Goal: Task Accomplishment & Management: Manage account settings

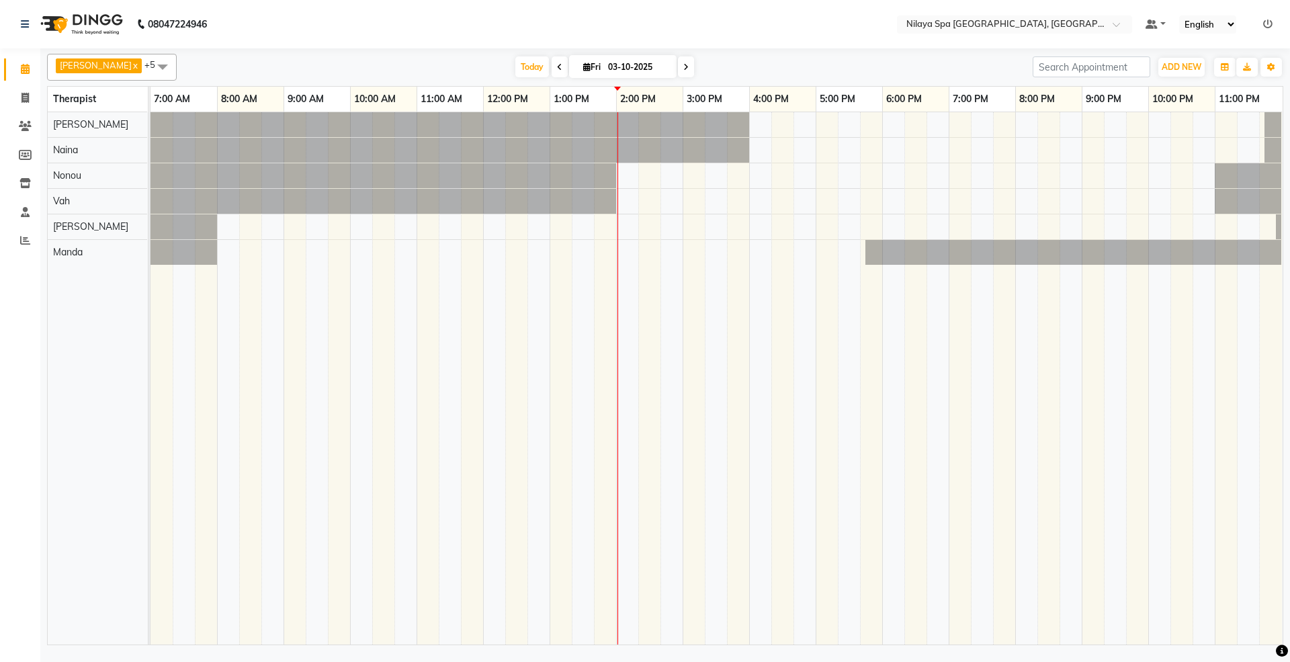
click at [635, 245] on div at bounding box center [717, 378] width 1132 height 532
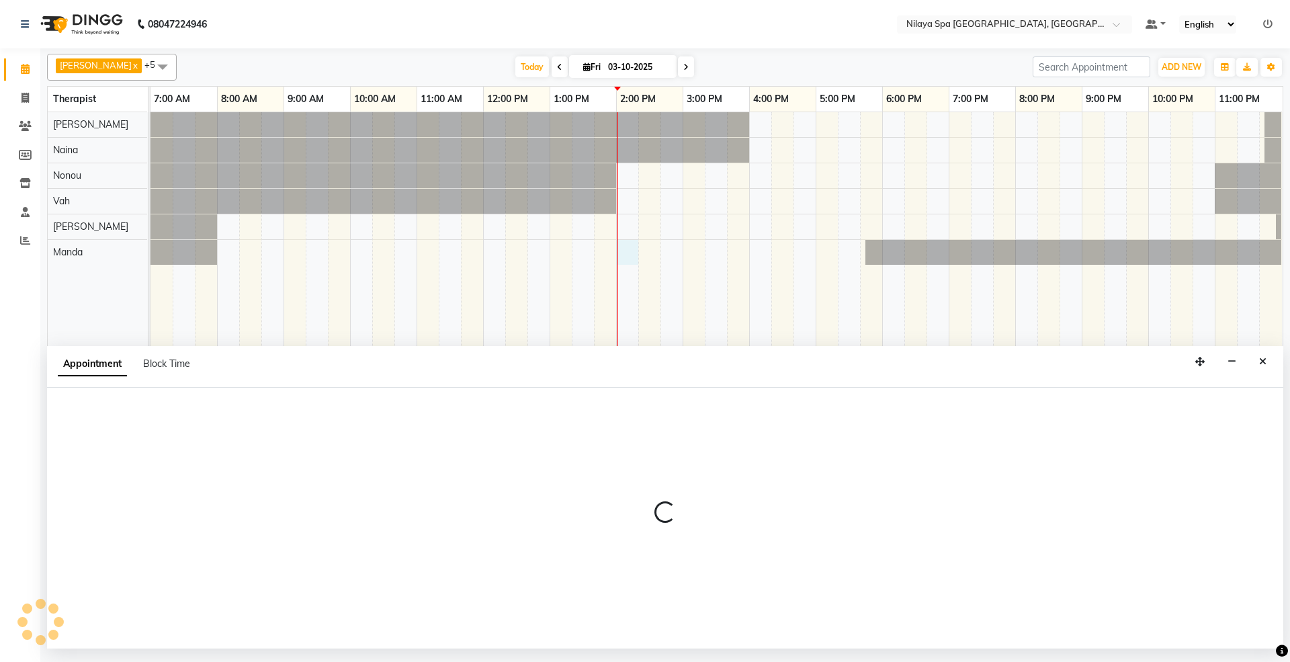
select select "92908"
select select "840"
select select "tentative"
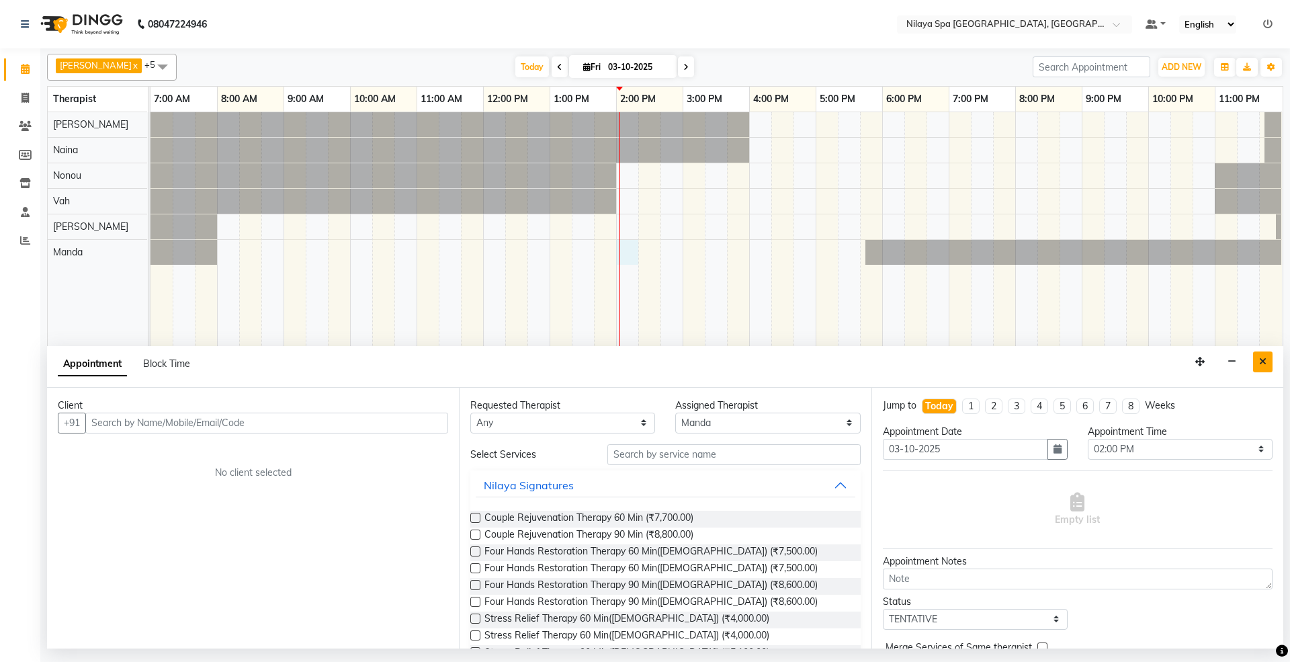
click at [1262, 370] on button "Close" at bounding box center [1262, 362] width 19 height 21
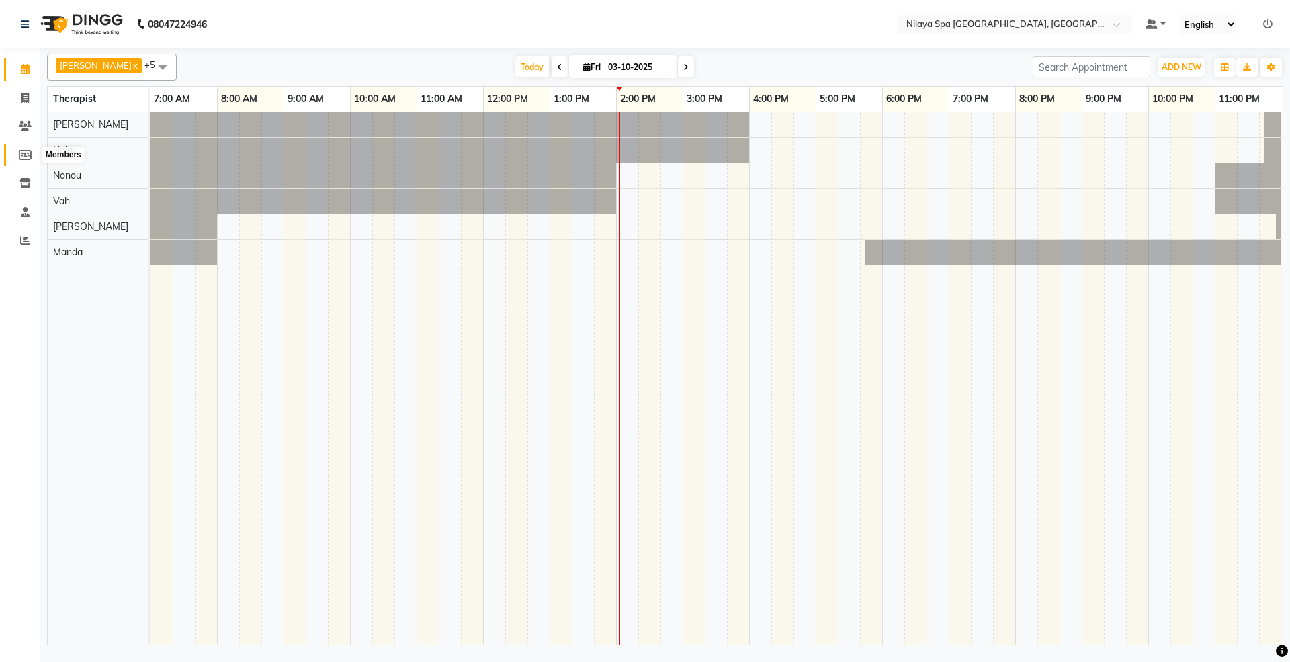
click at [22, 153] on icon at bounding box center [25, 155] width 13 height 10
select select
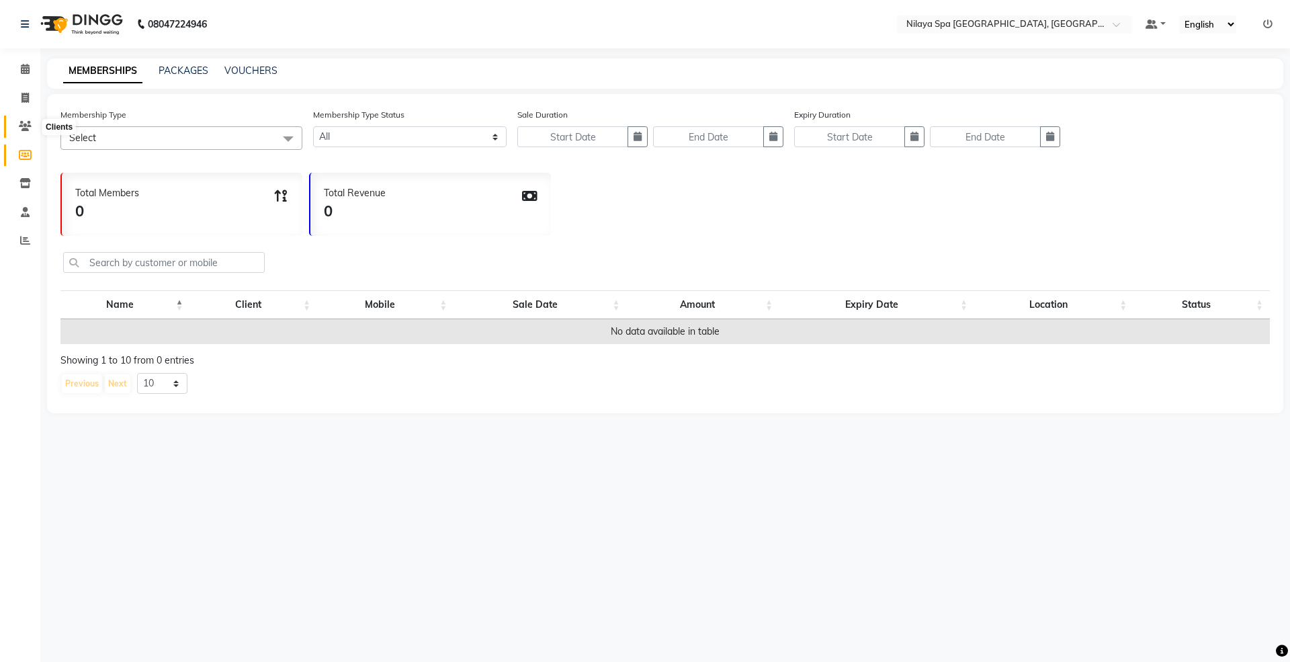
click at [13, 124] on span at bounding box center [25, 126] width 24 height 15
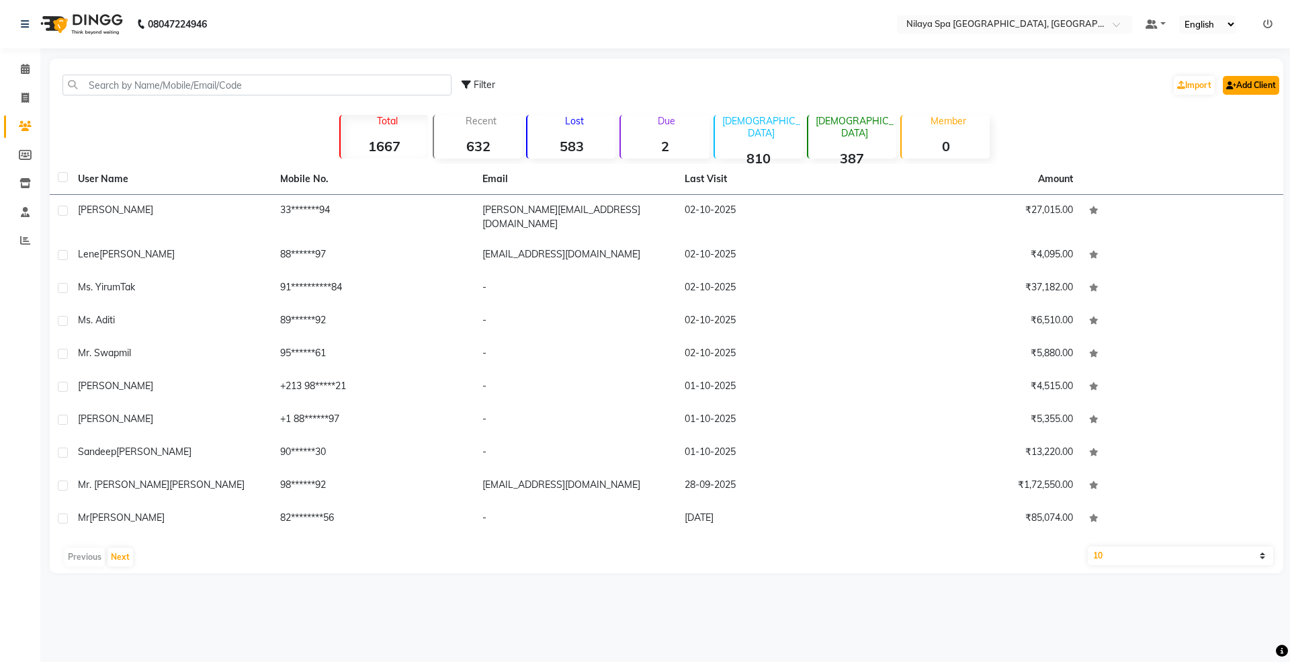
click at [1251, 81] on link "Add Client" at bounding box center [1251, 85] width 56 height 19
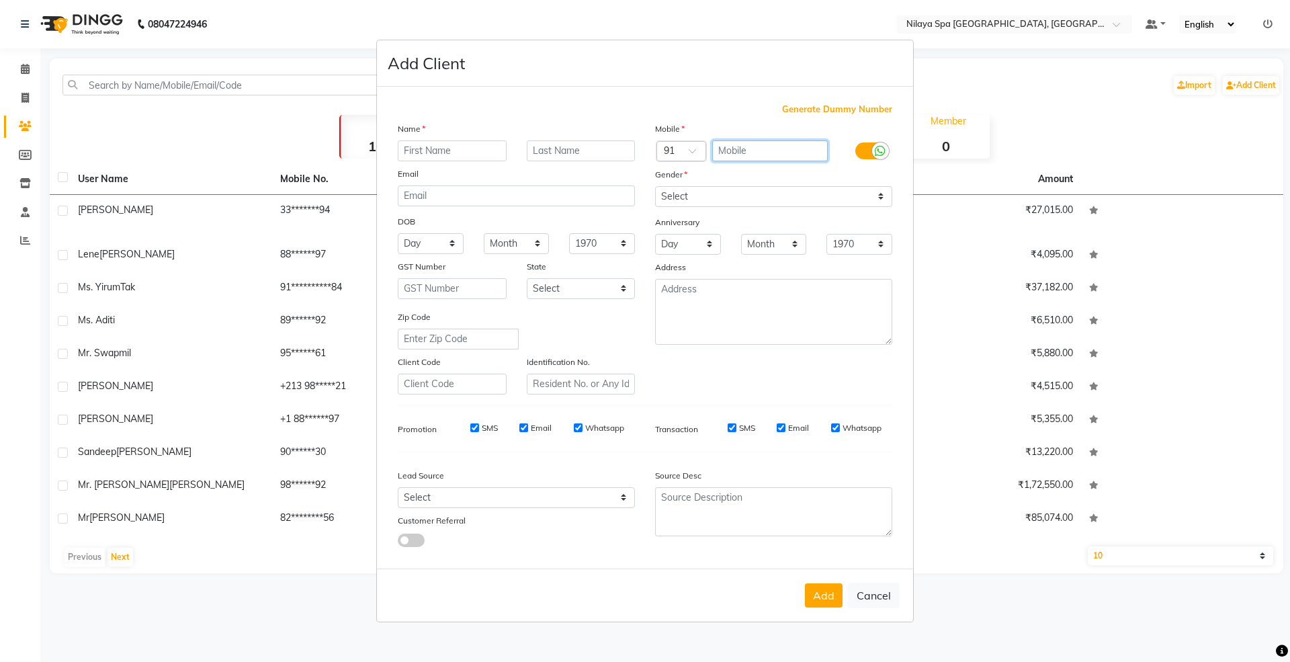
click at [738, 144] on input "text" at bounding box center [770, 150] width 116 height 21
type input "9845855421"
click at [440, 152] on input "text" at bounding box center [452, 150] width 109 height 21
click at [436, 156] on input "text" at bounding box center [452, 150] width 109 height 21
type input "Mr. Radha"
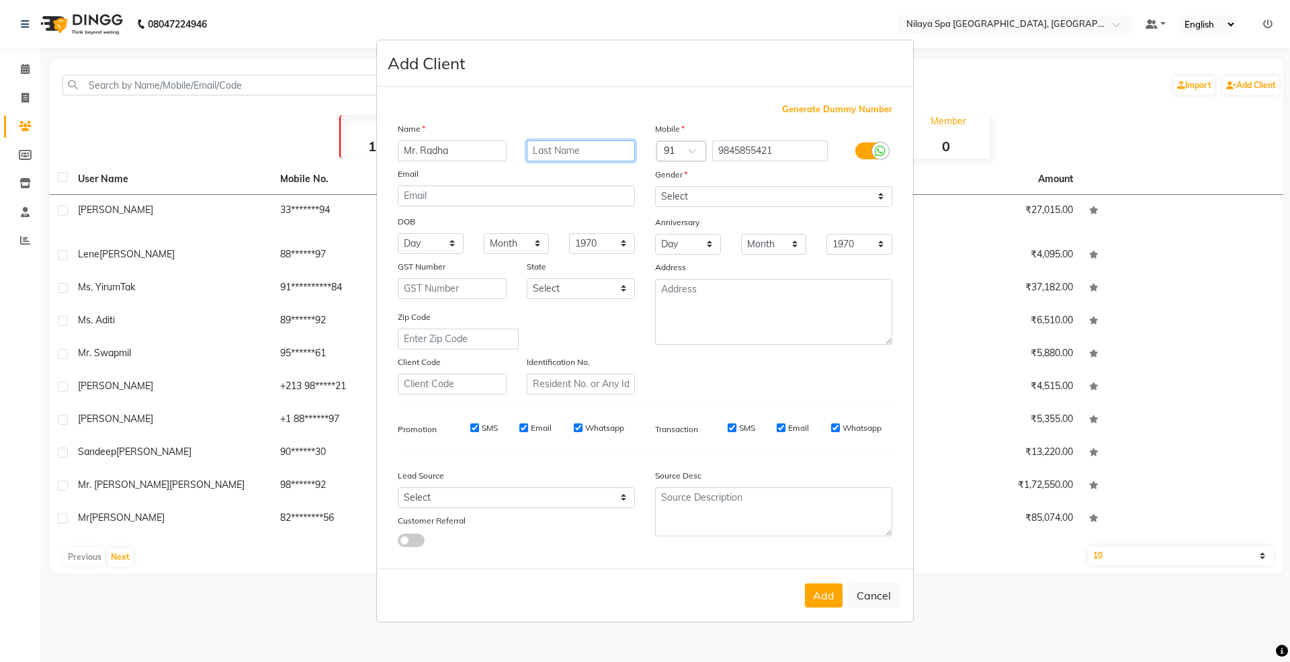
click at [563, 155] on input "text" at bounding box center [581, 150] width 109 height 21
type input "[DEMOGRAPHIC_DATA]"
click at [677, 195] on select "Select [DEMOGRAPHIC_DATA] [DEMOGRAPHIC_DATA] Other Prefer Not To Say" at bounding box center [773, 196] width 237 height 21
select select "[DEMOGRAPHIC_DATA]"
click at [655, 187] on select "Select [DEMOGRAPHIC_DATA] [DEMOGRAPHIC_DATA] Other Prefer Not To Say" at bounding box center [773, 196] width 237 height 21
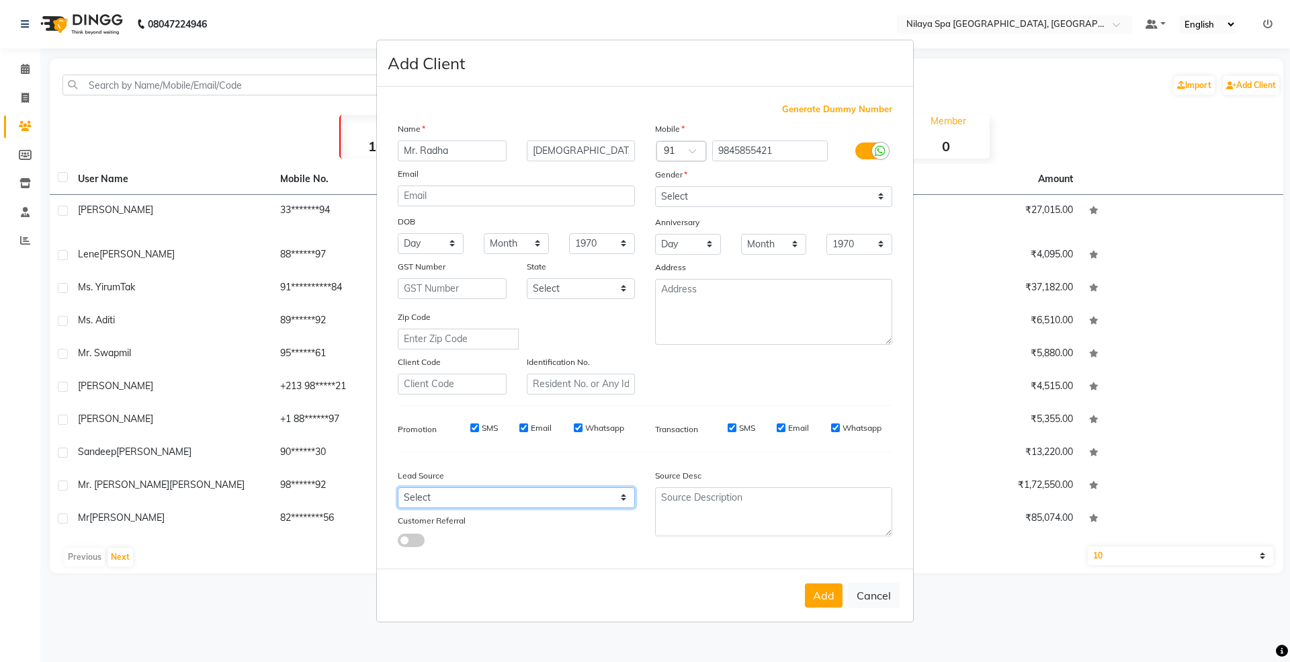
click at [410, 495] on select "Select Walk-in Referral Internet Friend Word of Mouth Advertisement Facebook Ju…" at bounding box center [516, 497] width 237 height 21
select select "53133"
click at [398, 487] on select "Select Walk-in Referral Internet Friend Word of Mouth Advertisement Facebook Ju…" at bounding box center [516, 497] width 237 height 21
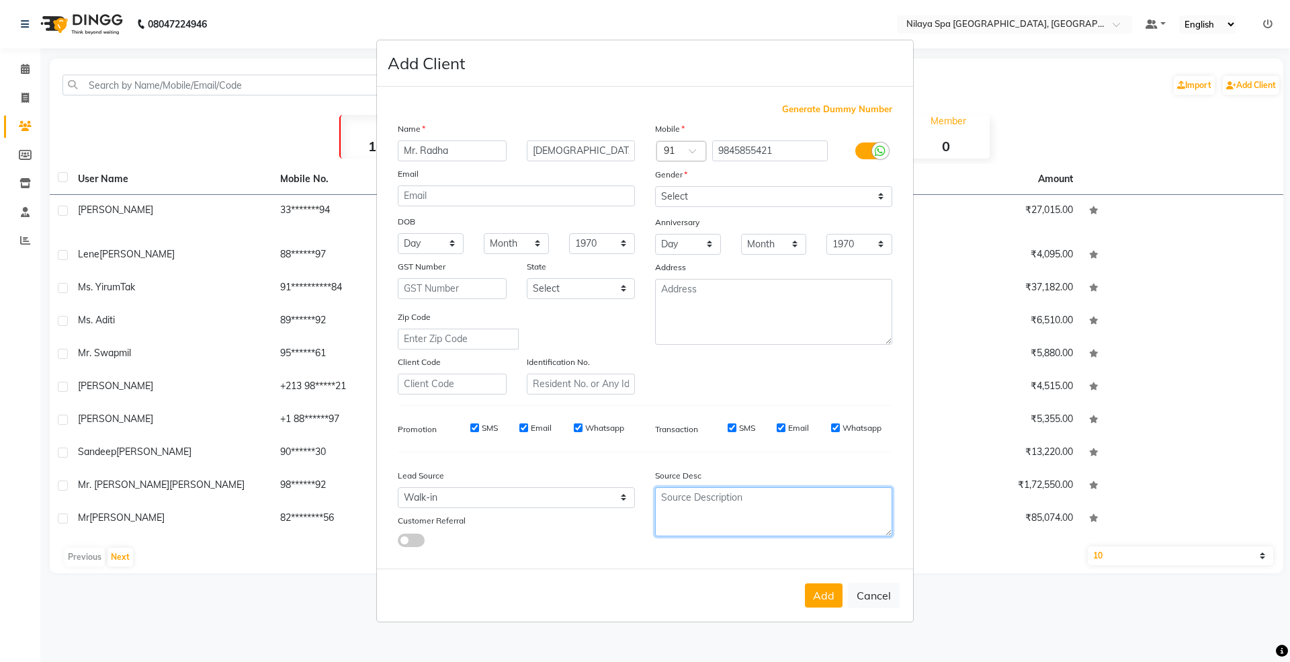
click at [718, 511] on textarea at bounding box center [773, 511] width 237 height 49
type textarea "Nr"
click at [833, 594] on button "Add" at bounding box center [824, 595] width 38 height 24
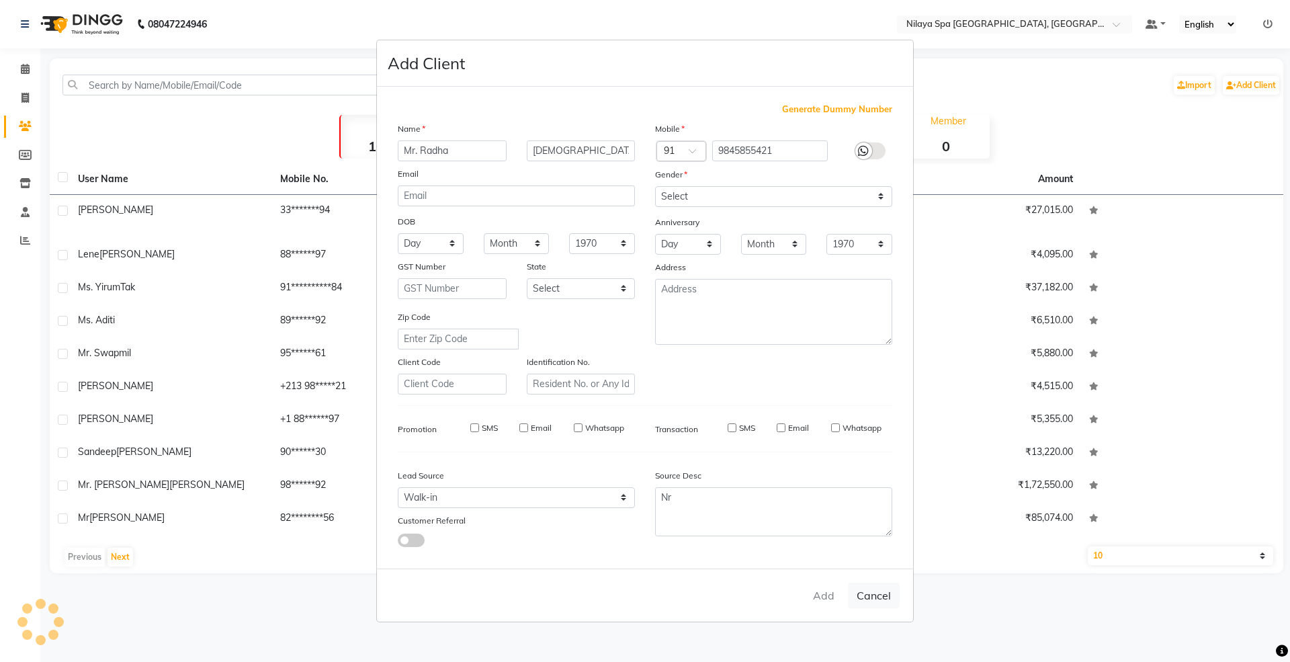
select select
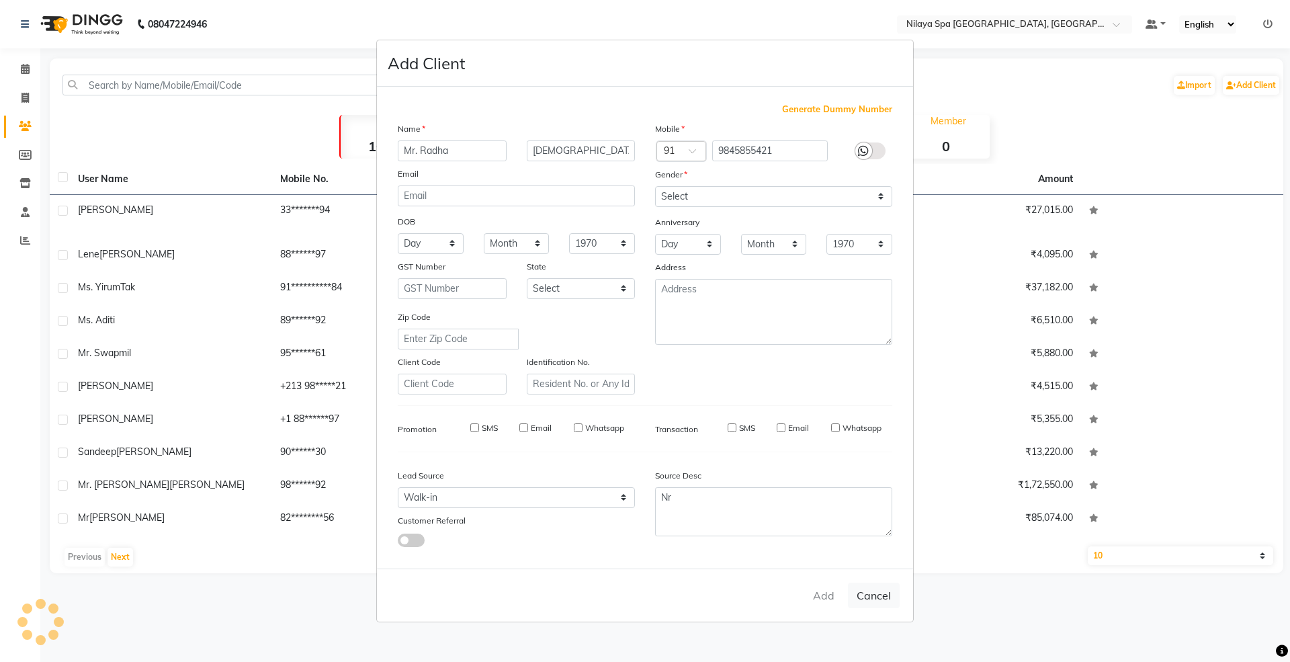
select select
checkbox input "false"
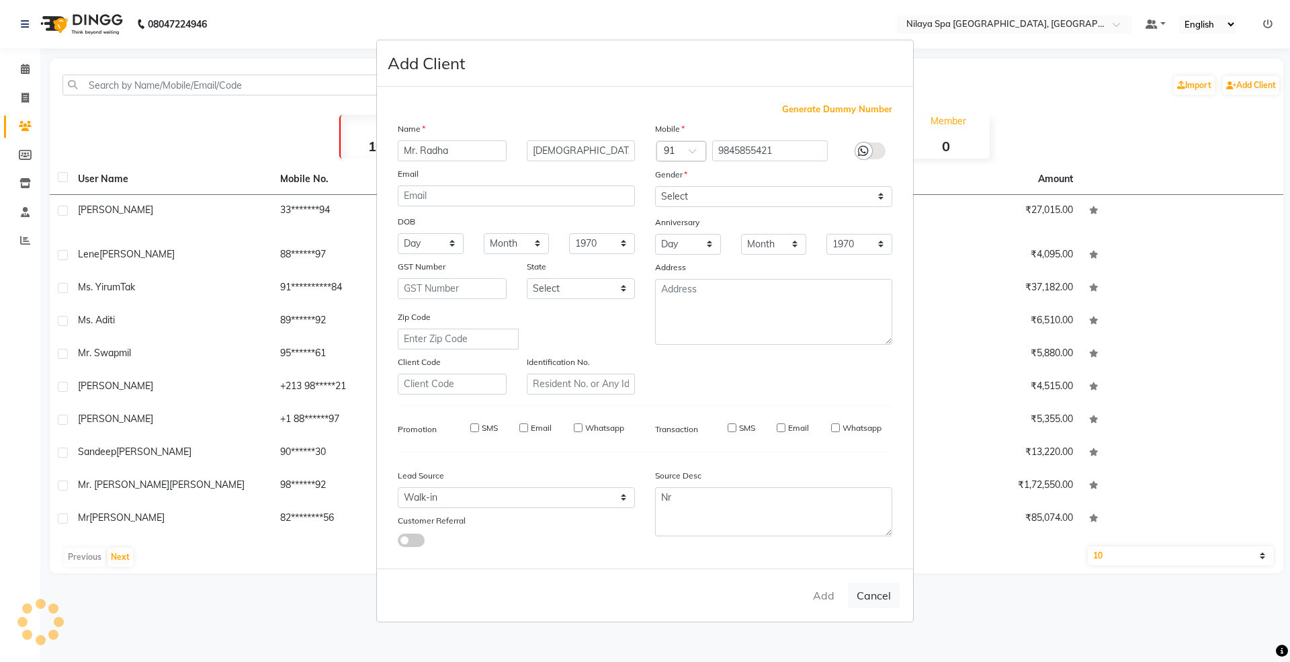
checkbox input "false"
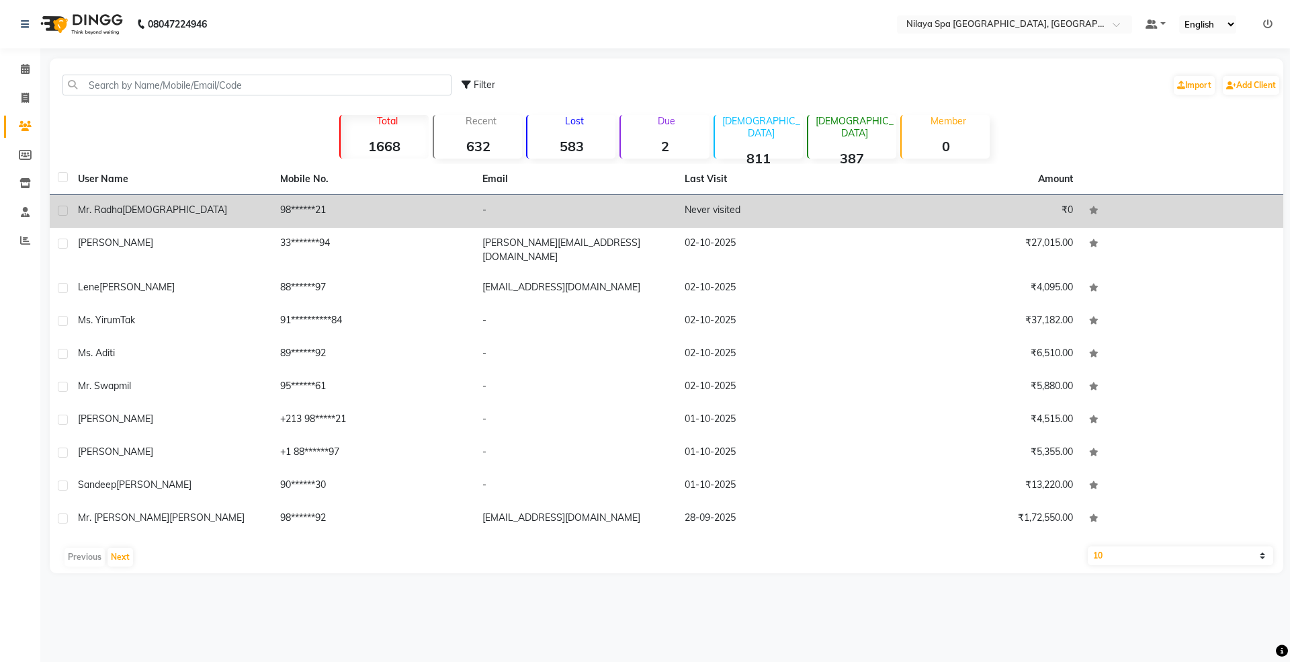
click at [141, 204] on span "[DEMOGRAPHIC_DATA]" at bounding box center [174, 210] width 105 height 12
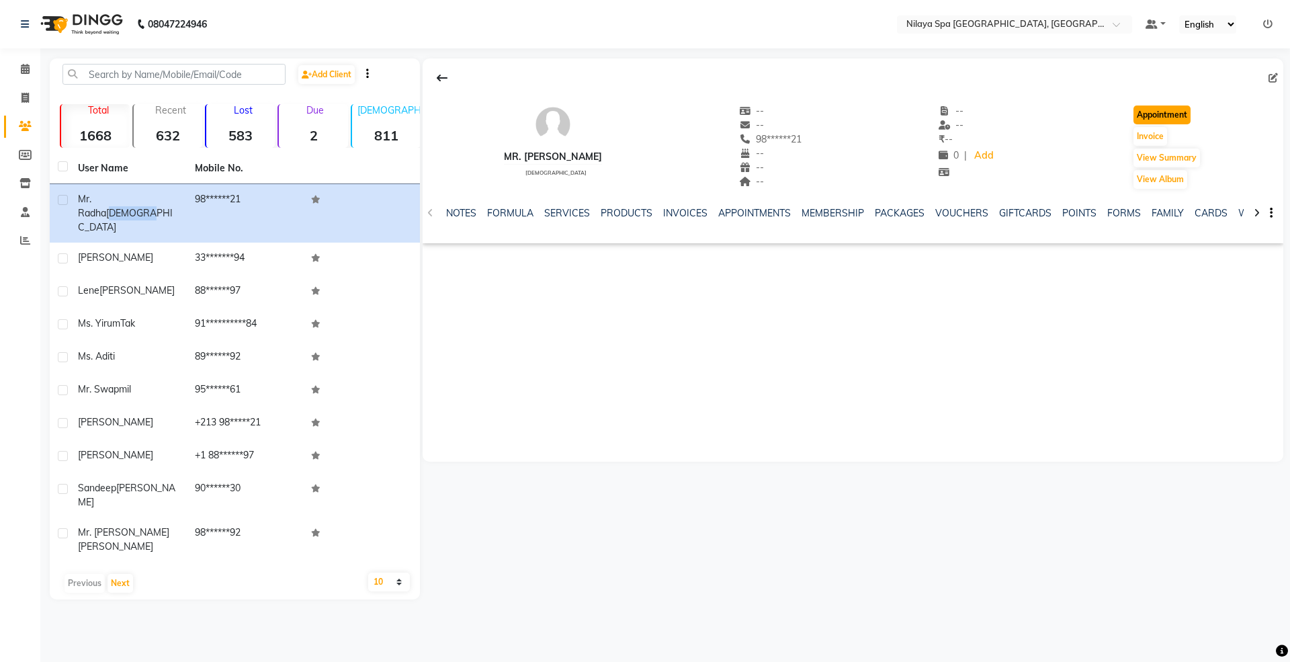
click at [1154, 116] on button "Appointment" at bounding box center [1162, 115] width 57 height 19
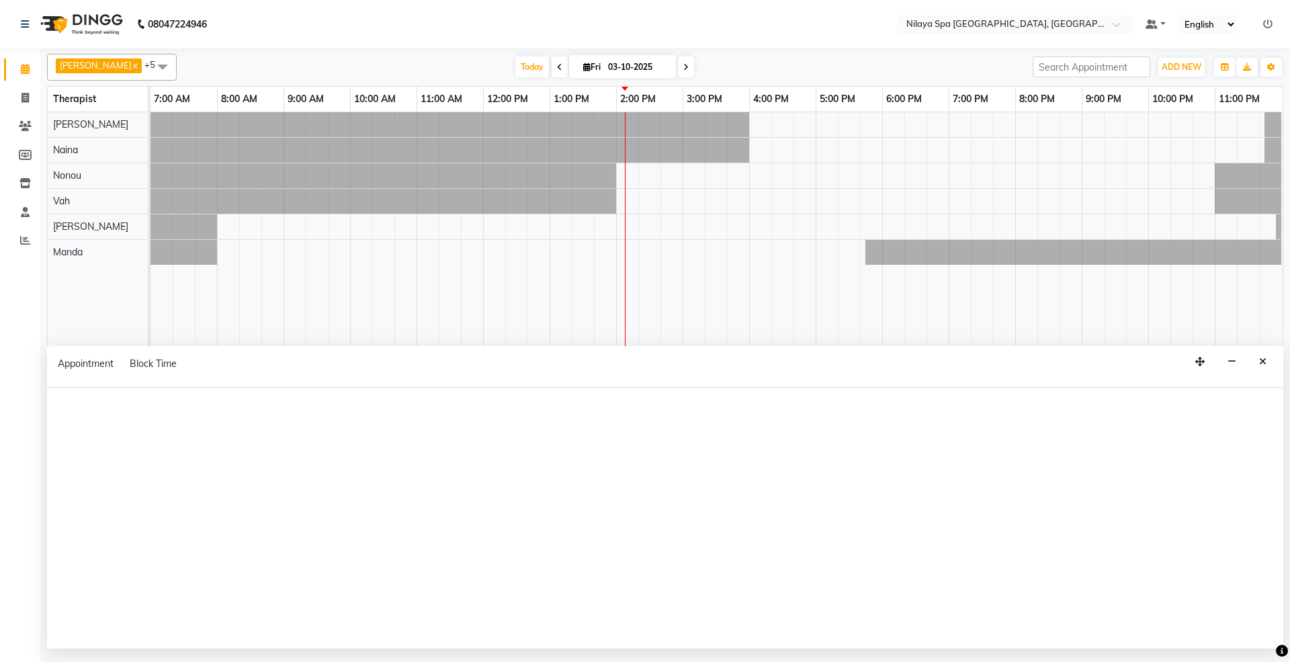
select select "tentative"
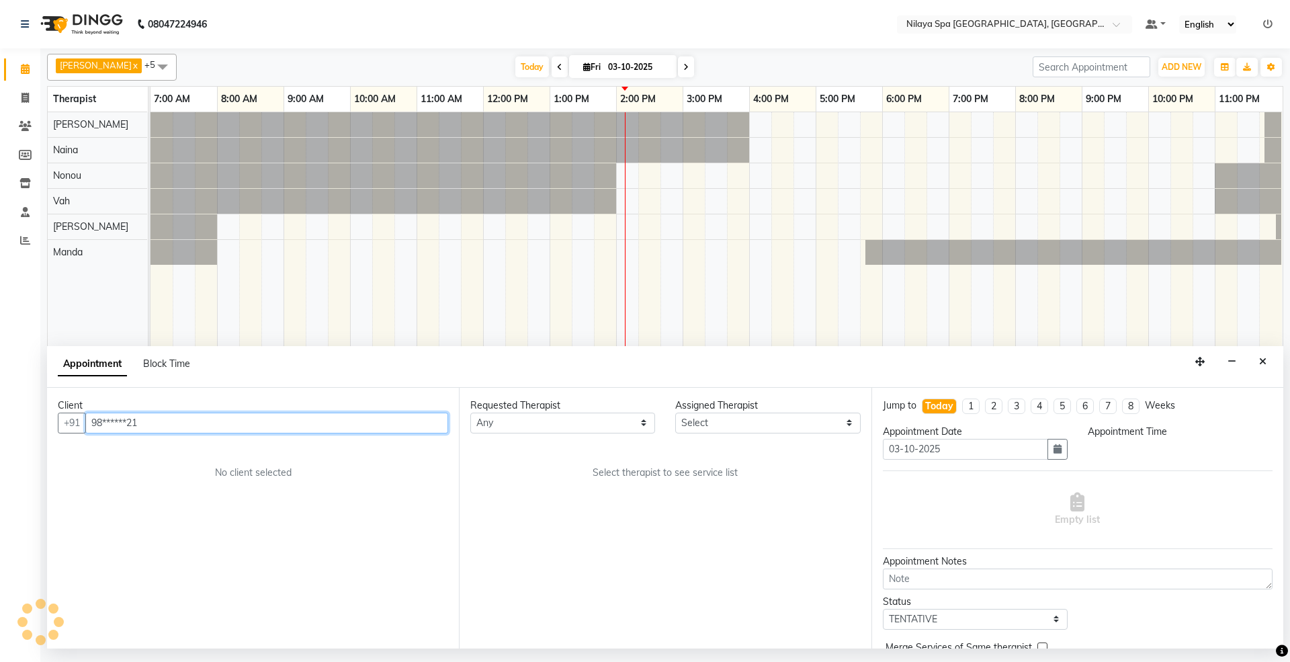
select select "480"
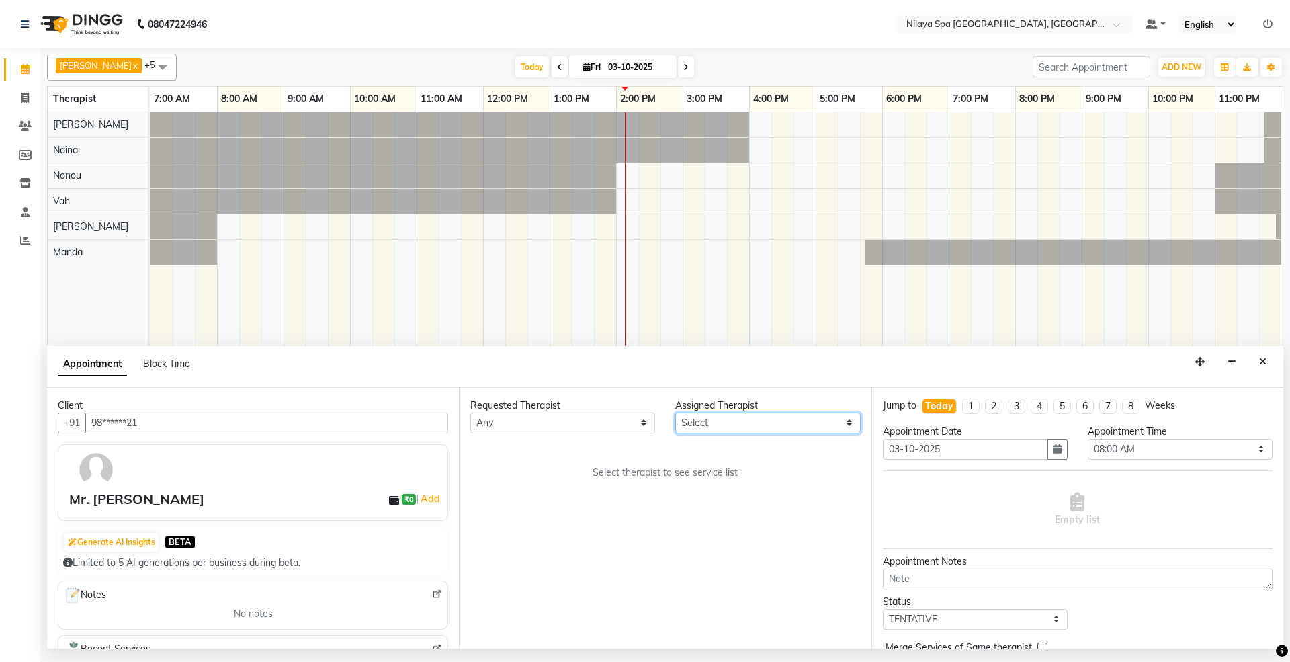
click at [725, 427] on select "Select [PERSON_NAME] [PERSON_NAME] [PERSON_NAME] [PERSON_NAME] Vah" at bounding box center [767, 423] width 185 height 21
select select "92908"
click at [675, 413] on select "Select [PERSON_NAME] [PERSON_NAME] [PERSON_NAME] [PERSON_NAME] Vah" at bounding box center [767, 423] width 185 height 21
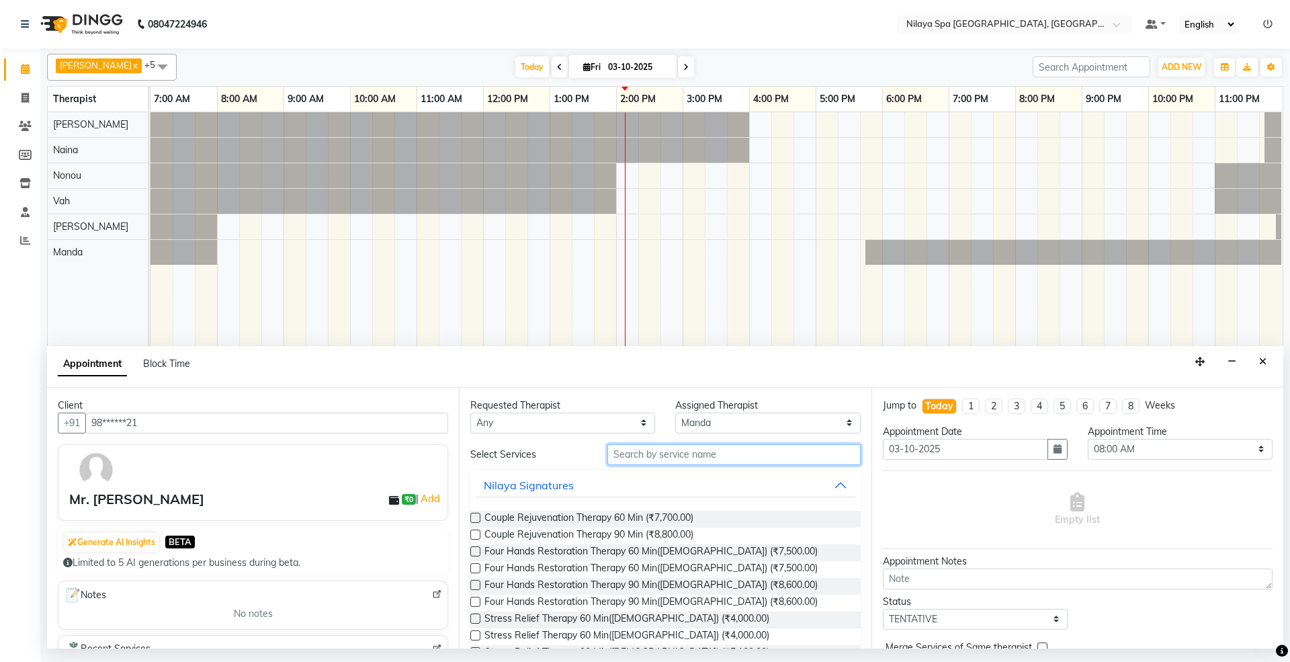
click at [620, 461] on input "text" at bounding box center [734, 454] width 253 height 21
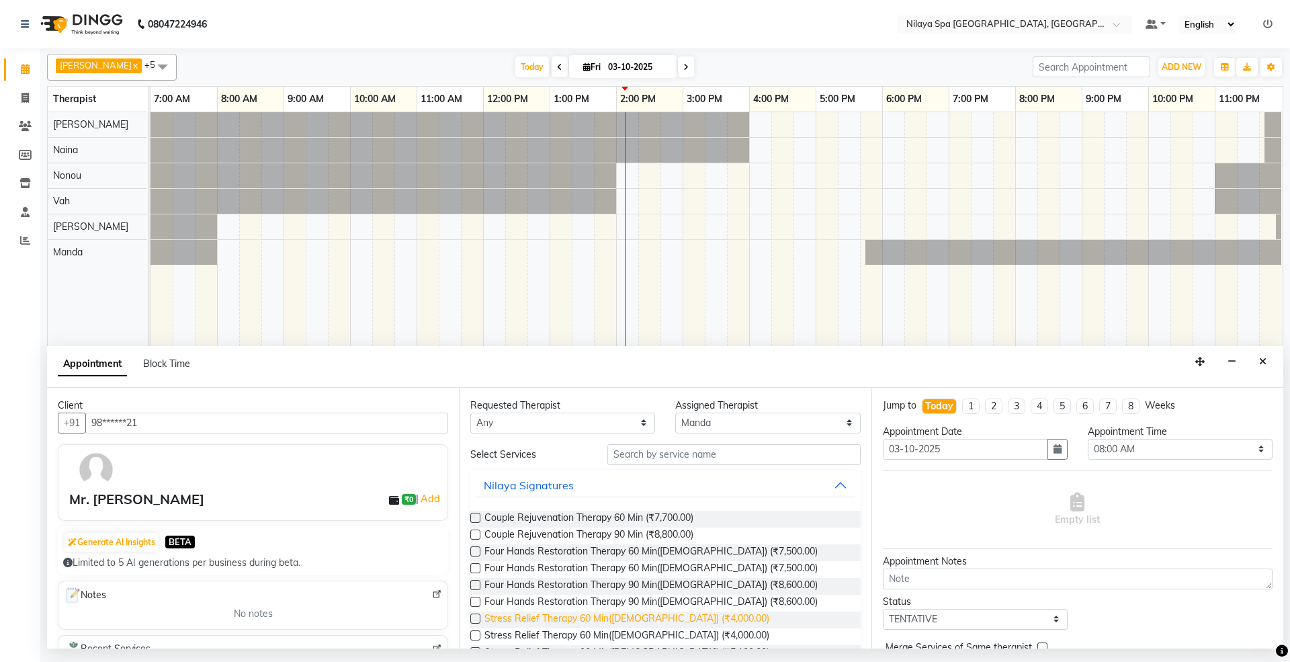
click at [575, 622] on span "Stress Relief Therapy 60 Min([DEMOGRAPHIC_DATA]) (₹4,000.00)" at bounding box center [627, 620] width 285 height 17
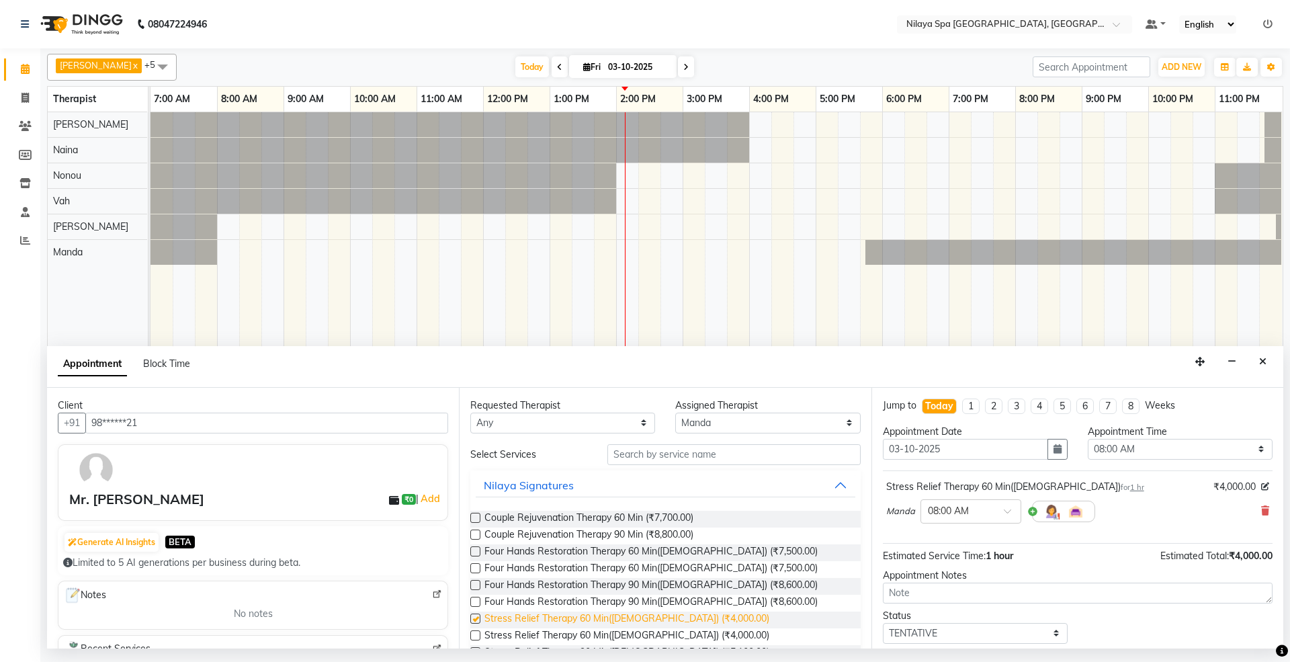
checkbox input "false"
click at [1106, 445] on select "Select 08:00 AM 08:15 AM 08:30 AM 08:45 AM 09:00 AM 09:15 AM 09:30 AM 09:45 AM …" at bounding box center [1180, 449] width 185 height 21
click at [1088, 440] on select "Select 08:00 AM 08:15 AM 08:30 AM 08:45 AM 09:00 AM 09:15 AM 09:30 AM 09:45 AM …" at bounding box center [1180, 449] width 185 height 21
click at [1159, 456] on select "Select 08:00 AM 08:15 AM 08:30 AM 08:45 AM 09:00 AM 09:15 AM 09:30 AM 09:45 AM …" at bounding box center [1180, 449] width 185 height 21
select select "855"
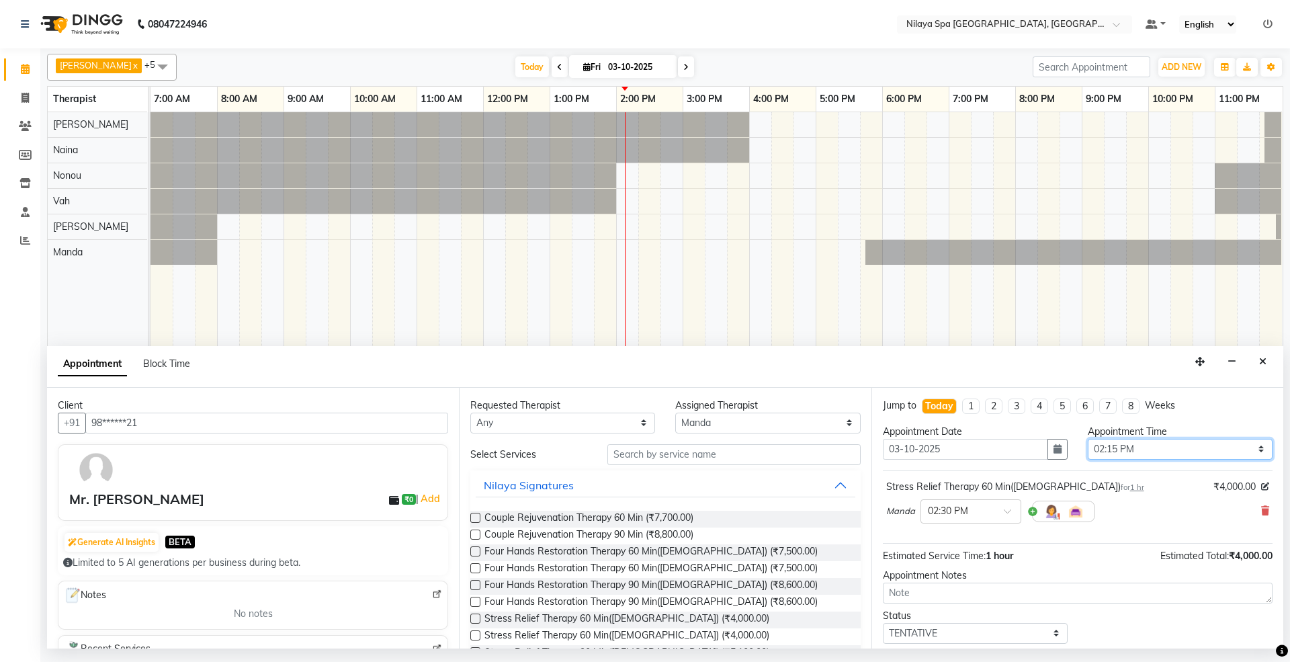
click at [1088, 440] on select "Select 08:00 AM 08:15 AM 08:30 AM 08:45 AM 09:00 AM 09:15 AM 09:30 AM 09:45 AM …" at bounding box center [1180, 449] width 185 height 21
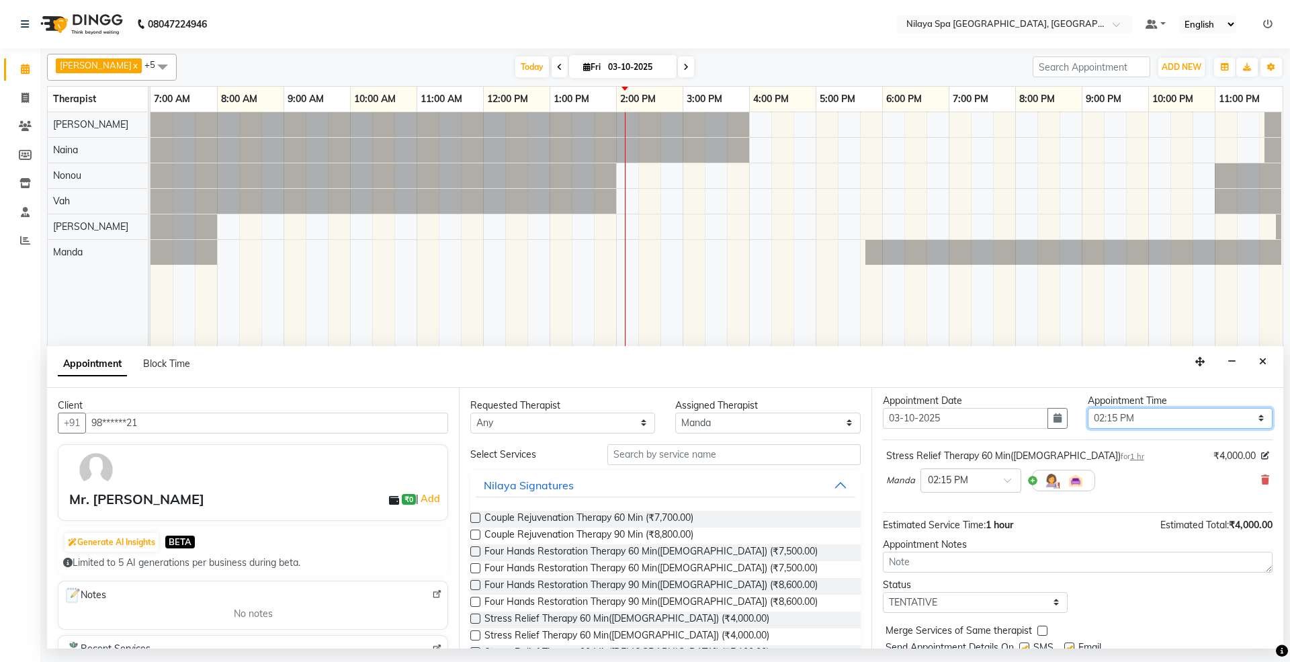
scroll to position [81, 0]
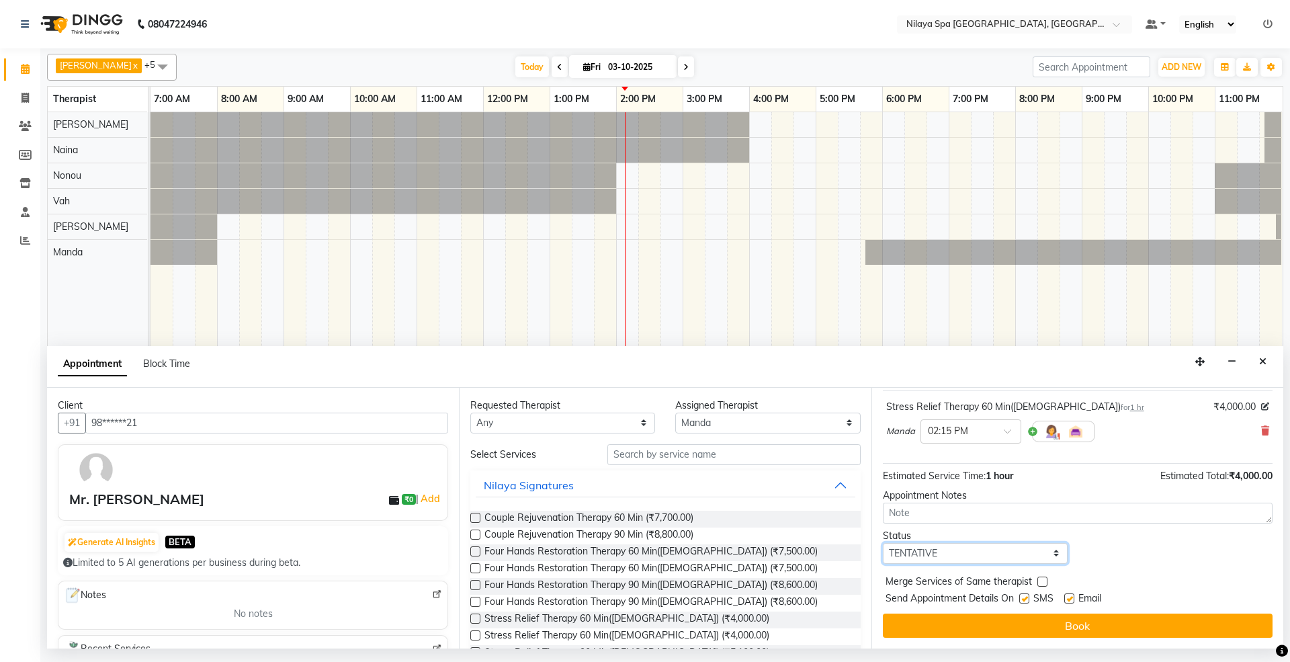
click at [899, 546] on select "Select TENTATIVE CONFIRM CHECK-IN UPCOMING" at bounding box center [975, 553] width 185 height 21
select select "confirm booking"
click at [883, 544] on select "Select TENTATIVE CONFIRM CHECK-IN UPCOMING" at bounding box center [975, 553] width 185 height 21
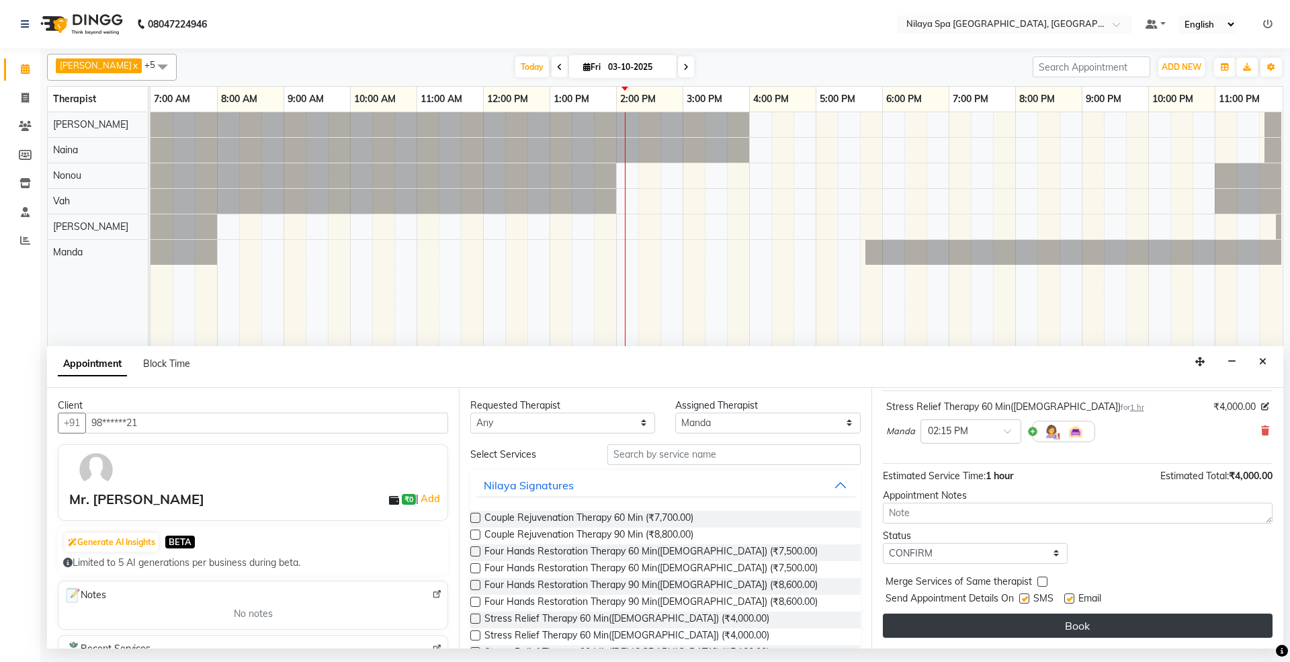
click at [945, 624] on button "Book" at bounding box center [1078, 626] width 390 height 24
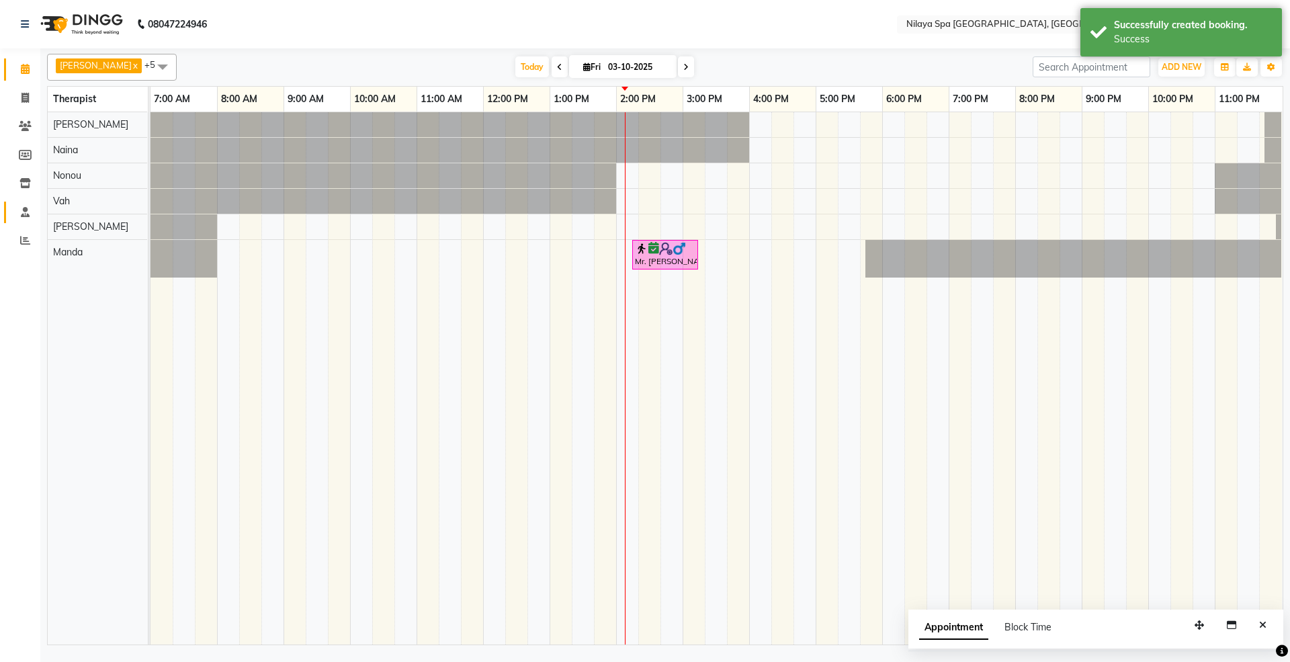
click at [19, 221] on link "Staff" at bounding box center [20, 213] width 32 height 22
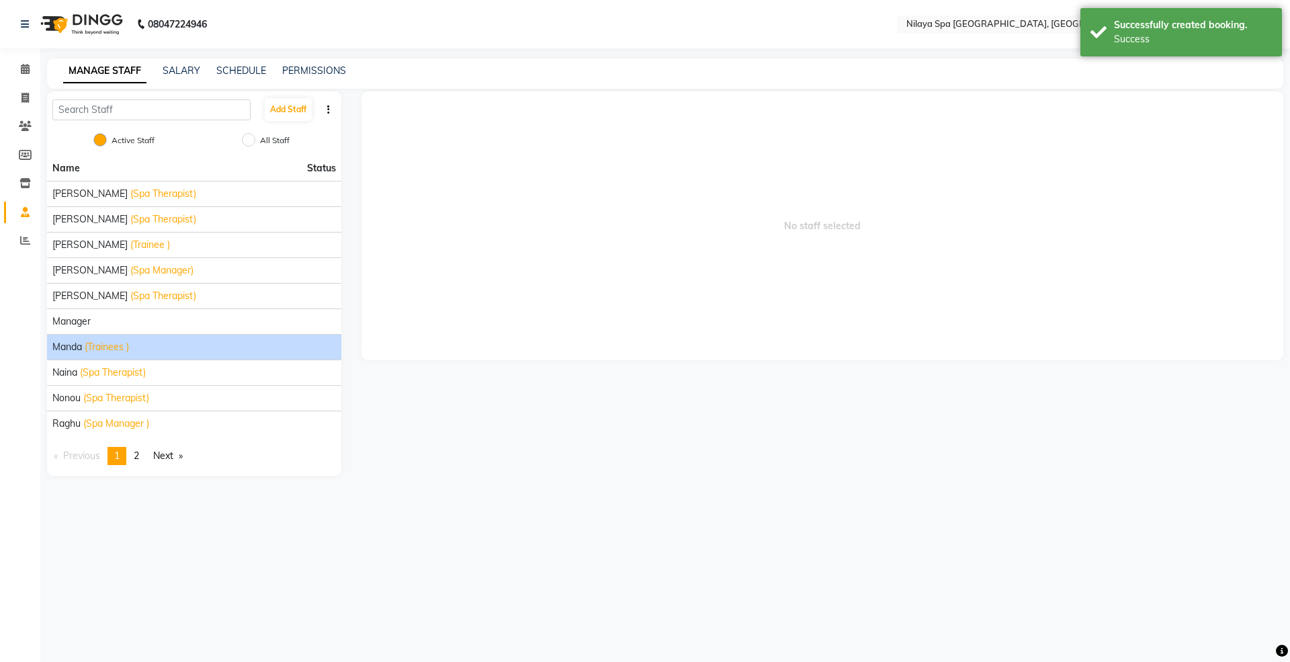
click at [89, 352] on span "(Trainees )" at bounding box center [107, 347] width 44 height 14
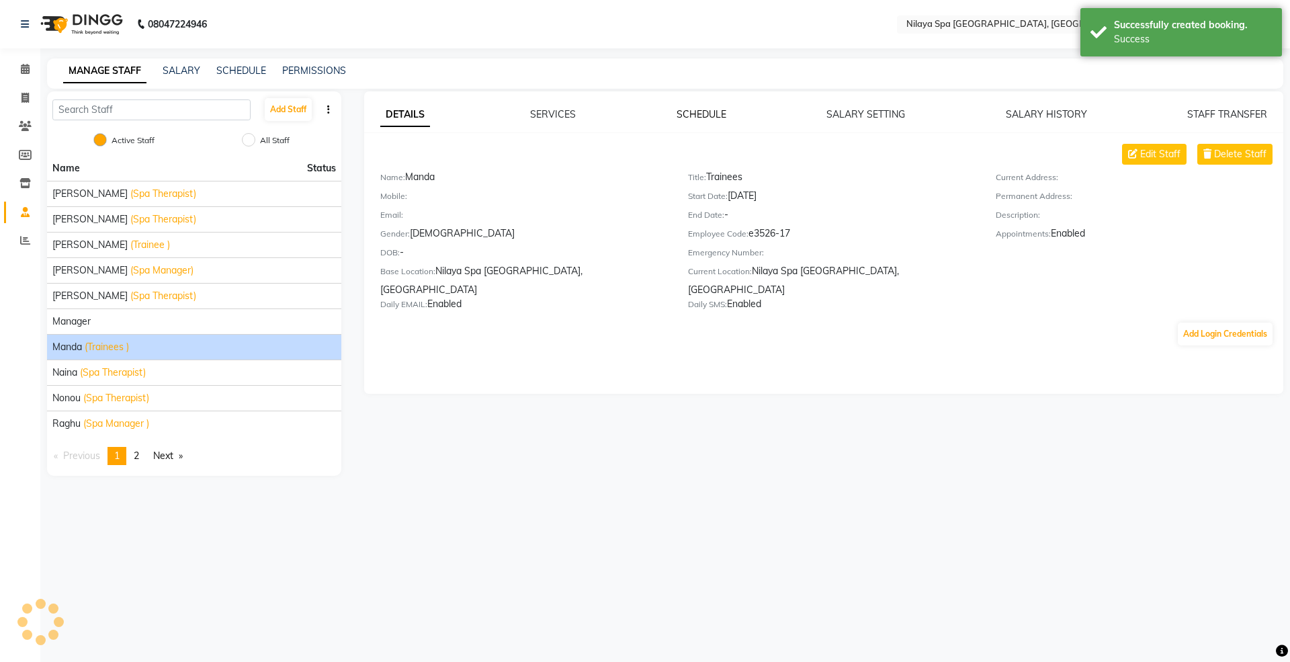
click at [704, 112] on link "SCHEDULE" at bounding box center [702, 114] width 50 height 12
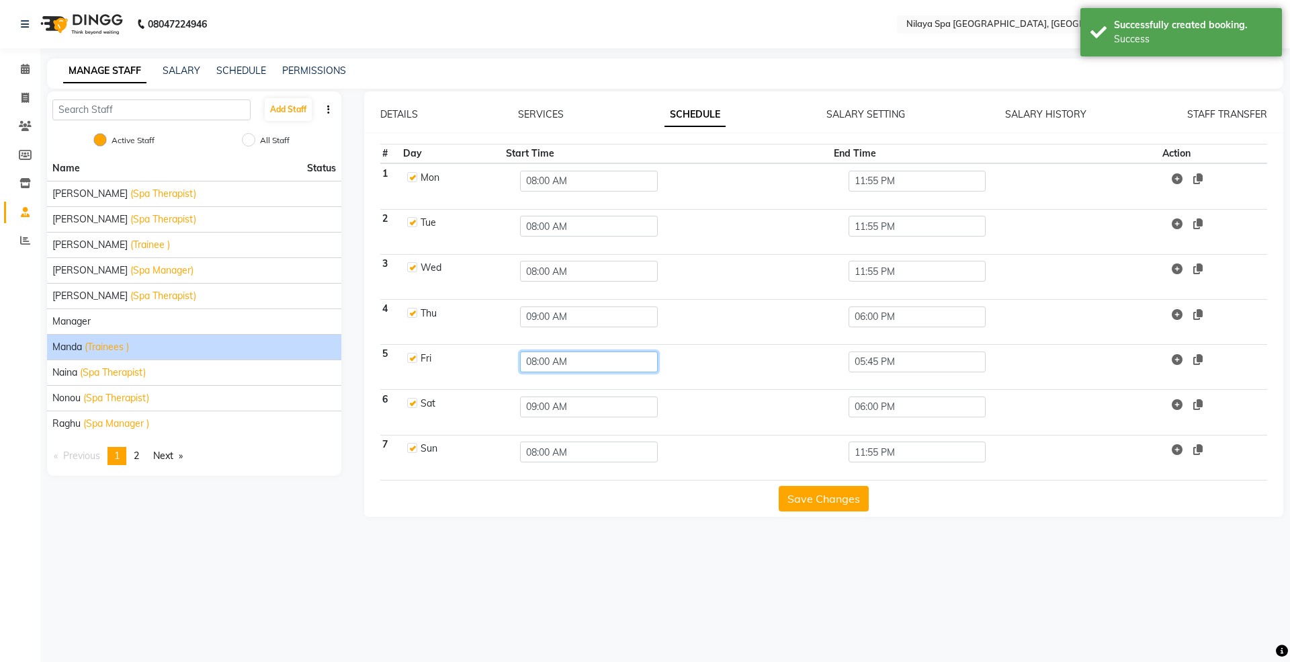
click at [555, 363] on input "08:00 AM" at bounding box center [589, 362] width 138 height 21
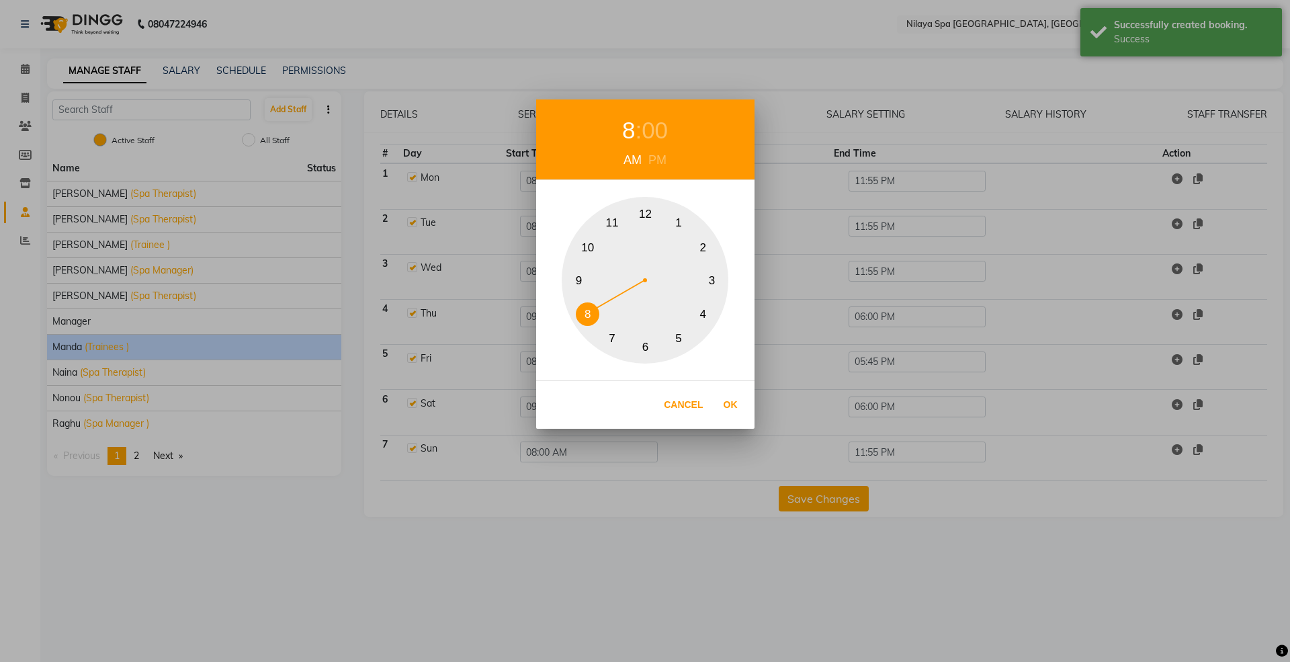
click at [581, 275] on button "9" at bounding box center [579, 281] width 24 height 24
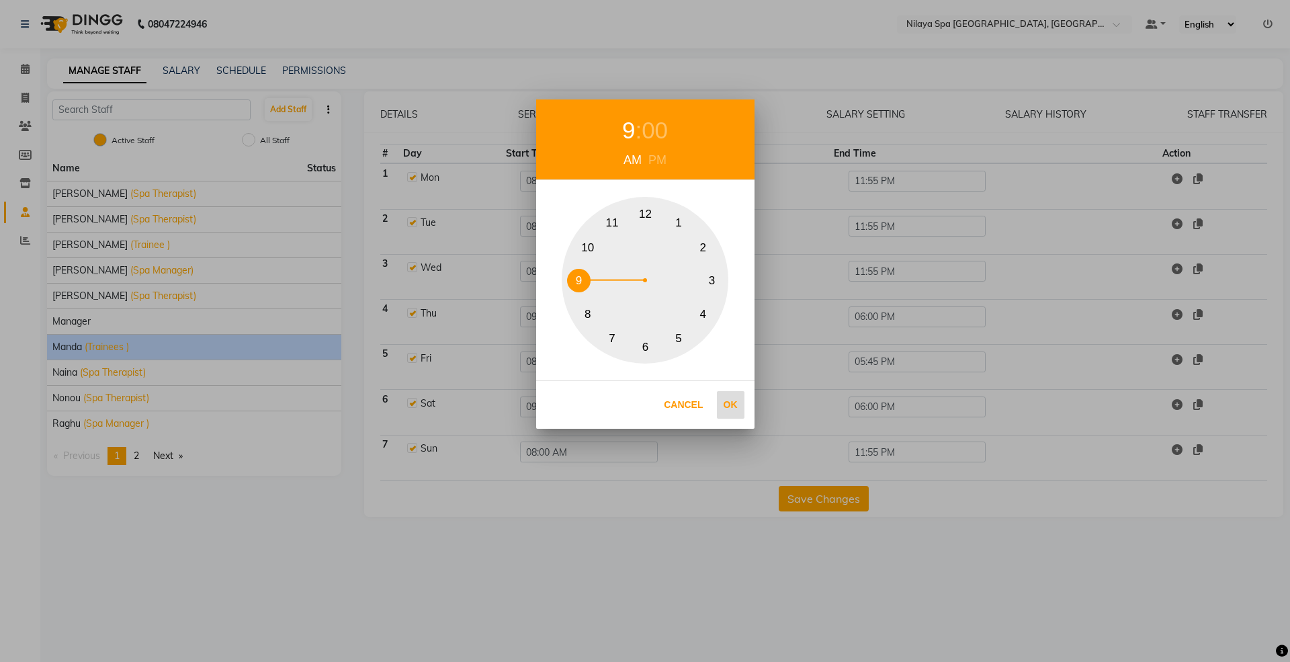
click at [732, 401] on button "Ok" at bounding box center [731, 405] width 28 height 28
type input "09:00 AM"
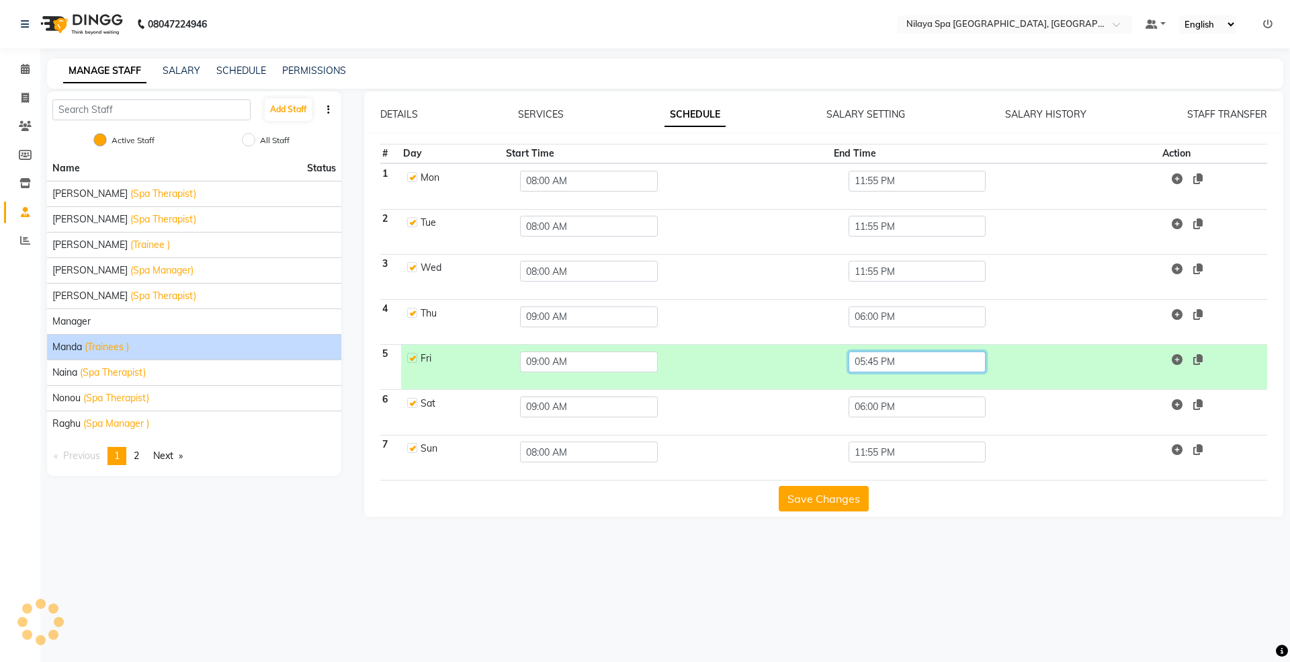
click at [888, 356] on input "05:45 PM" at bounding box center [918, 362] width 138 height 21
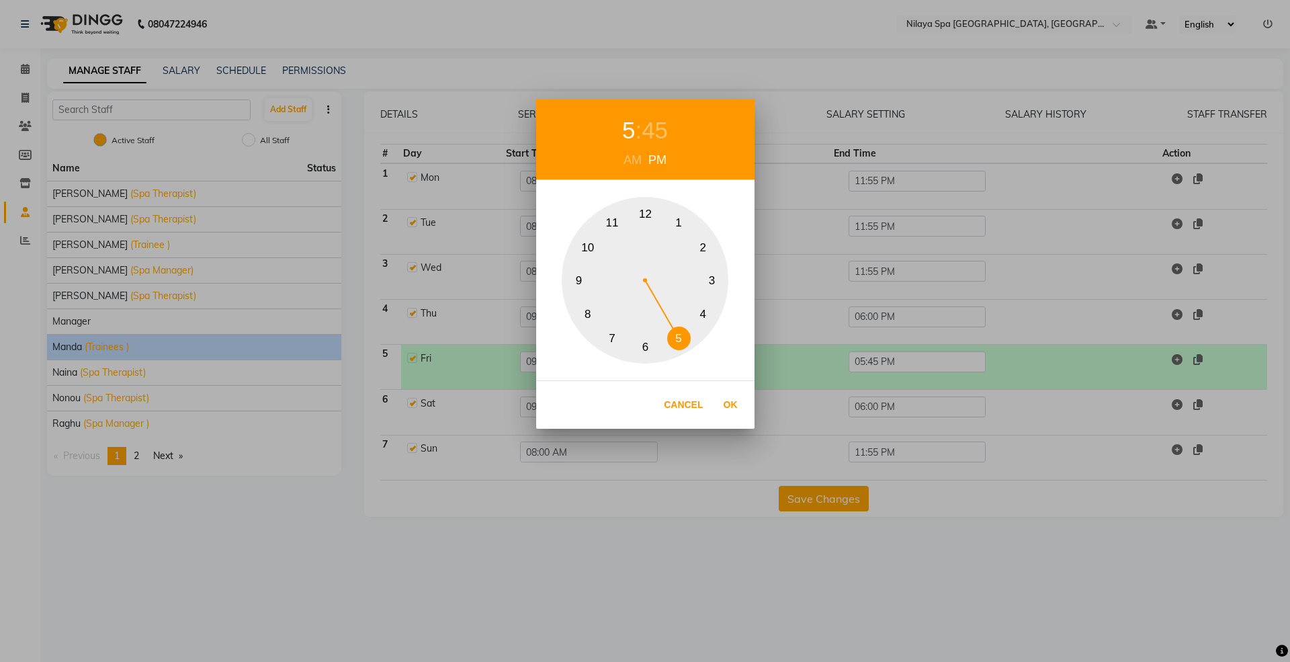
click at [641, 347] on button "6" at bounding box center [646, 347] width 24 height 24
click at [651, 132] on div "45" at bounding box center [655, 131] width 26 height 36
click at [647, 214] on button "0" at bounding box center [646, 214] width 24 height 24
click at [737, 402] on button "Ok" at bounding box center [731, 405] width 28 height 28
type input "06:00 PM"
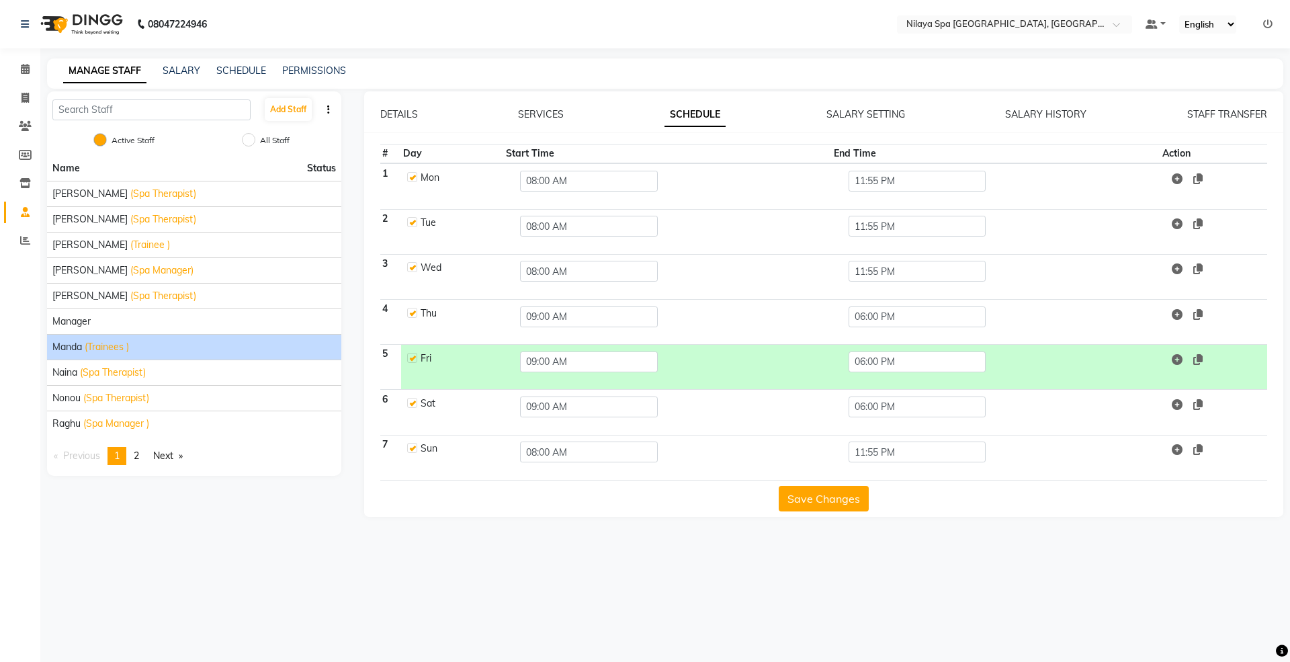
click at [820, 503] on button "Save Changes" at bounding box center [824, 499] width 90 height 26
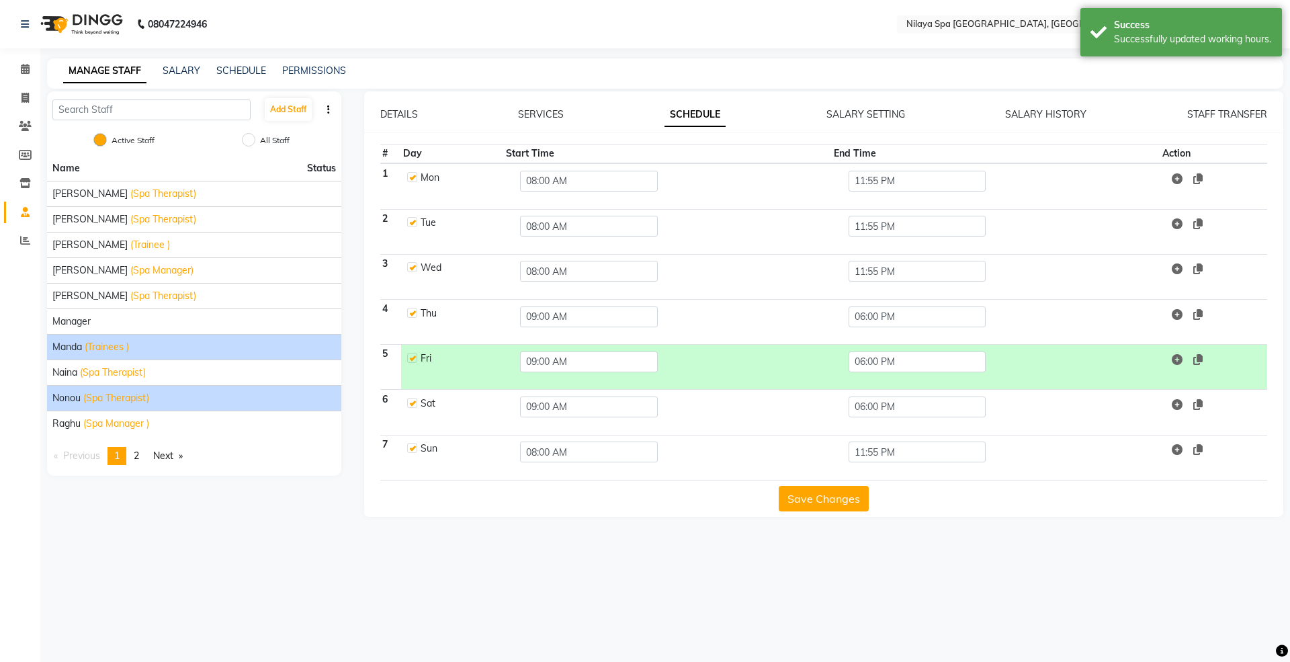
click at [79, 394] on span "Nonou" at bounding box center [66, 398] width 28 height 14
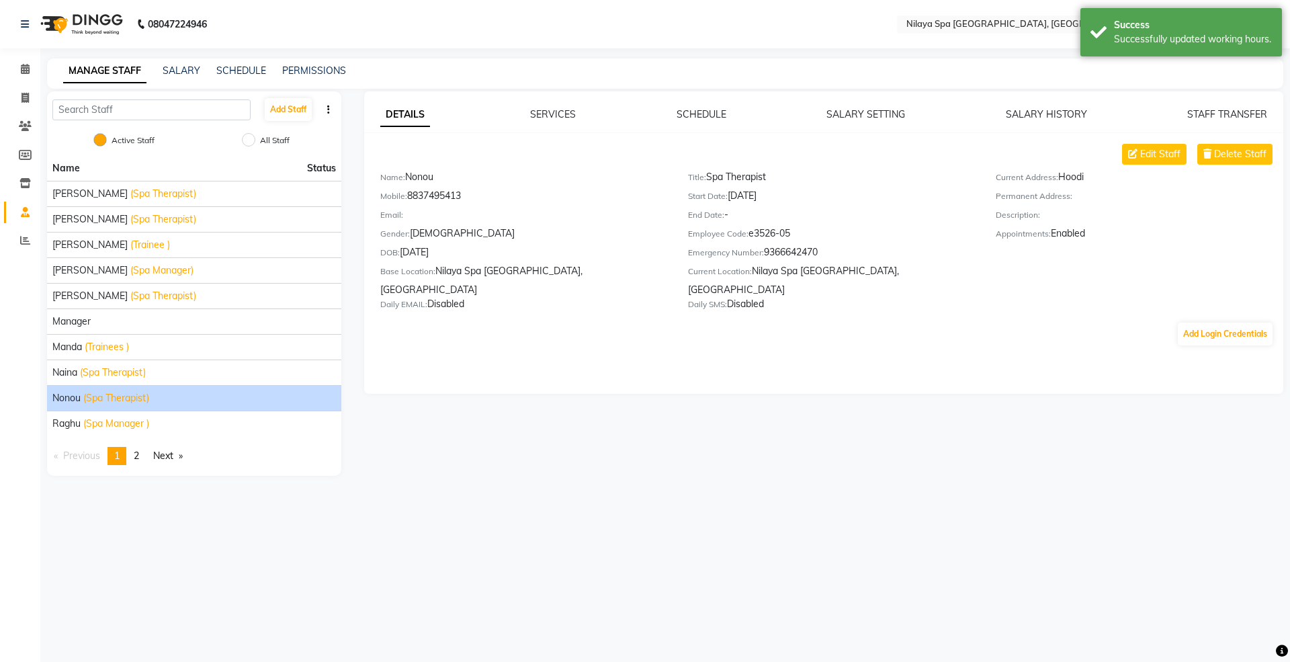
click at [671, 112] on div "DETAILS SERVICES SCHEDULE SALARY SETTING SALARY HISTORY STAFF TRANSFER" at bounding box center [824, 115] width 888 height 14
click at [695, 113] on link "SCHEDULE" at bounding box center [702, 114] width 50 height 12
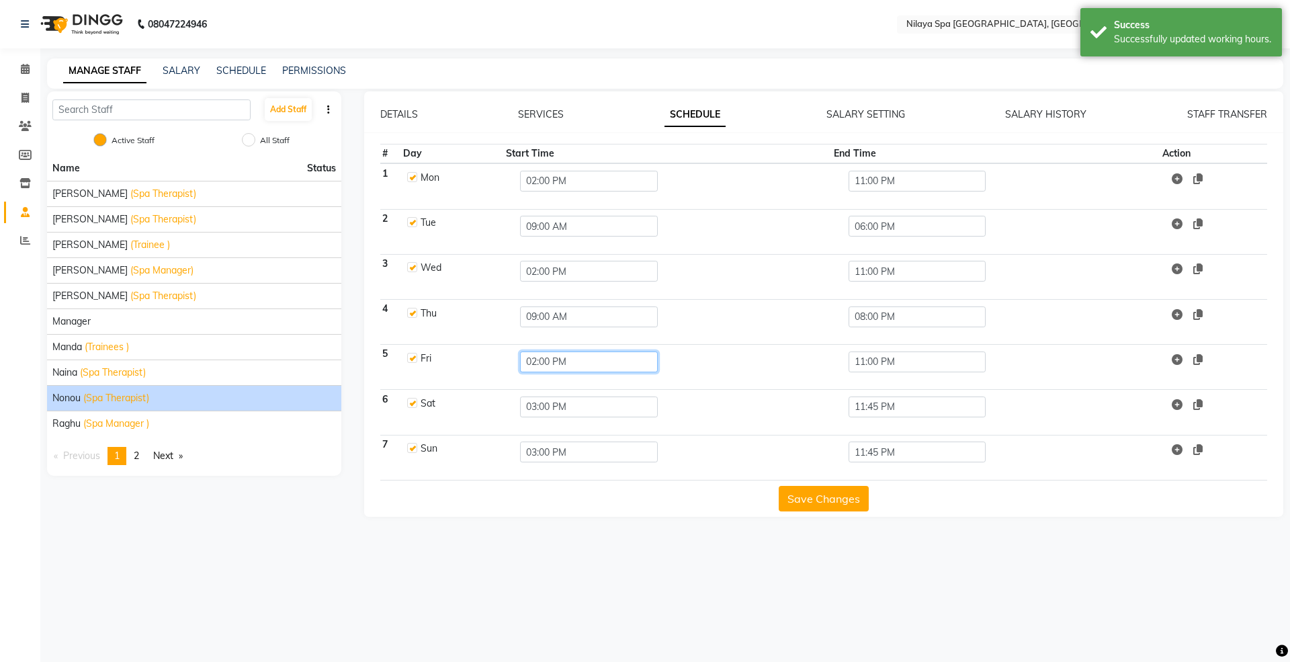
click at [555, 364] on input "02:00 PM" at bounding box center [589, 362] width 138 height 21
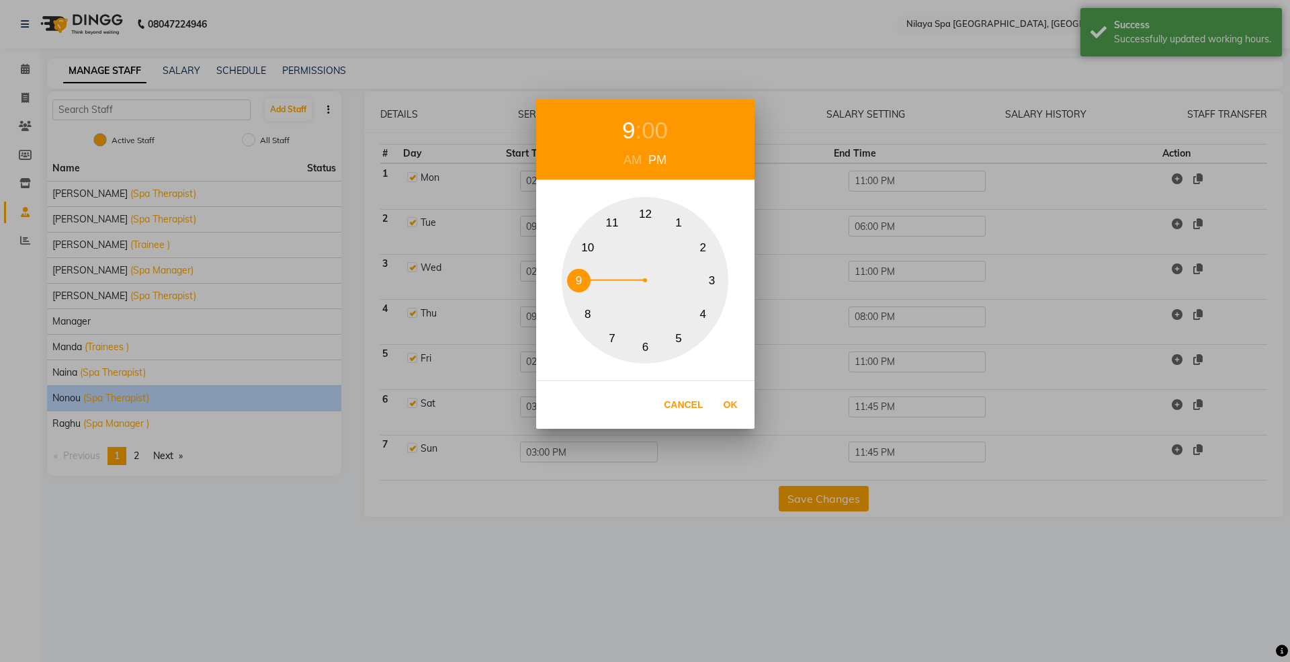
click at [579, 274] on button "9" at bounding box center [579, 281] width 24 height 24
click at [641, 162] on div "AM" at bounding box center [632, 160] width 25 height 18
click at [731, 410] on button "Ok" at bounding box center [731, 405] width 28 height 28
type input "09:00 AM"
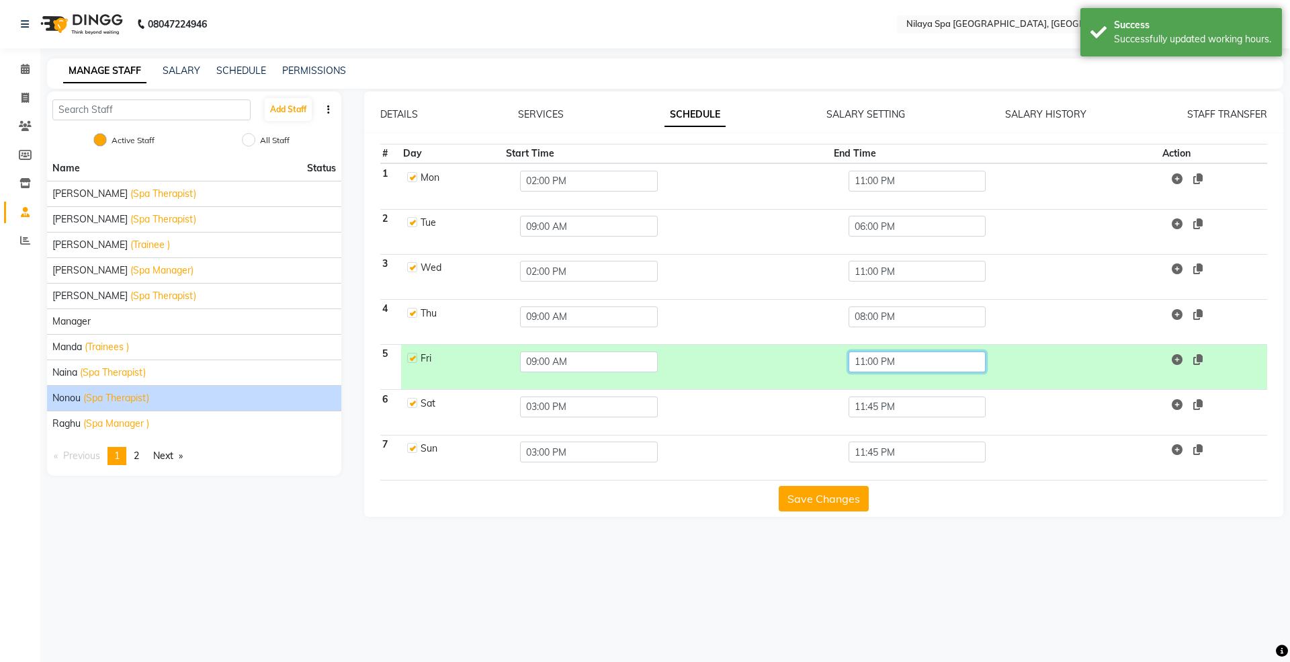
click at [875, 364] on input "11:00 PM" at bounding box center [918, 362] width 138 height 21
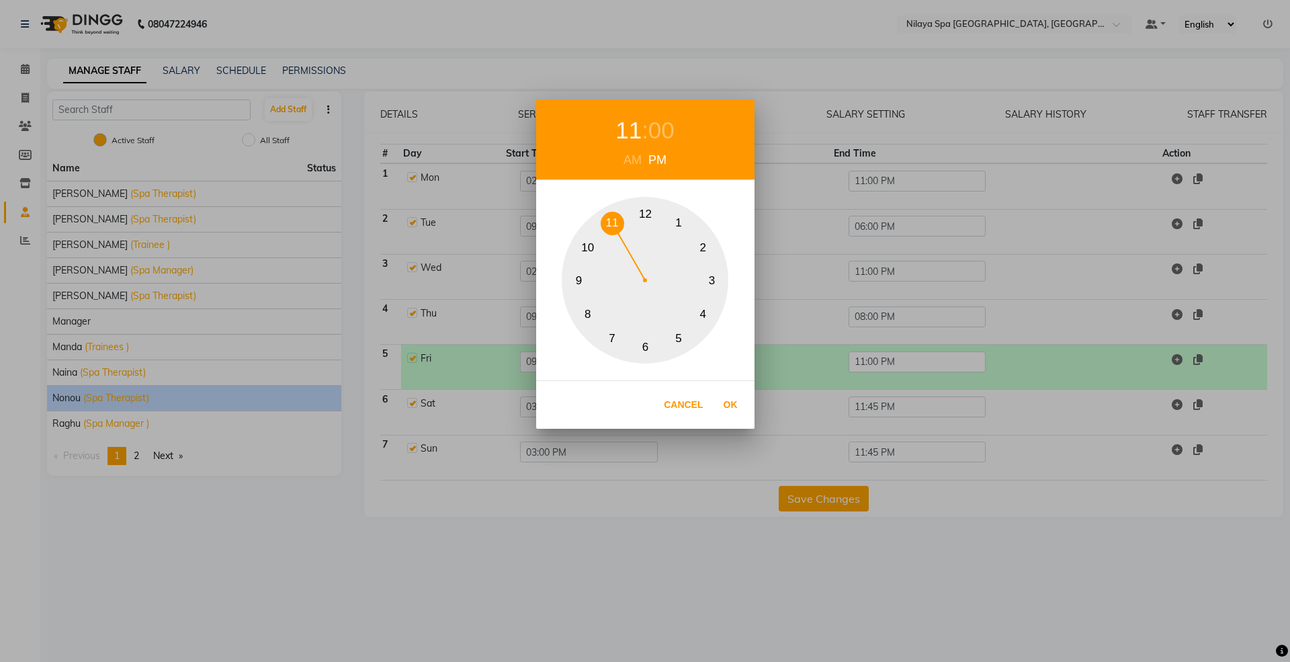
click at [647, 349] on button "6" at bounding box center [646, 347] width 24 height 24
click at [735, 407] on button "Ok" at bounding box center [731, 405] width 28 height 28
type input "06:00 PM"
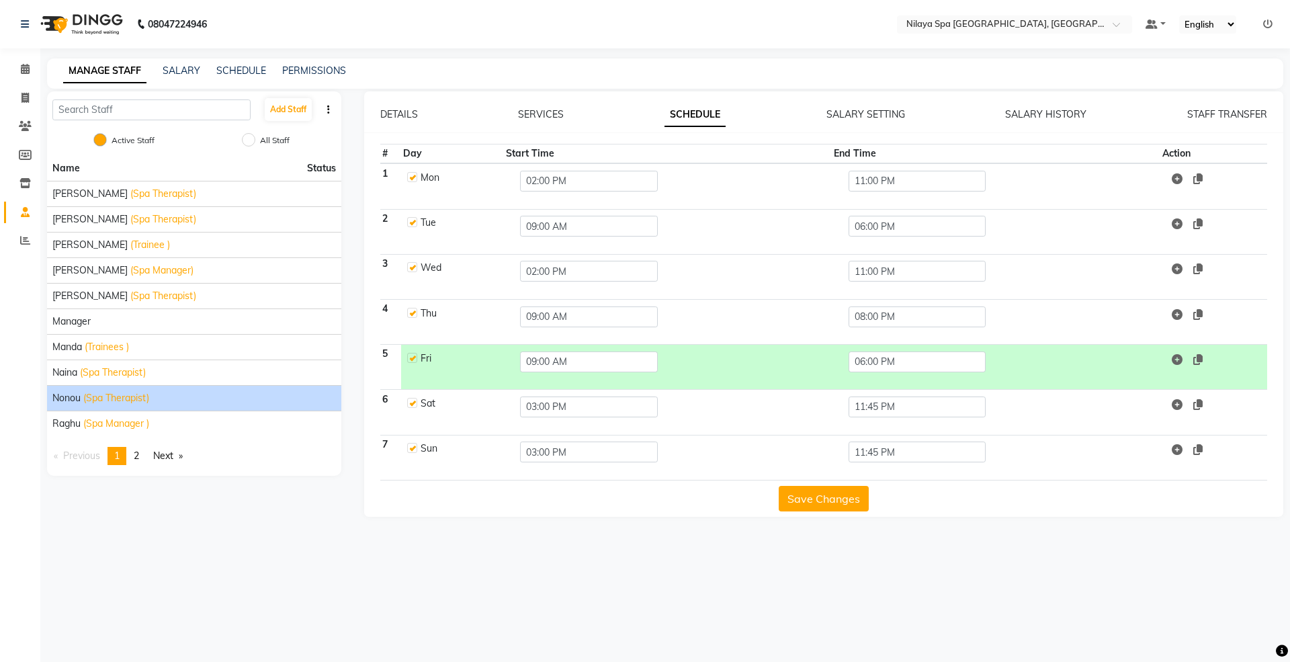
click at [807, 497] on button "Save Changes" at bounding box center [824, 499] width 90 height 26
click at [817, 503] on button "Save Changes" at bounding box center [824, 499] width 90 height 26
click at [130, 247] on span "(Trainee )" at bounding box center [150, 245] width 40 height 14
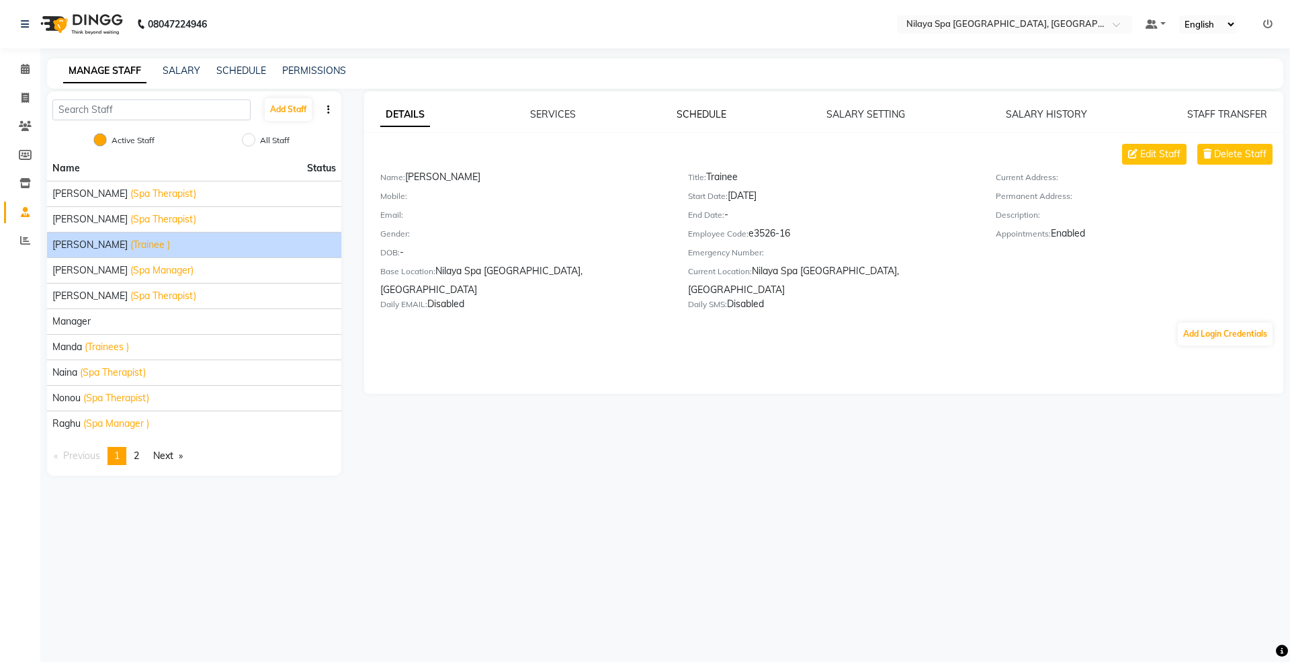
click at [708, 117] on link "SCHEDULE" at bounding box center [702, 114] width 50 height 12
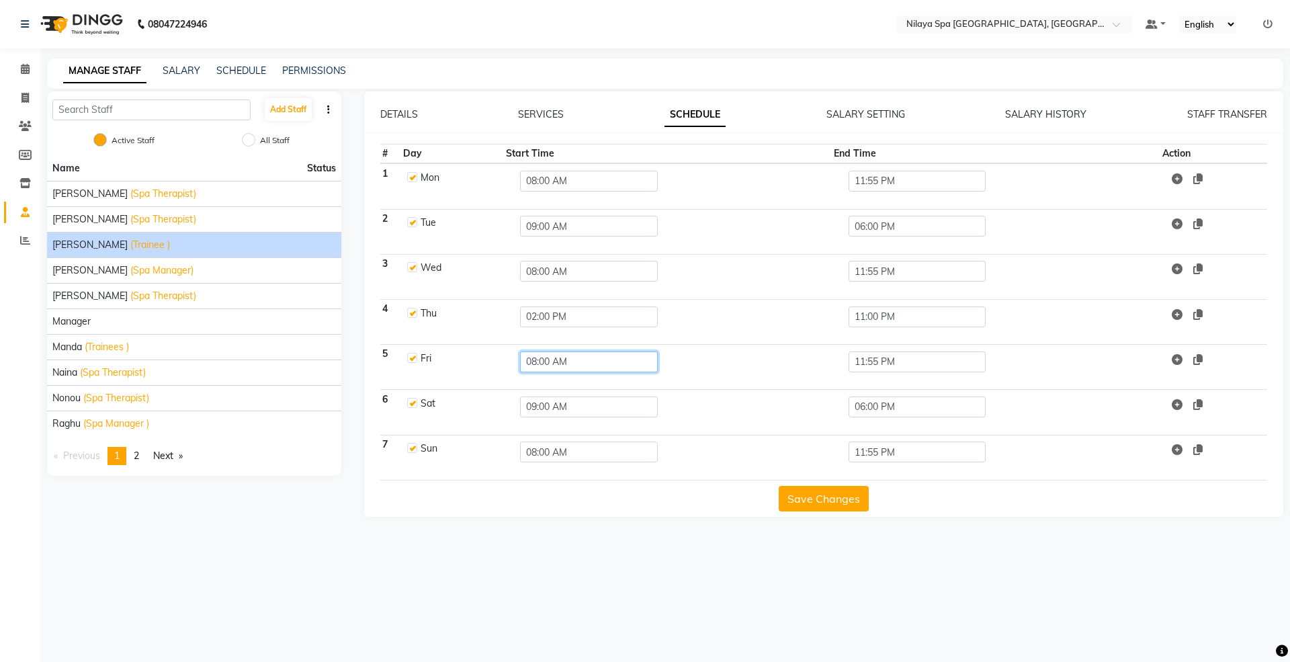
click at [544, 362] on input "08:00 AM" at bounding box center [589, 362] width 138 height 21
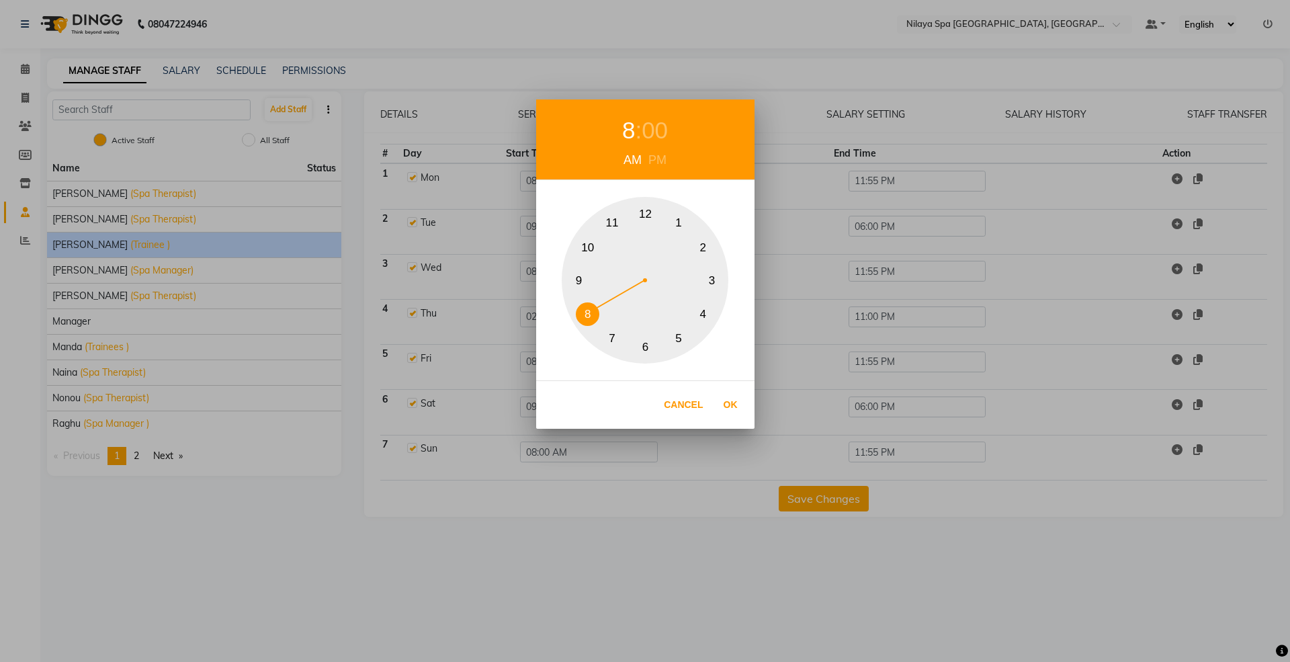
click at [705, 251] on button "2" at bounding box center [704, 248] width 24 height 24
click at [665, 163] on div "PM" at bounding box center [657, 160] width 25 height 18
click at [730, 409] on button "Ok" at bounding box center [731, 405] width 28 height 28
type input "02:00 PM"
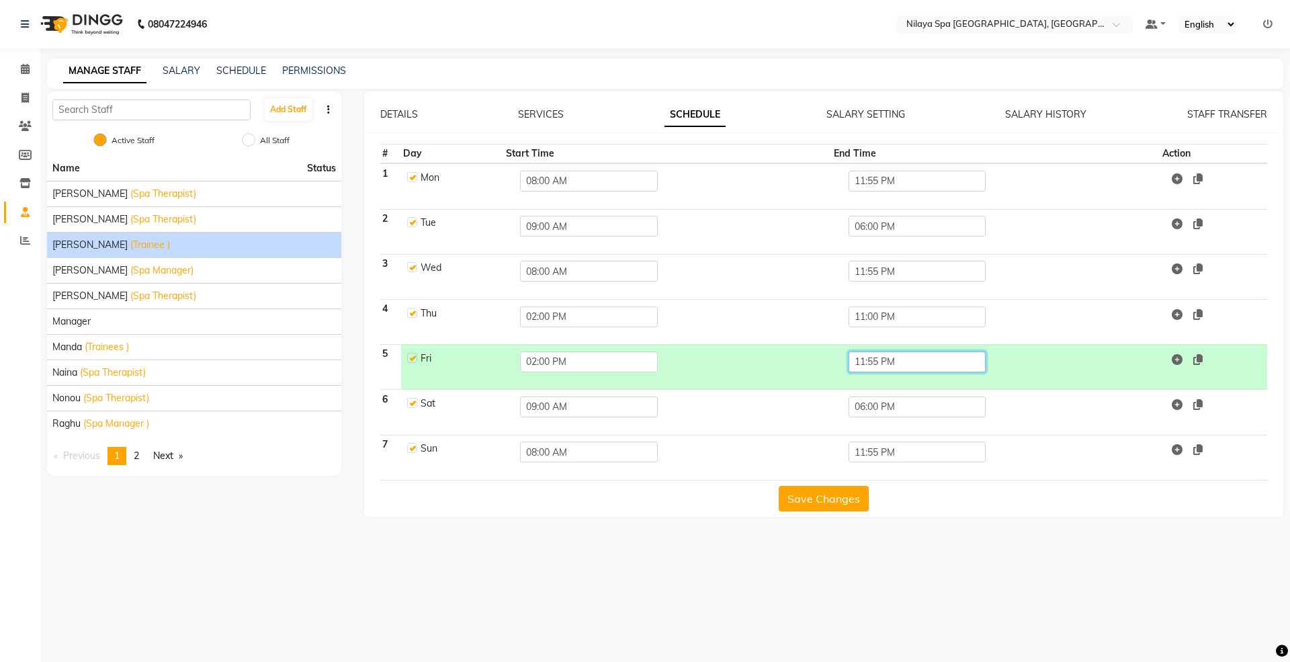
click at [874, 363] on input "11:55 PM" at bounding box center [918, 362] width 138 height 21
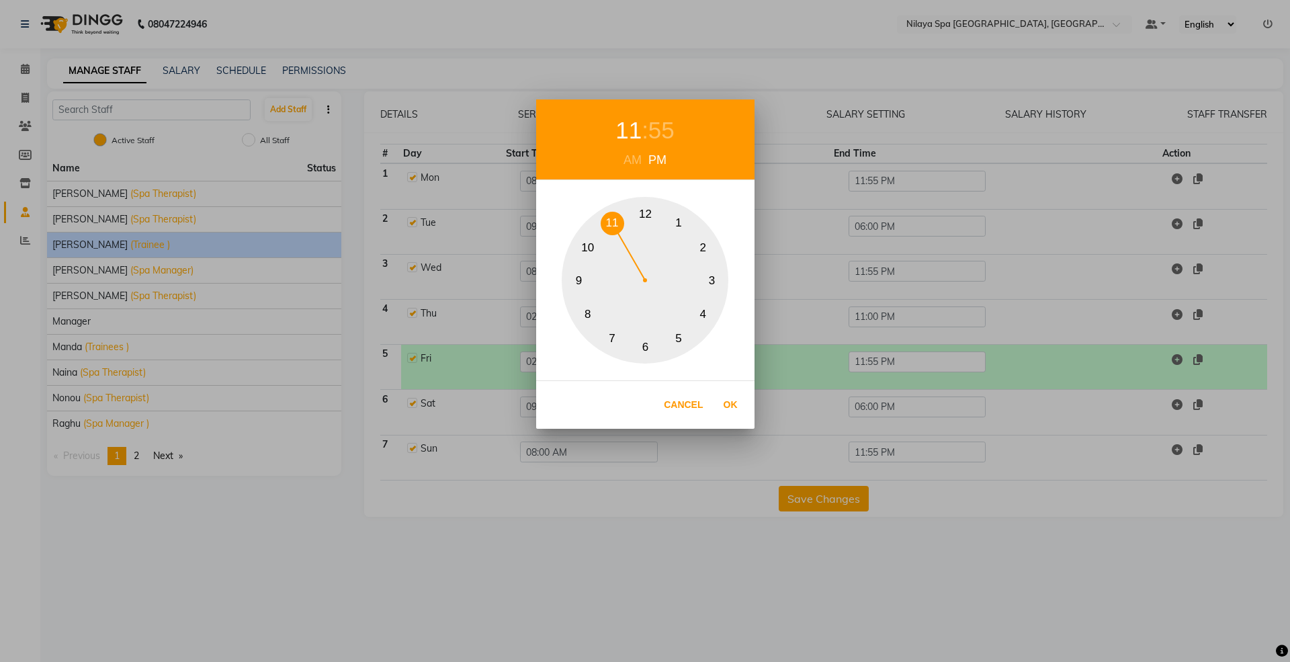
click at [656, 132] on div "55" at bounding box center [662, 131] width 26 height 36
click at [645, 215] on button "0" at bounding box center [646, 214] width 24 height 24
click at [735, 407] on button "Ok" at bounding box center [731, 405] width 28 height 28
type input "11:00 PM"
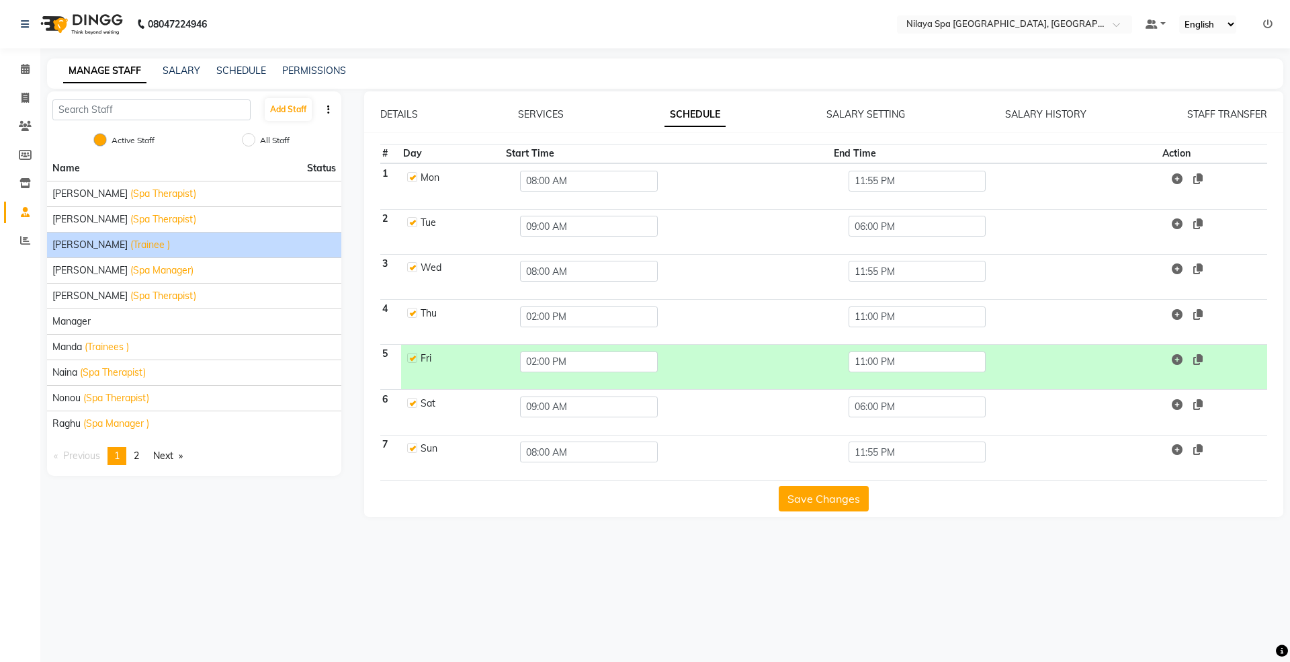
click at [810, 501] on button "Save Changes" at bounding box center [824, 499] width 90 height 26
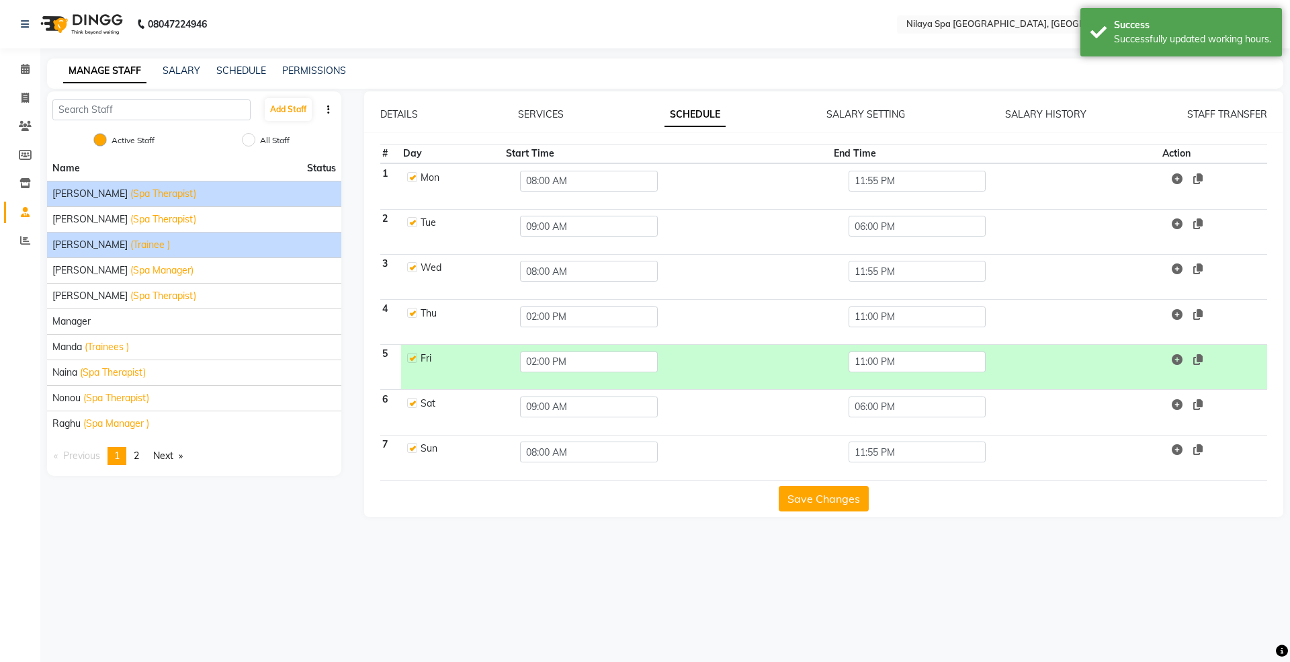
drag, startPoint x: 89, startPoint y: 219, endPoint x: 157, endPoint y: 202, distance: 69.9
click at [130, 219] on span "(Spa Therapist)" at bounding box center [163, 219] width 66 height 14
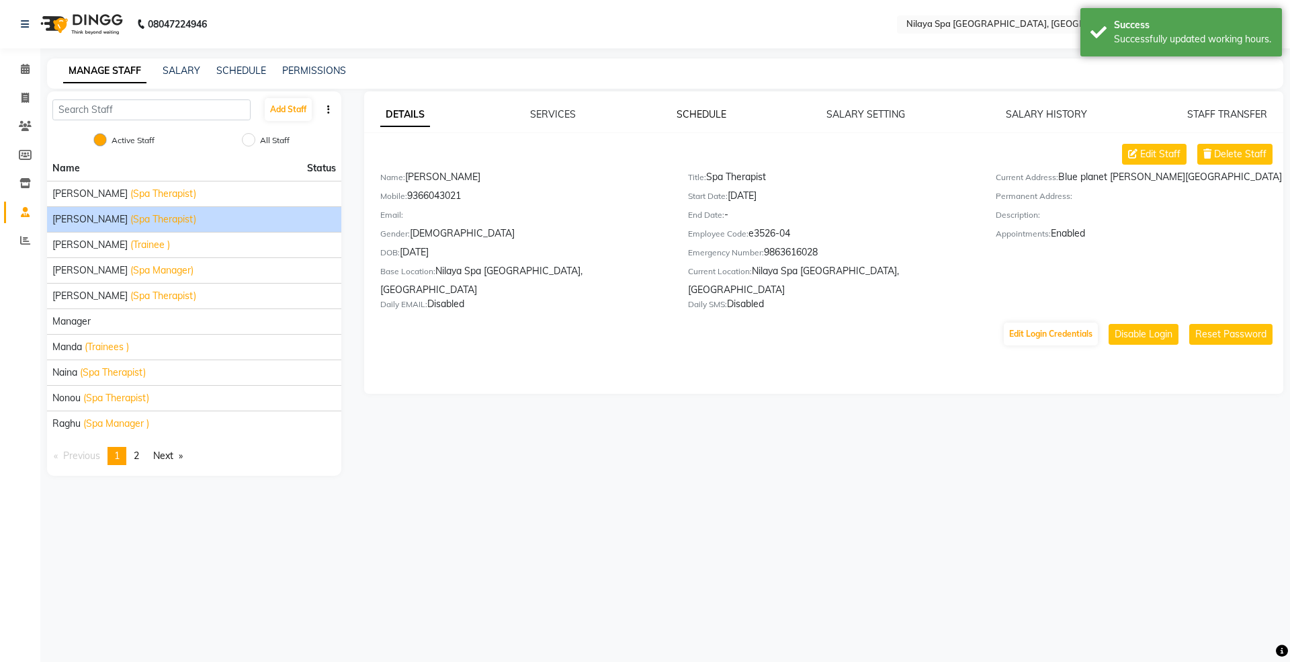
click at [684, 113] on link "SCHEDULE" at bounding box center [702, 114] width 50 height 12
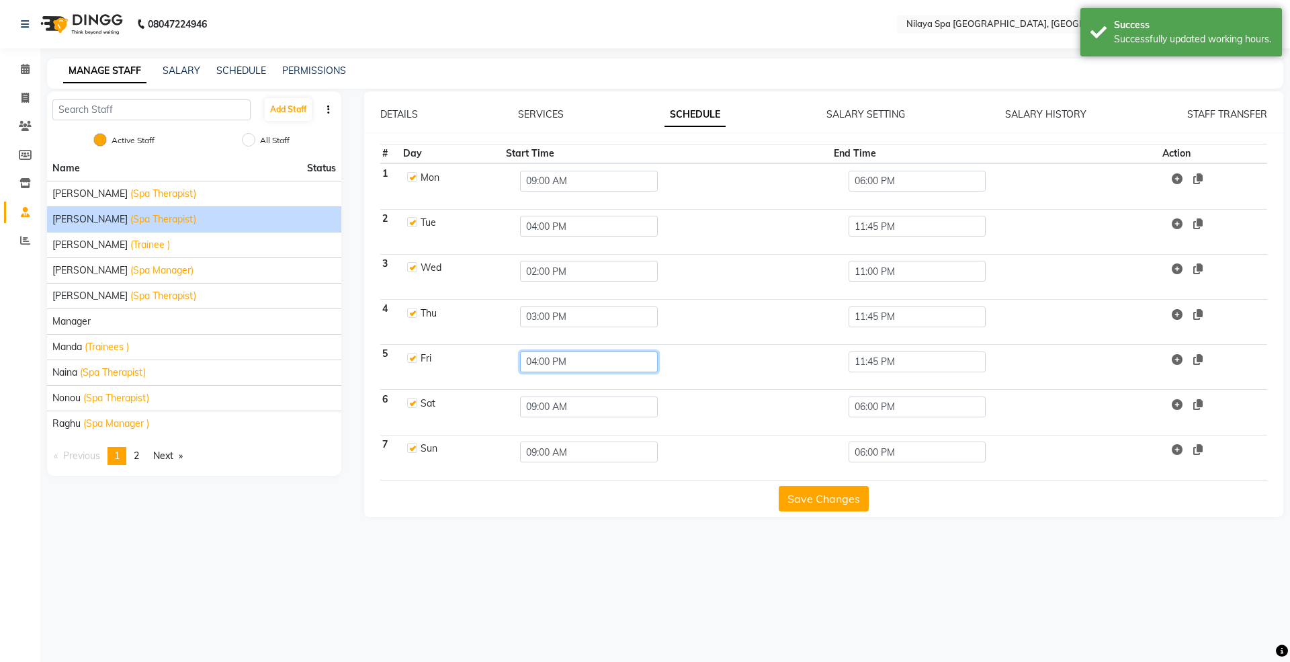
click at [559, 363] on input "04:00 PM" at bounding box center [589, 362] width 138 height 21
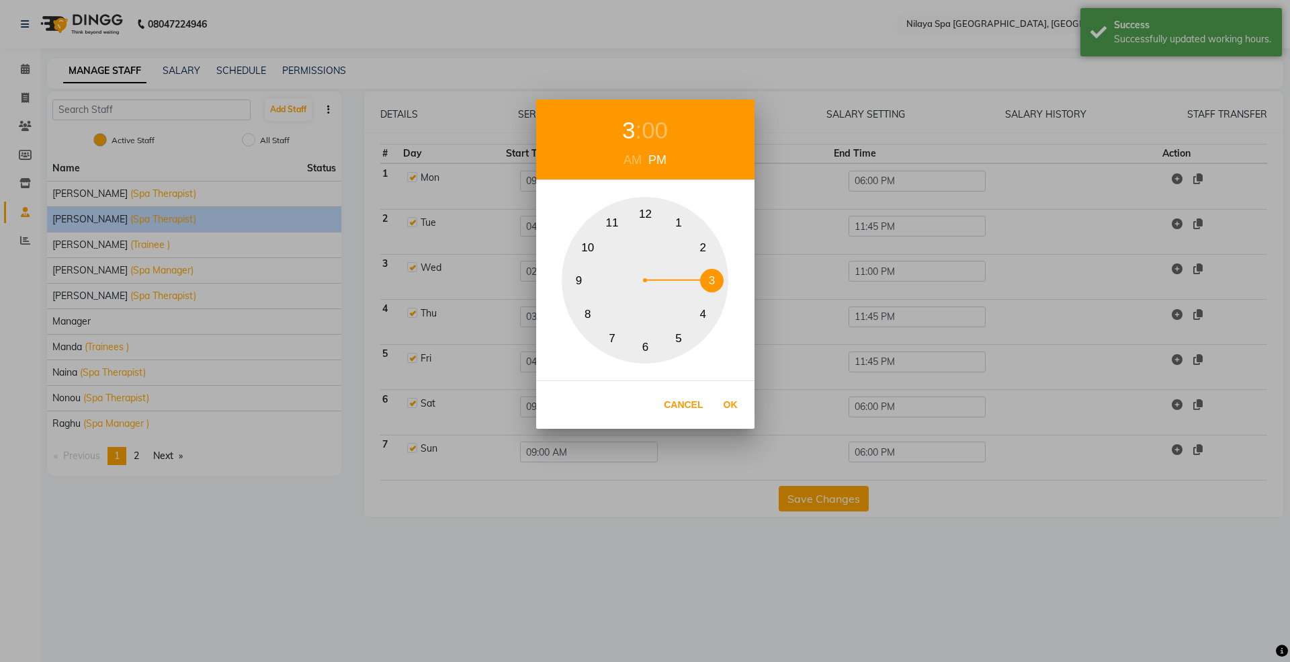
click at [715, 278] on button "3" at bounding box center [712, 281] width 24 height 24
click at [734, 405] on button "Ok" at bounding box center [731, 405] width 28 height 28
type input "03:00 PM"
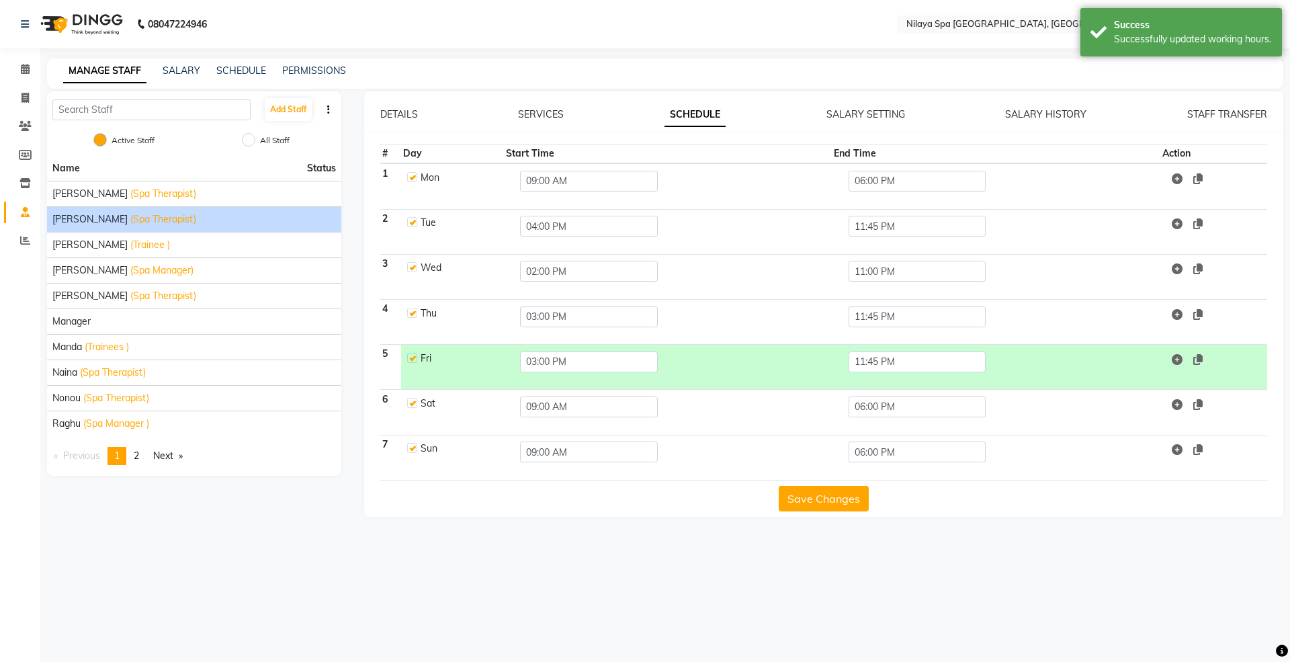
click at [829, 481] on div "Save Changes" at bounding box center [824, 496] width 888 height 31
click at [821, 499] on button "Save Changes" at bounding box center [824, 499] width 90 height 26
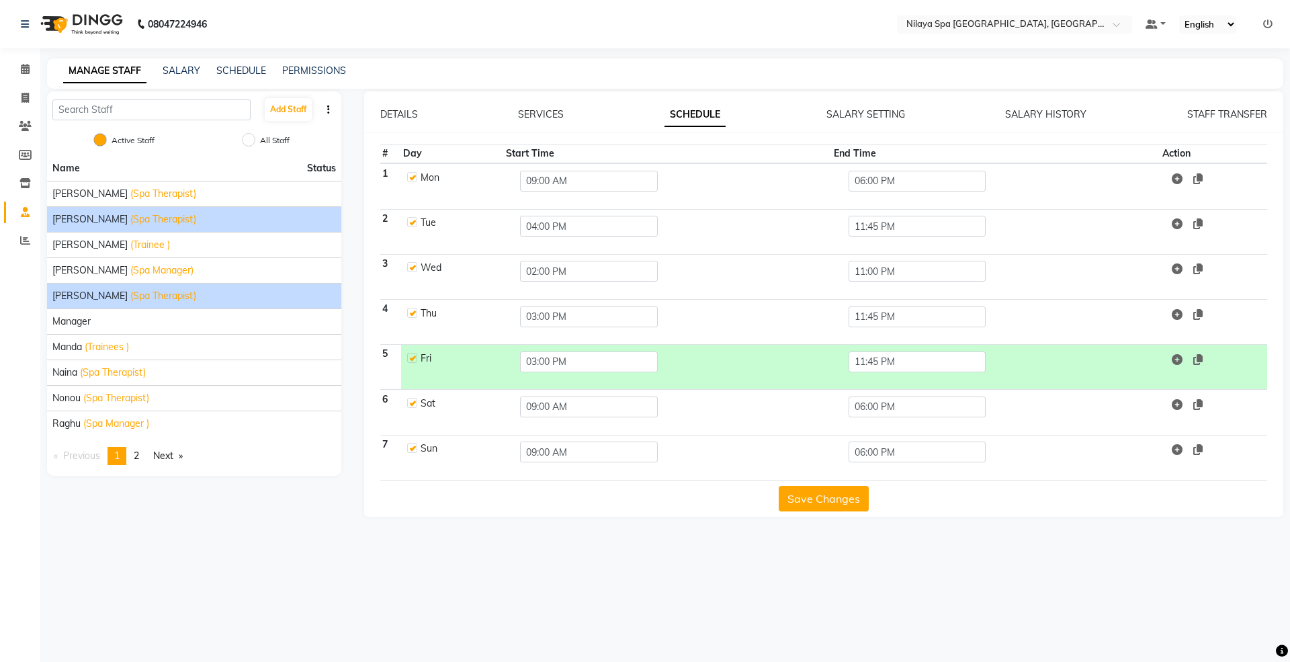
click at [73, 301] on span "[PERSON_NAME]" at bounding box center [89, 296] width 75 height 14
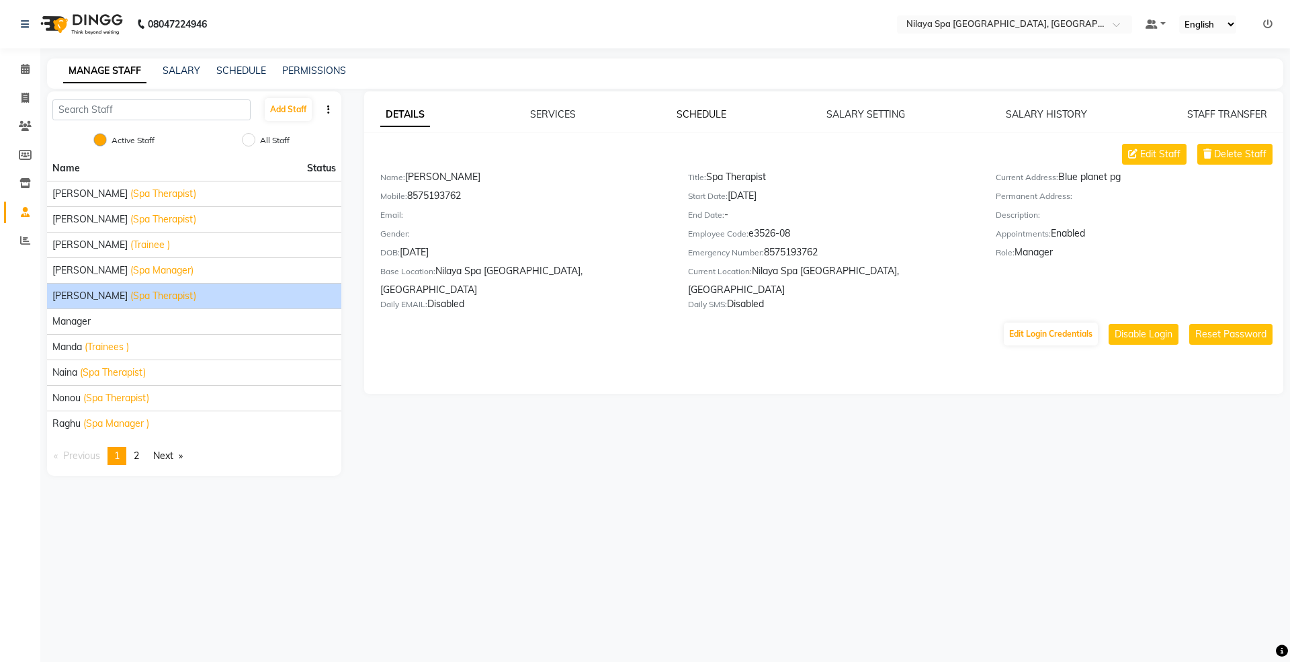
click at [705, 112] on link "SCHEDULE" at bounding box center [702, 114] width 50 height 12
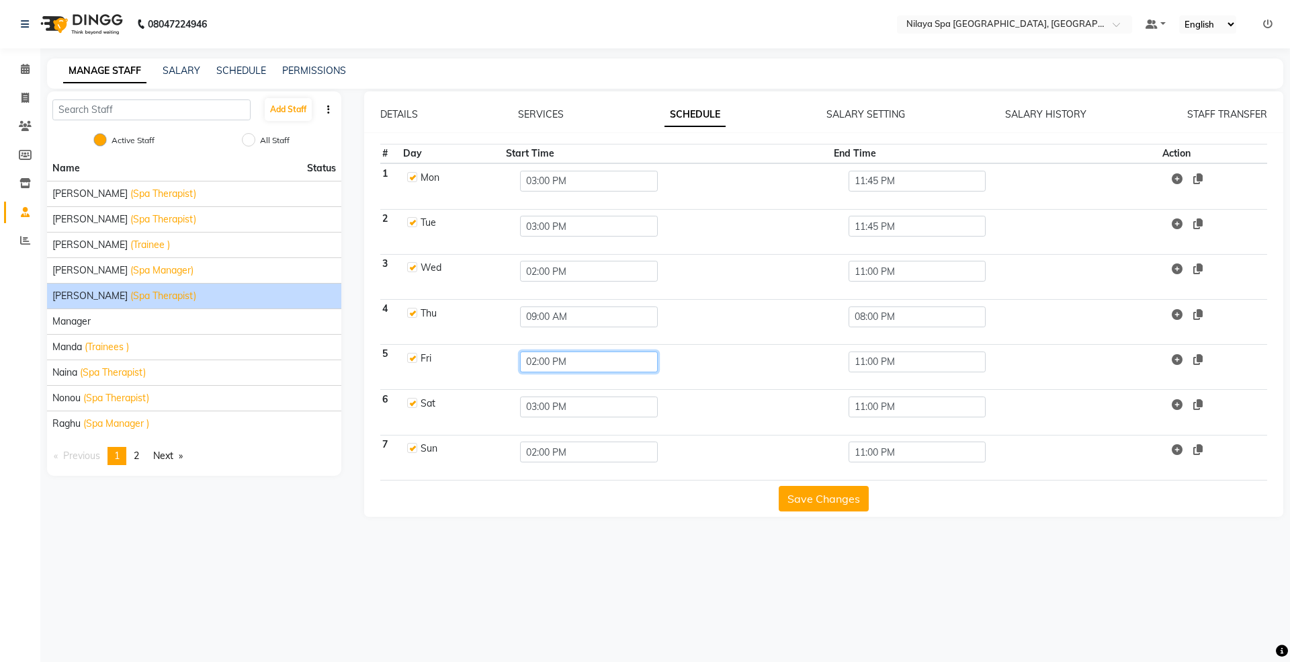
click at [554, 366] on input "02:00 PM" at bounding box center [589, 362] width 138 height 21
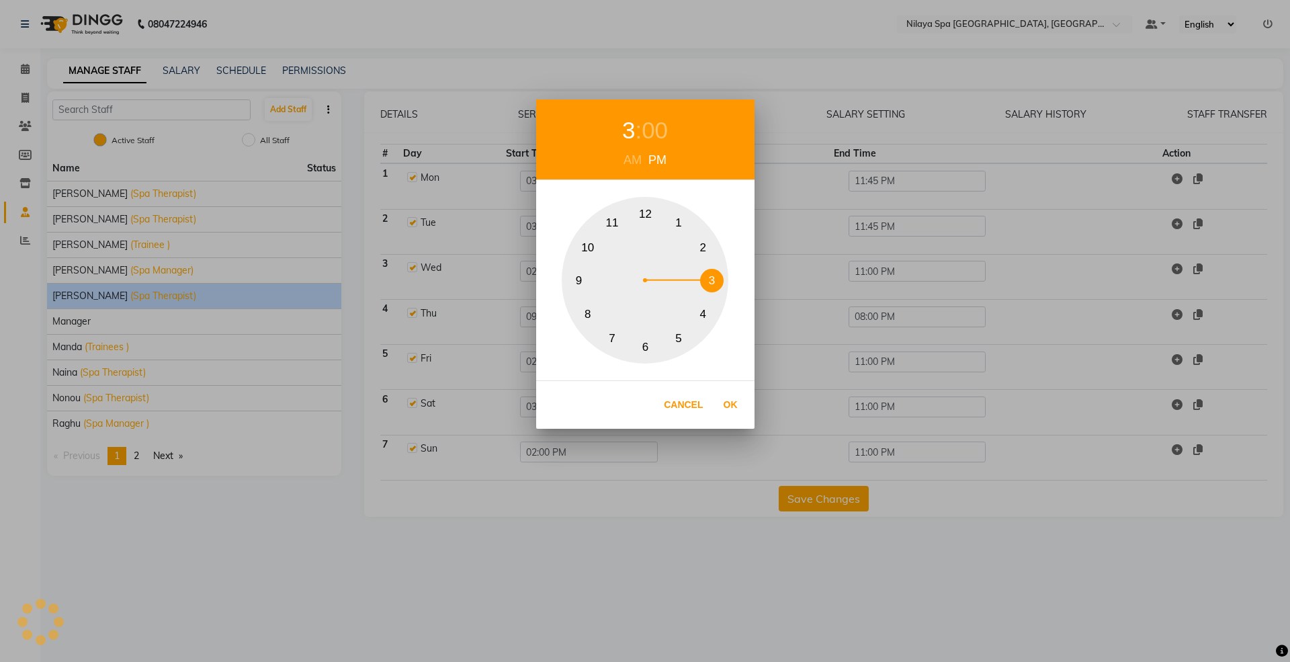
click at [710, 286] on button "3" at bounding box center [712, 281] width 24 height 24
click at [725, 402] on button "Ok" at bounding box center [731, 405] width 28 height 28
type input "03:00 PM"
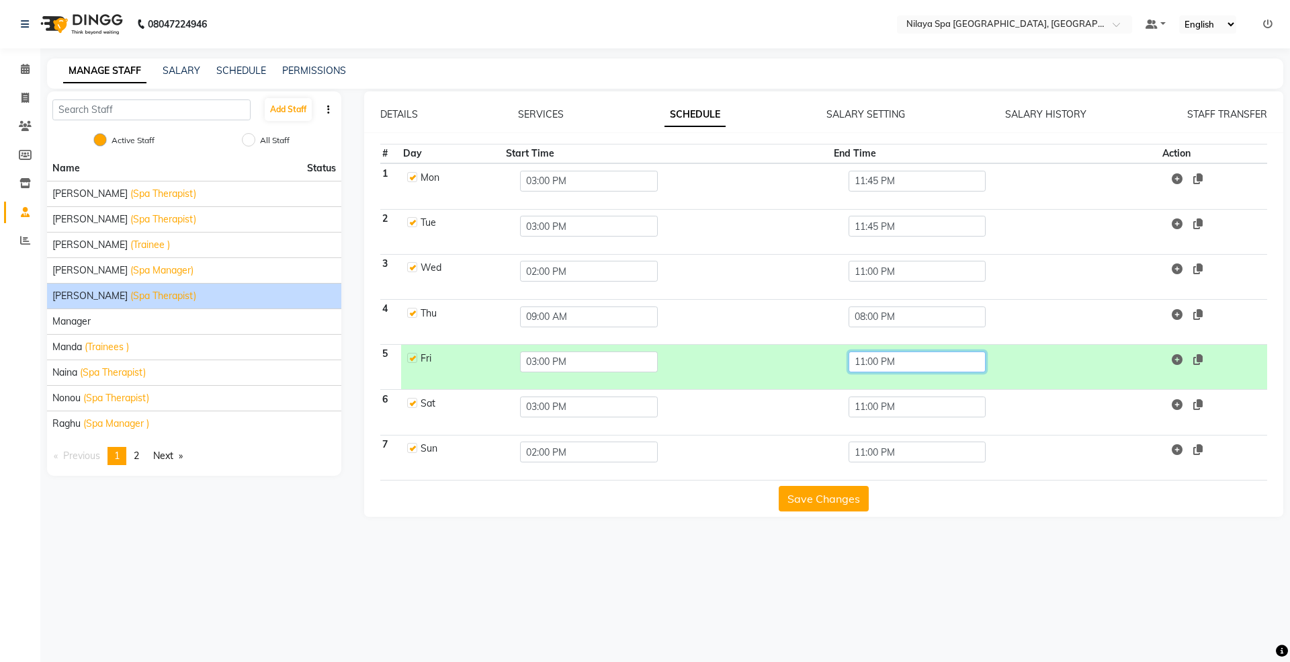
click at [859, 368] on input "11:00 PM" at bounding box center [918, 362] width 138 height 21
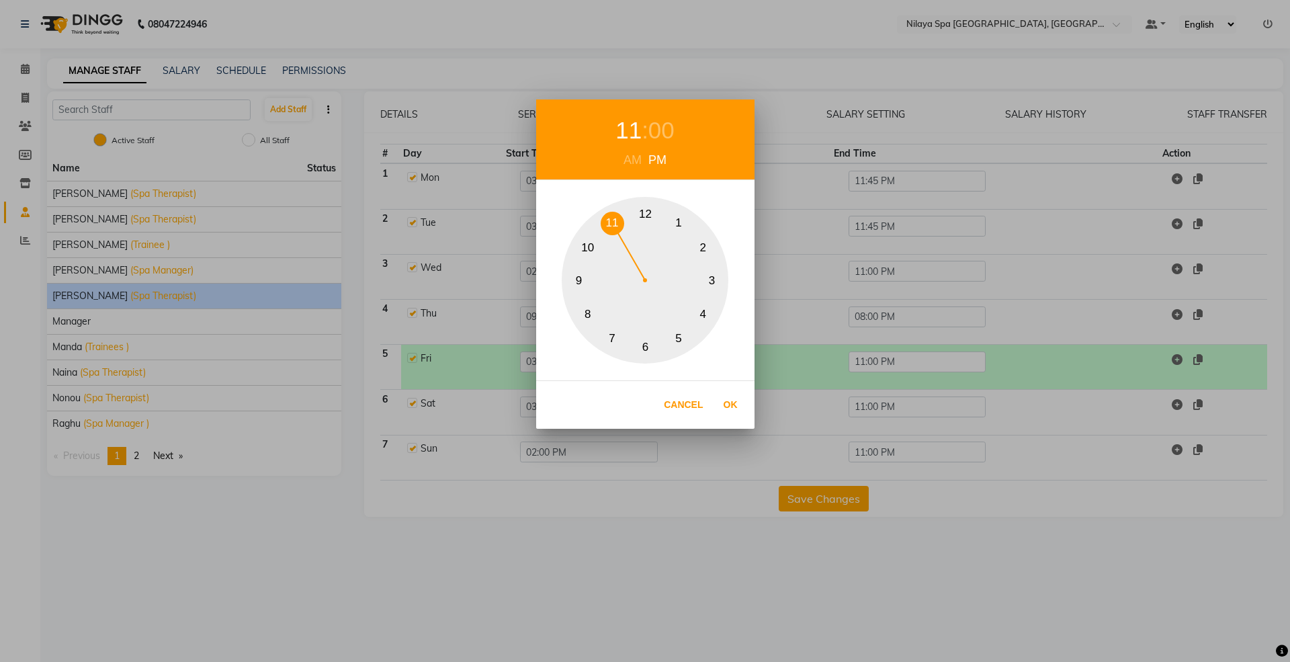
click at [663, 130] on div "00" at bounding box center [662, 131] width 26 height 36
click at [581, 276] on button "45" at bounding box center [579, 281] width 24 height 24
click at [581, 280] on button "45" at bounding box center [579, 281] width 24 height 24
click at [729, 407] on button "Ok" at bounding box center [731, 405] width 28 height 28
type input "11:45 PM"
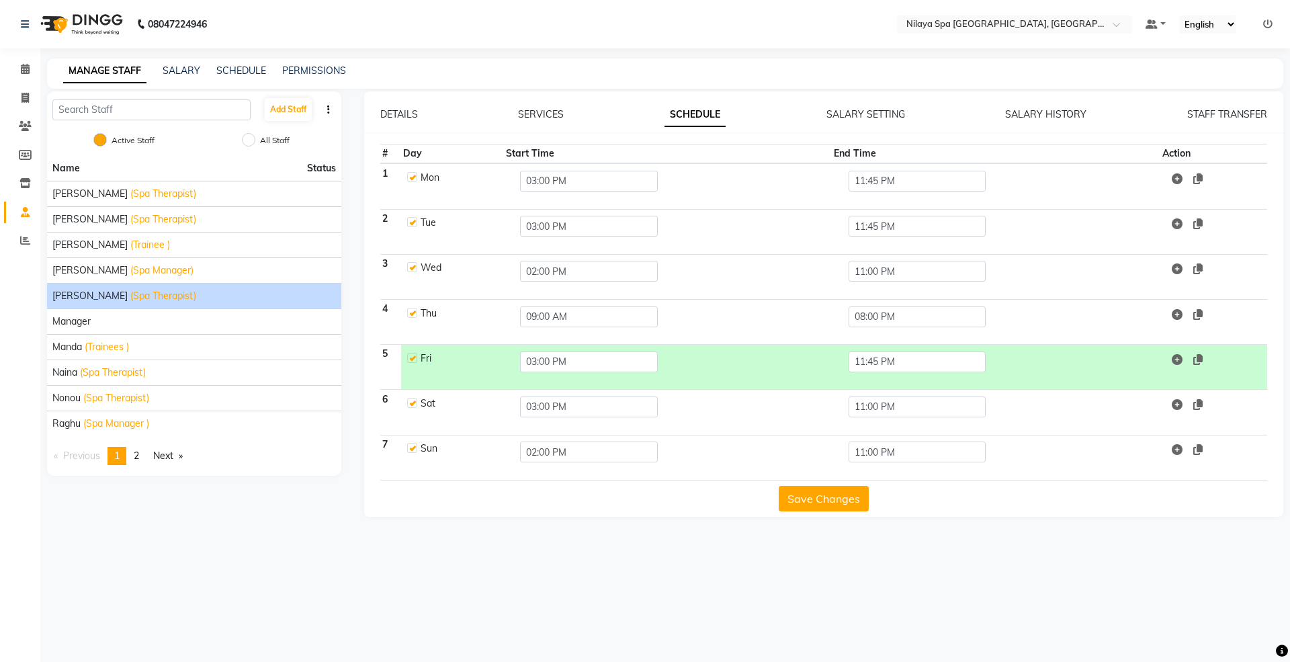
click at [815, 507] on button "Save Changes" at bounding box center [824, 499] width 90 height 26
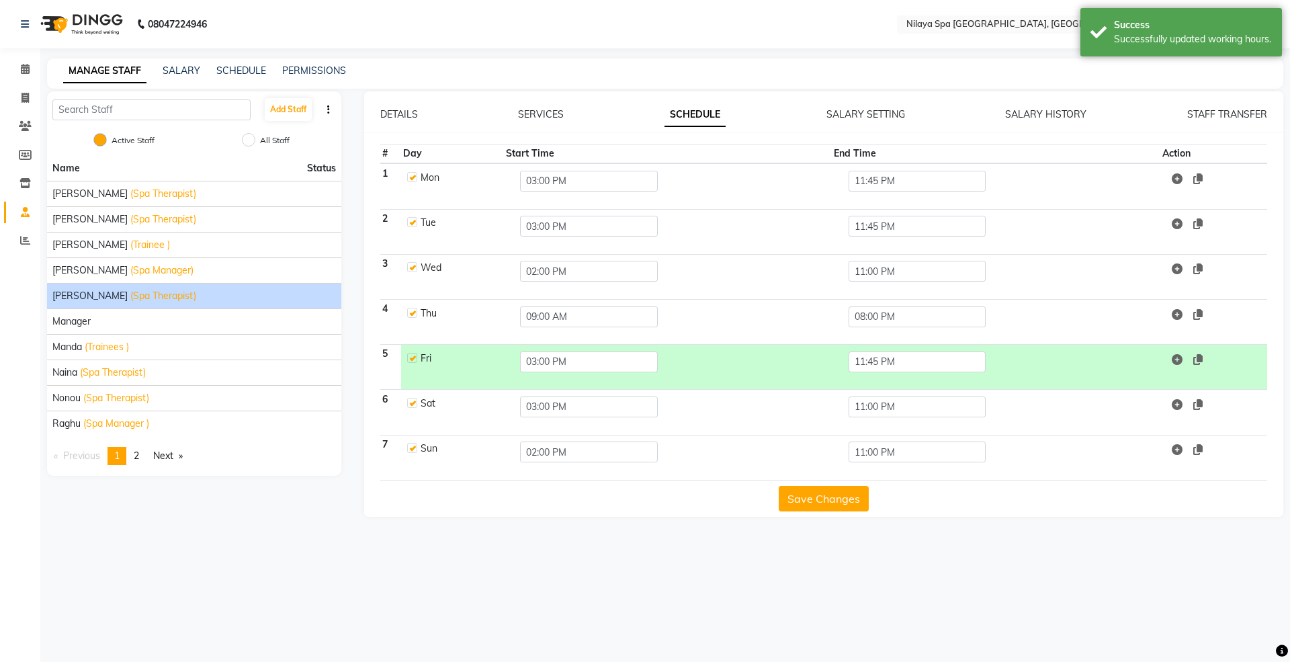
click at [815, 507] on button "Save Changes" at bounding box center [824, 499] width 90 height 26
click at [170, 452] on link "Next page" at bounding box center [168, 456] width 43 height 18
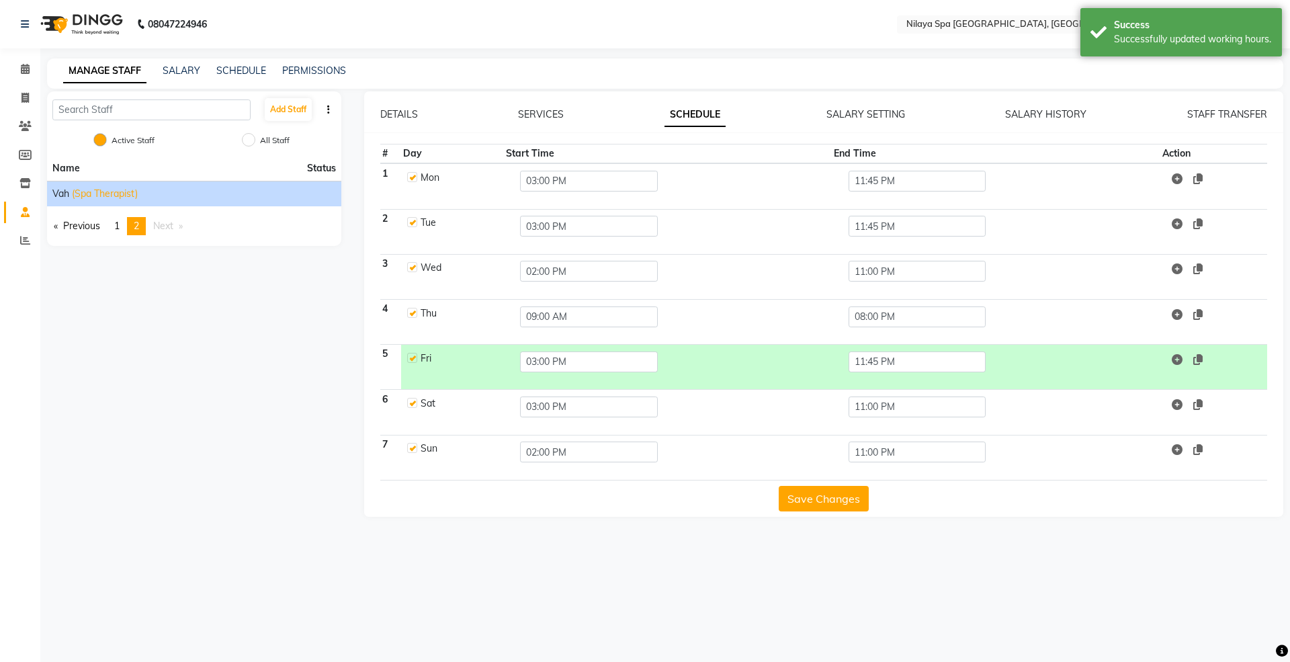
click at [86, 206] on li "Vah (Spa Therapist)" at bounding box center [194, 194] width 294 height 26
click at [82, 192] on span "(Spa Therapist)" at bounding box center [105, 194] width 66 height 14
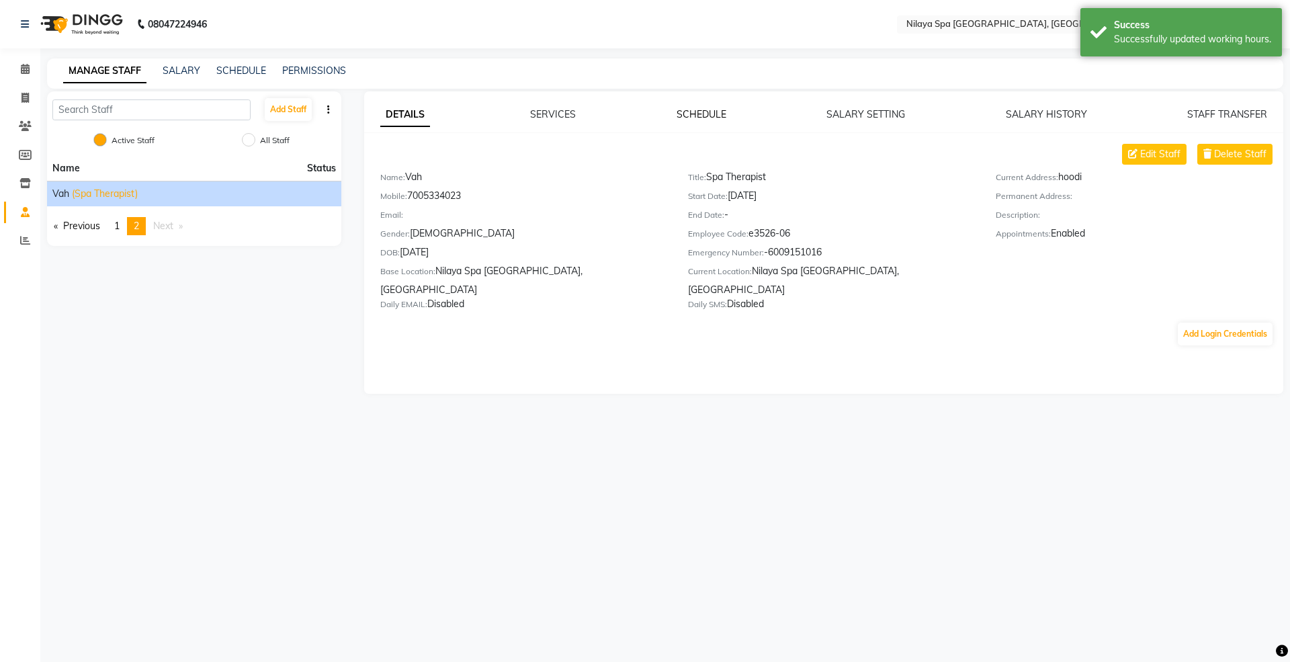
click at [702, 108] on link "SCHEDULE" at bounding box center [702, 114] width 50 height 12
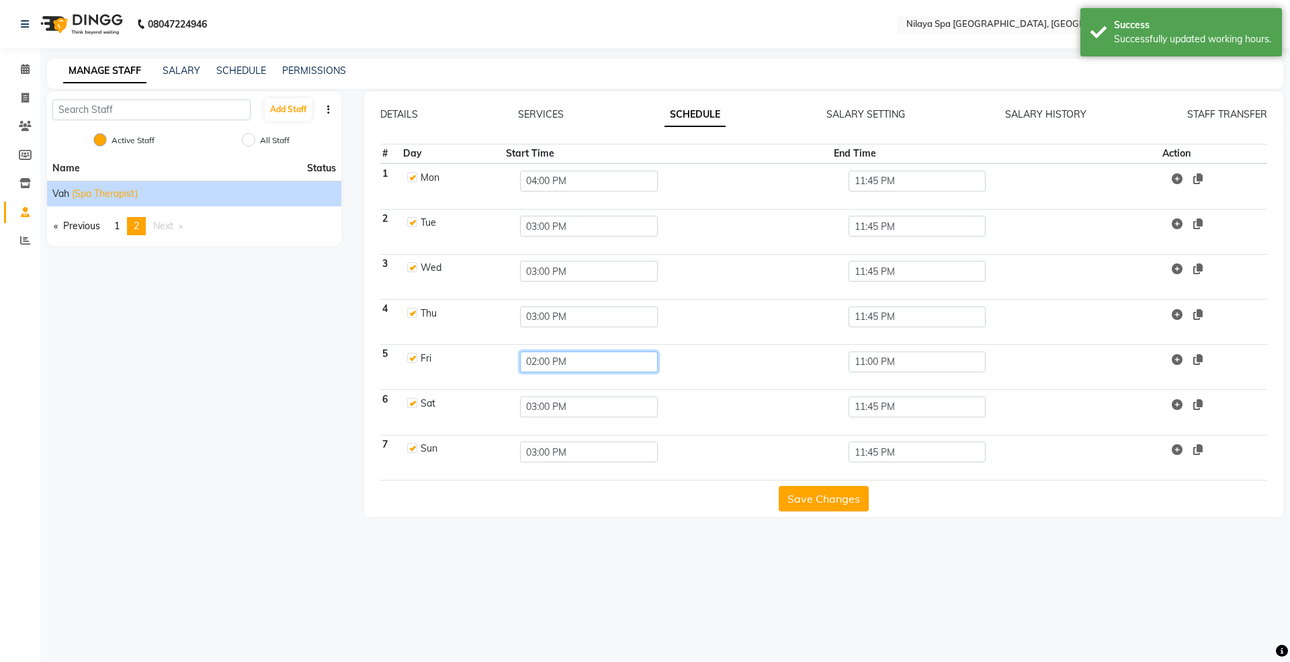
click at [554, 366] on input "02:00 PM" at bounding box center [589, 362] width 138 height 21
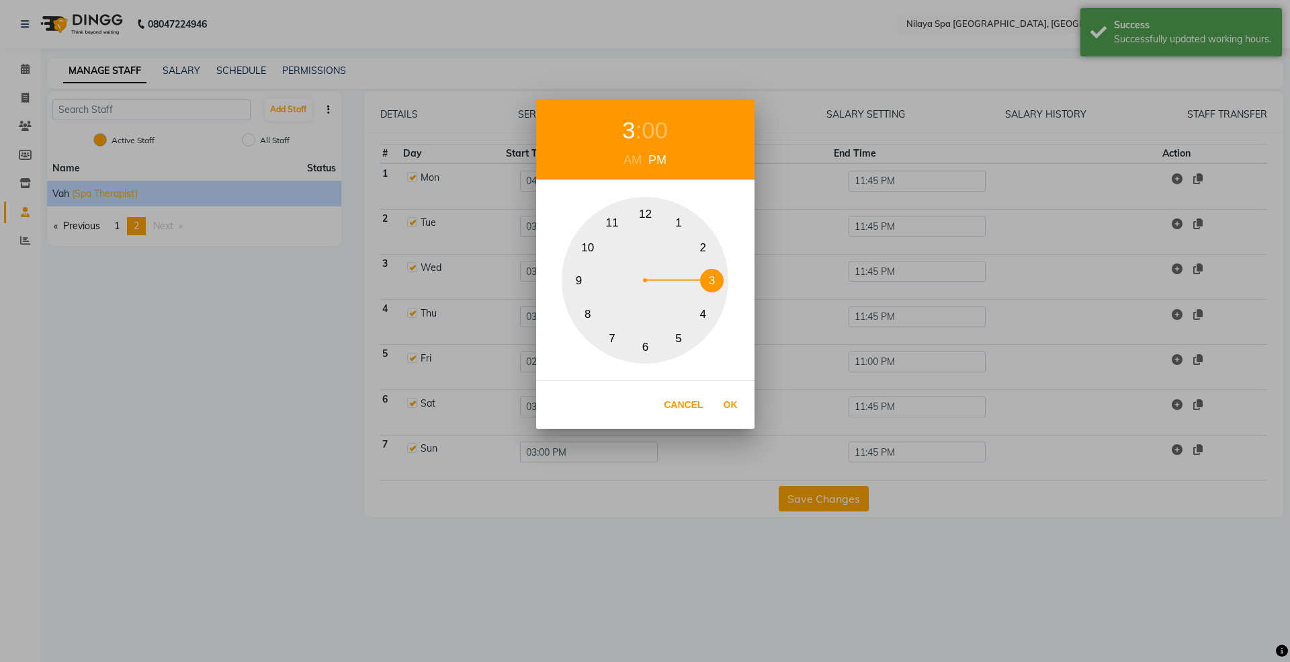
click at [713, 282] on button "3" at bounding box center [712, 281] width 24 height 24
click at [723, 407] on button "Ok" at bounding box center [731, 405] width 28 height 28
type input "03:00 PM"
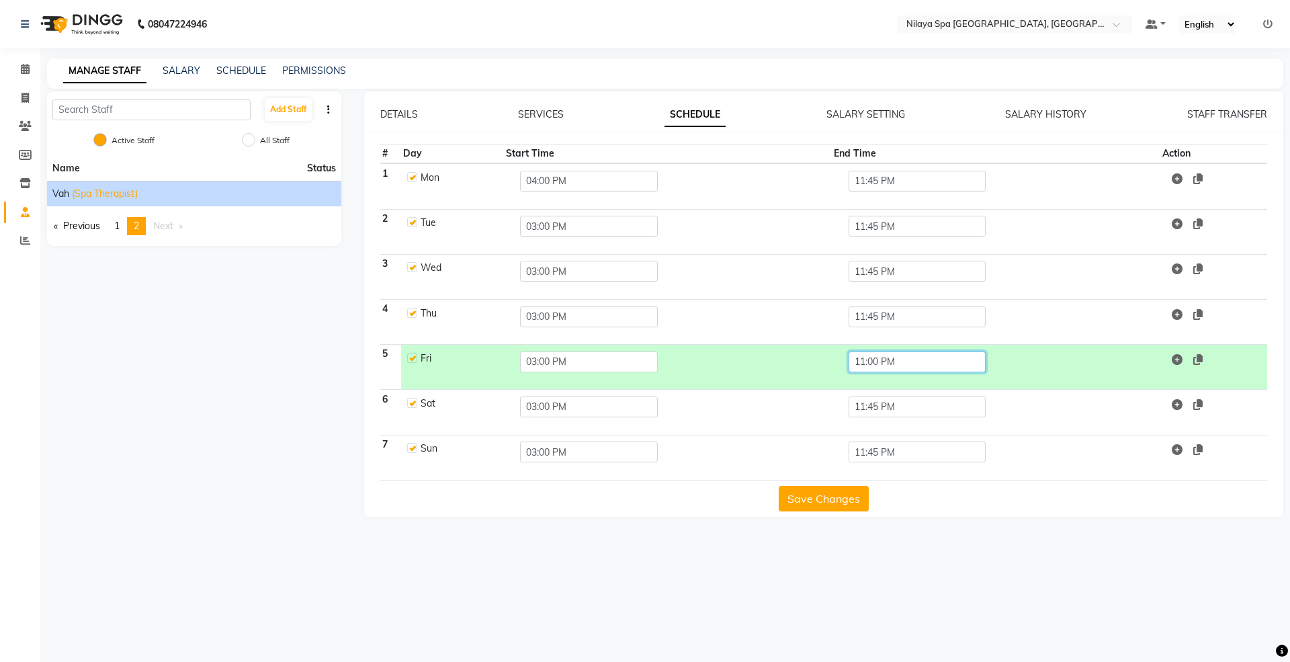
click at [890, 364] on input "11:00 PM" at bounding box center [918, 362] width 138 height 21
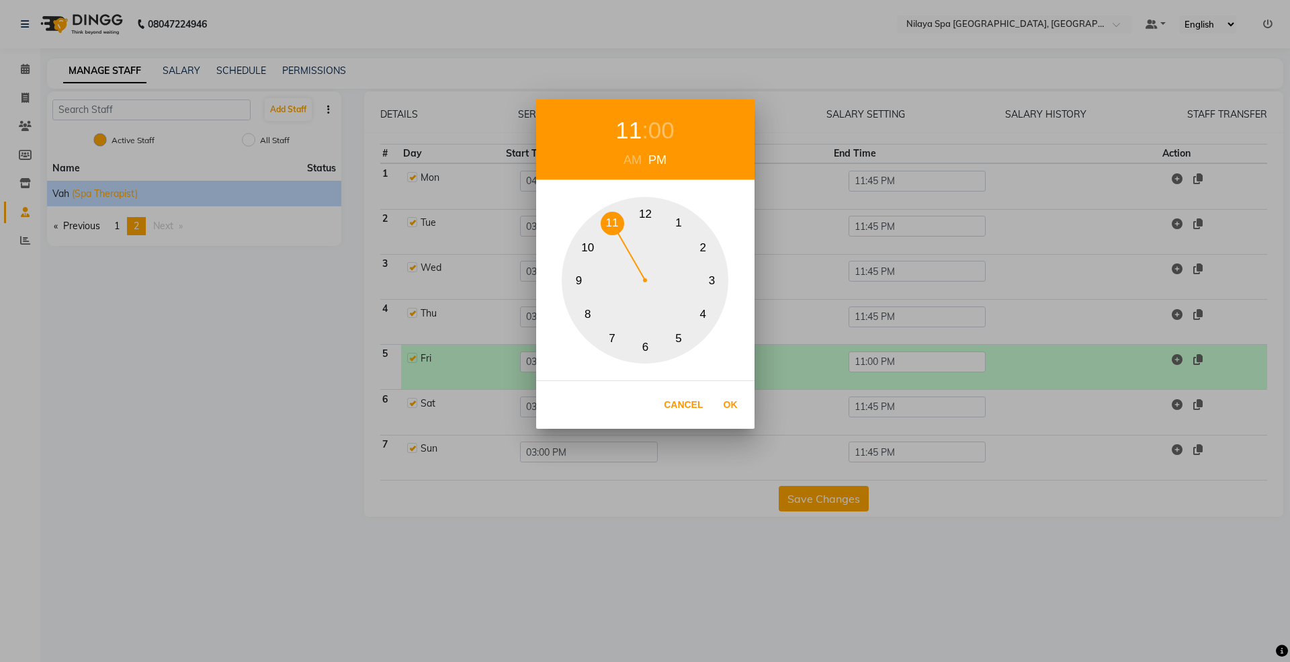
click at [657, 124] on div "00" at bounding box center [662, 131] width 26 height 36
click at [573, 283] on button "45" at bounding box center [579, 281] width 24 height 24
click at [718, 407] on button "Ok" at bounding box center [731, 405] width 28 height 28
type input "11:45 PM"
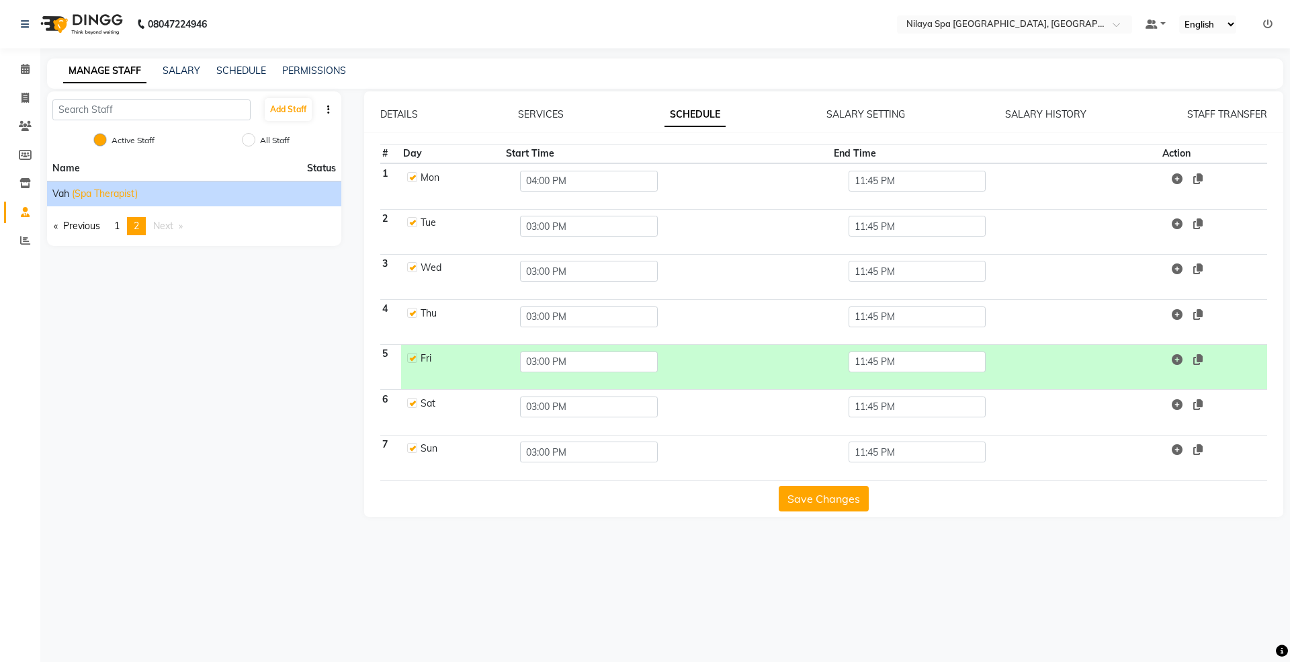
click at [831, 485] on div "Save Changes" at bounding box center [824, 496] width 888 height 31
click at [825, 496] on button "Save Changes" at bounding box center [824, 499] width 90 height 26
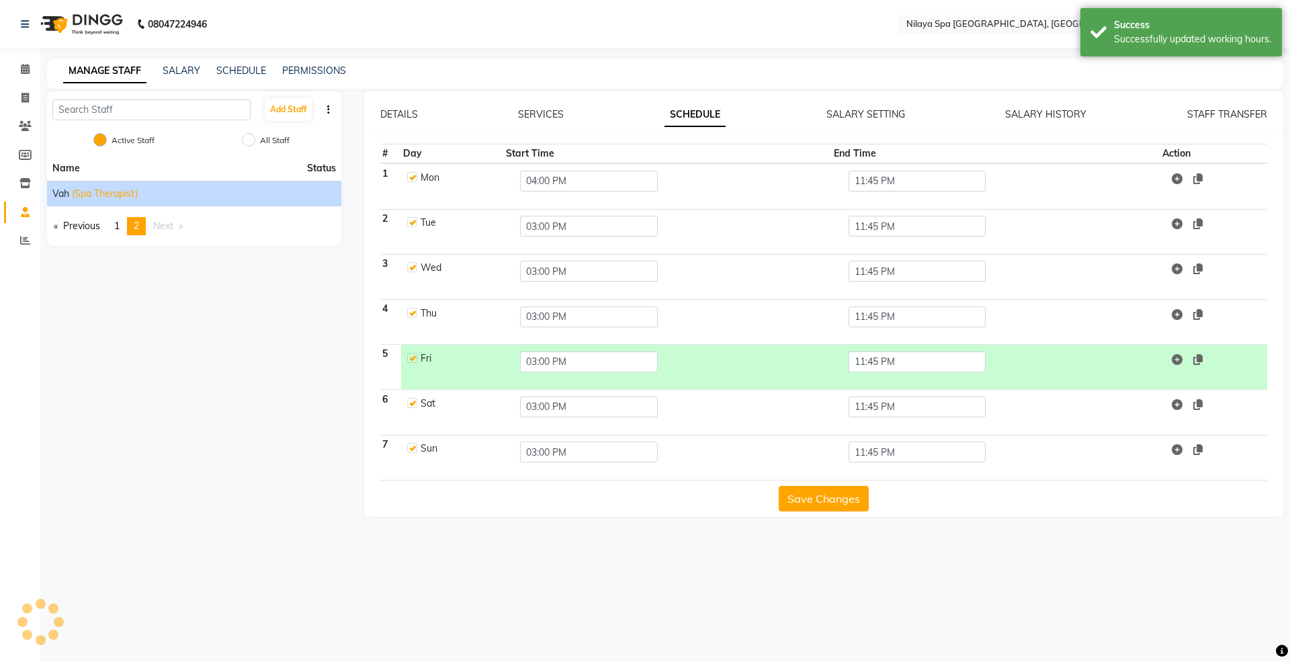
click at [825, 496] on button "Save Changes" at bounding box center [824, 499] width 90 height 26
click at [24, 68] on icon at bounding box center [25, 69] width 9 height 10
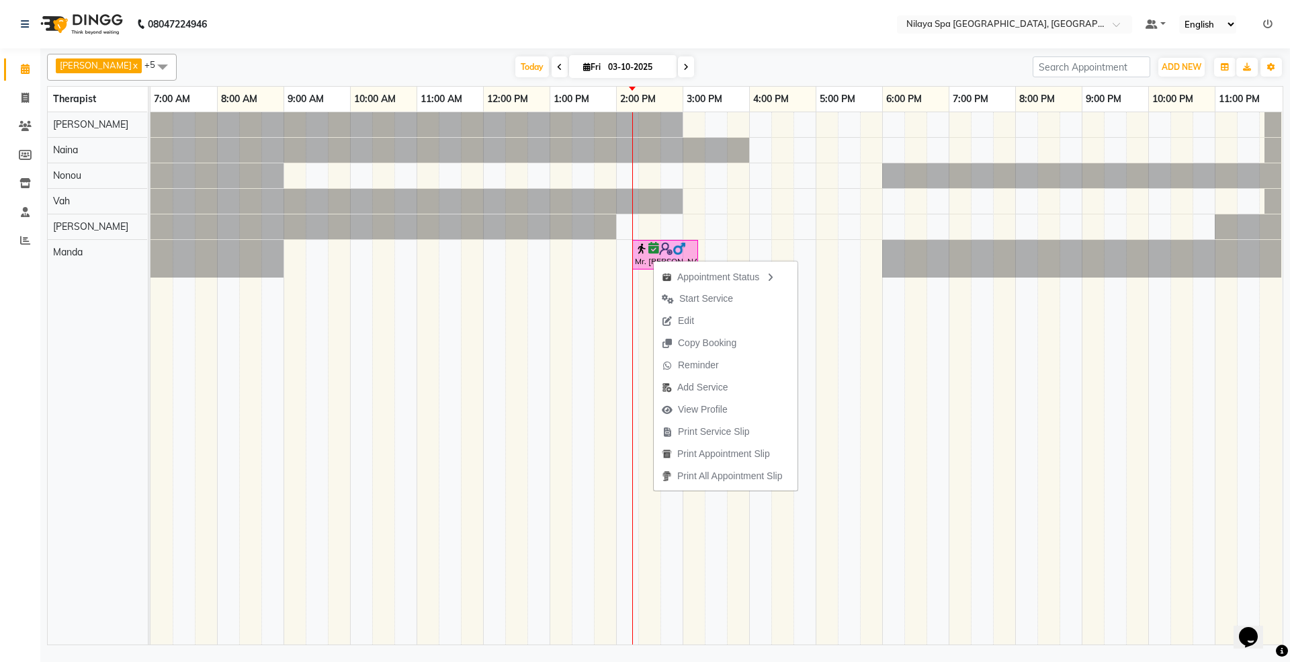
click at [714, 294] on span "Start Service" at bounding box center [706, 299] width 54 height 14
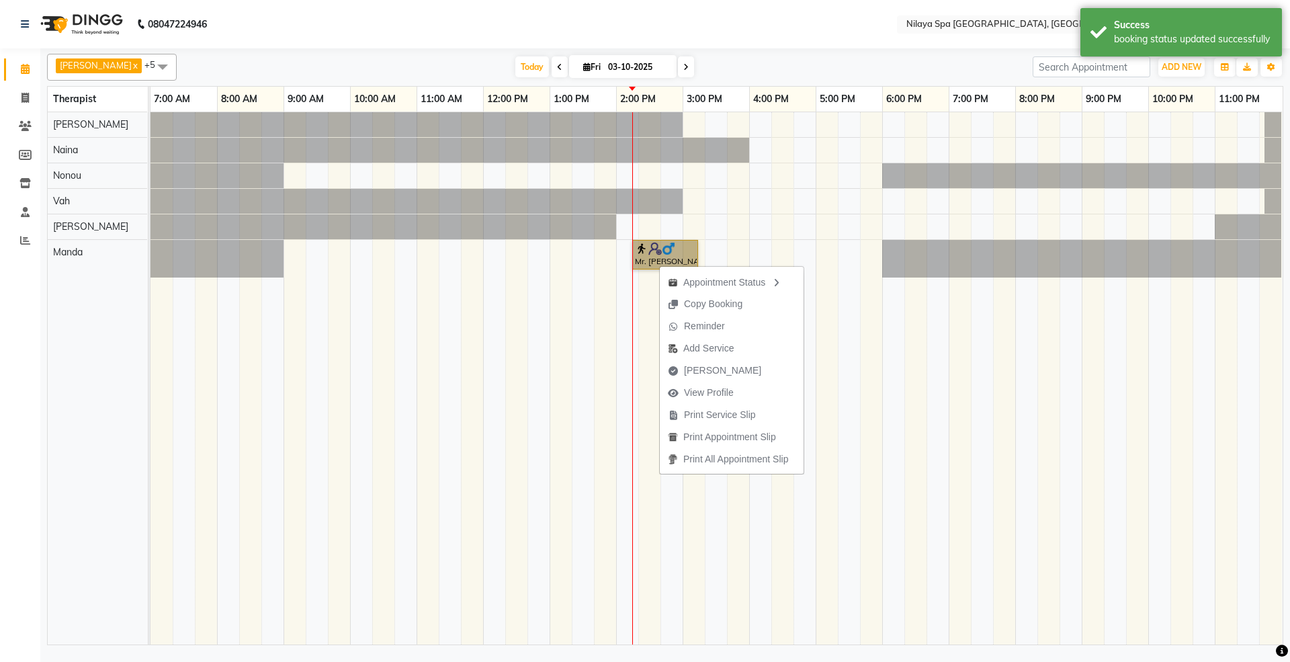
click at [387, 417] on td at bounding box center [383, 378] width 22 height 532
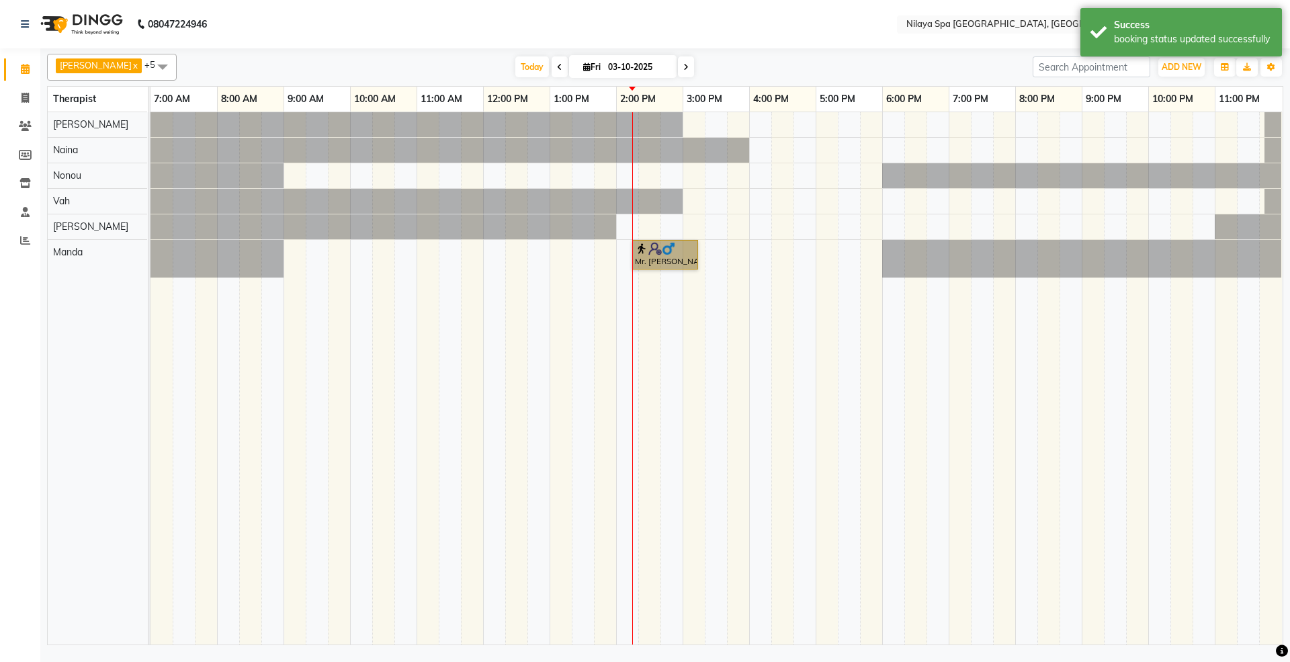
click at [730, 348] on td at bounding box center [738, 378] width 22 height 532
click at [731, 351] on td at bounding box center [738, 378] width 22 height 532
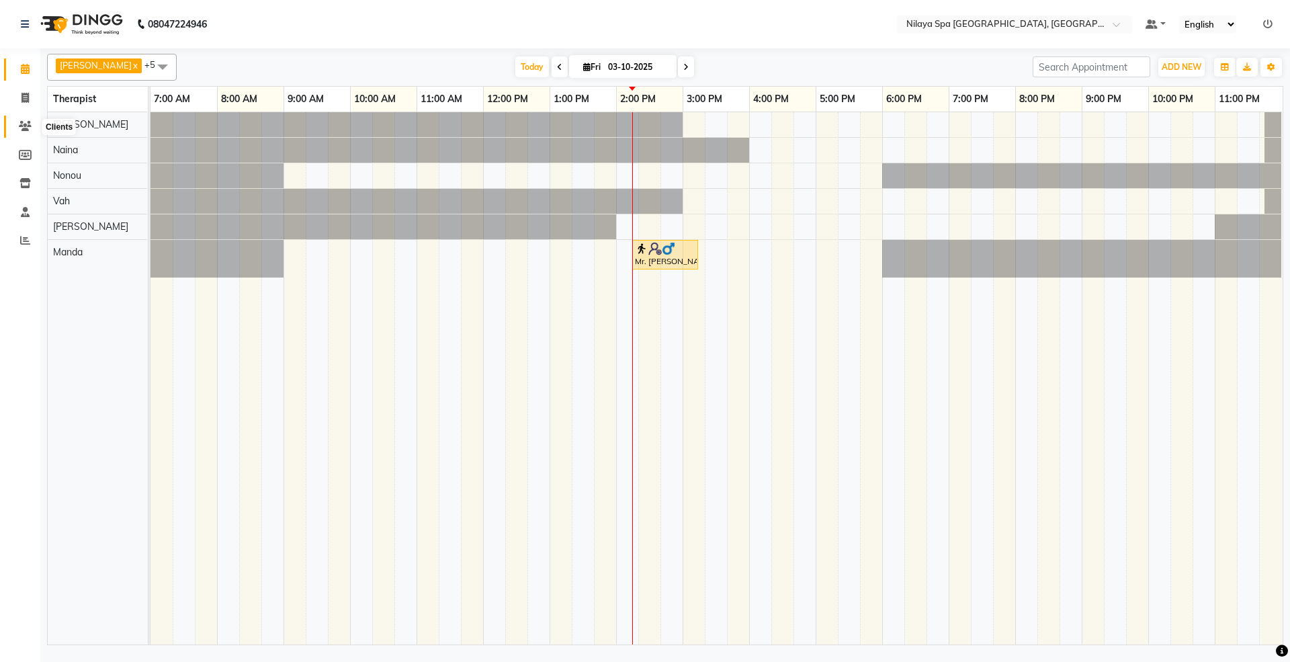
click at [22, 124] on icon at bounding box center [25, 126] width 13 height 10
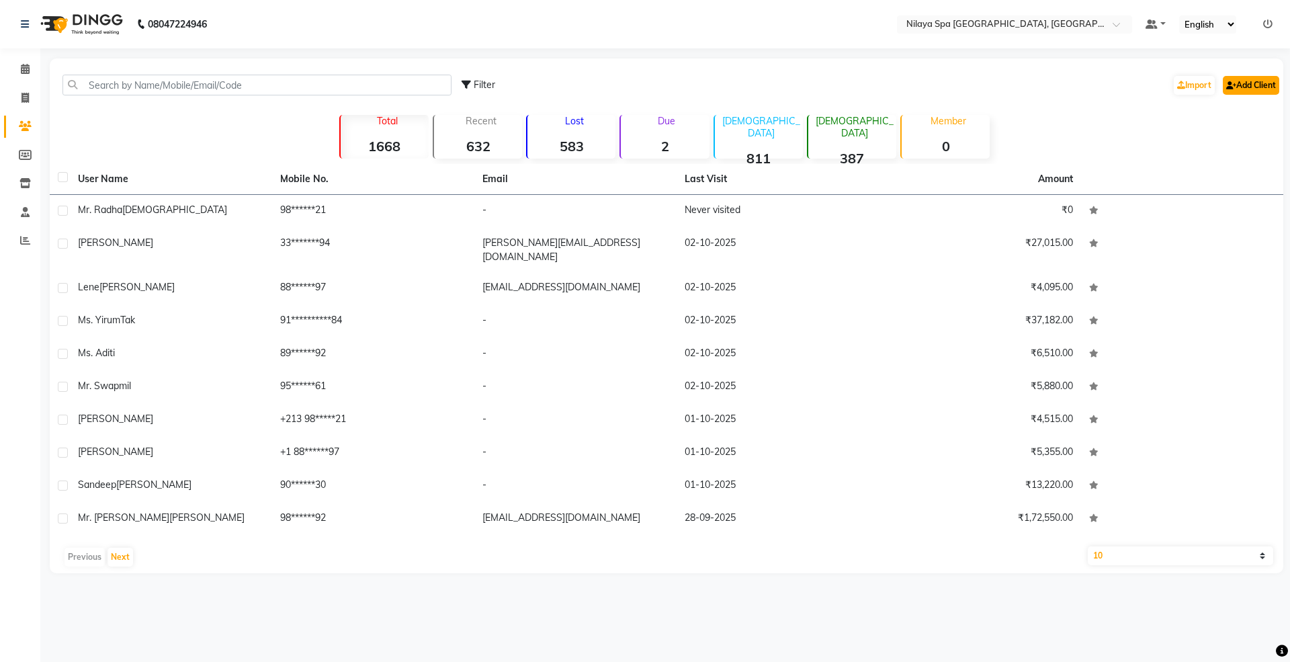
click at [1250, 84] on link "Add Client" at bounding box center [1251, 85] width 56 height 19
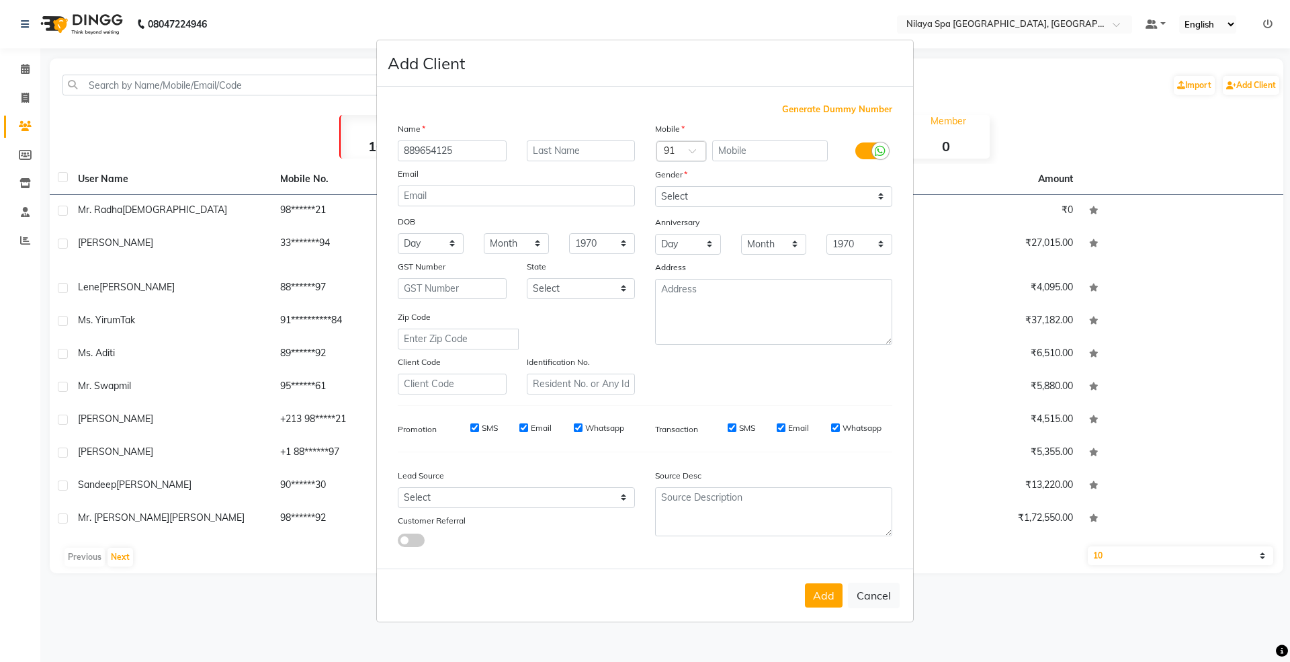
type input "8896541255"
drag, startPoint x: 479, startPoint y: 155, endPoint x: 337, endPoint y: 162, distance: 142.7
click at [337, 162] on ngb-modal-window "Add Client Generate Dummy Number Name 8896541255 Email DOB Day 01 02 03 04 05 0…" at bounding box center [645, 331] width 1290 height 662
click at [716, 142] on input "text" at bounding box center [770, 150] width 116 height 21
paste input "8896541255"
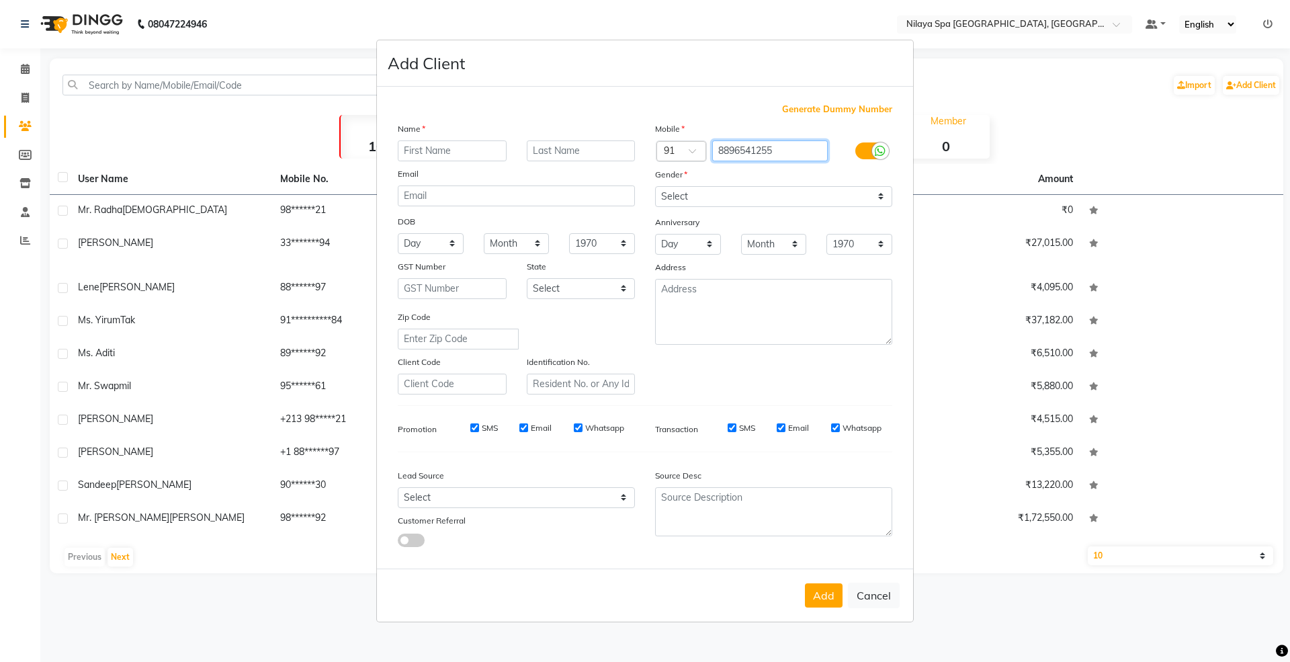
type input "8896541255"
click at [460, 151] on input "text" at bounding box center [452, 150] width 109 height 21
click at [455, 151] on input "text" at bounding box center [452, 150] width 109 height 21
type input "Mr. Deepak"
click at [573, 163] on div "Name Mr. Deepak Email DOB Day 01 02 03 04 05 06 07 08 09 10 11 12 13 14 15 16 1…" at bounding box center [516, 258] width 257 height 273
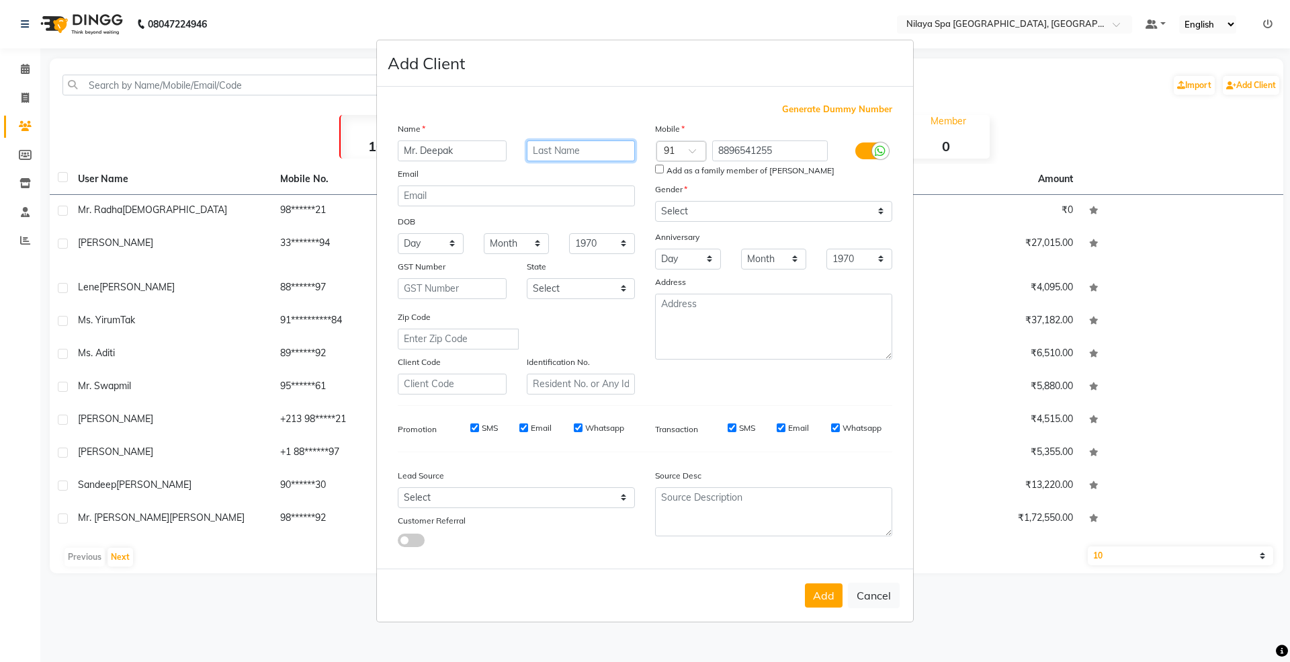
click at [571, 161] on input "text" at bounding box center [581, 150] width 109 height 21
type input "Ahuja"
click at [660, 212] on select "Select [DEMOGRAPHIC_DATA] [DEMOGRAPHIC_DATA] Other Prefer Not To Say" at bounding box center [773, 211] width 237 height 21
select select "[DEMOGRAPHIC_DATA]"
click at [655, 202] on select "Select [DEMOGRAPHIC_DATA] [DEMOGRAPHIC_DATA] Other Prefer Not To Say" at bounding box center [773, 211] width 237 height 21
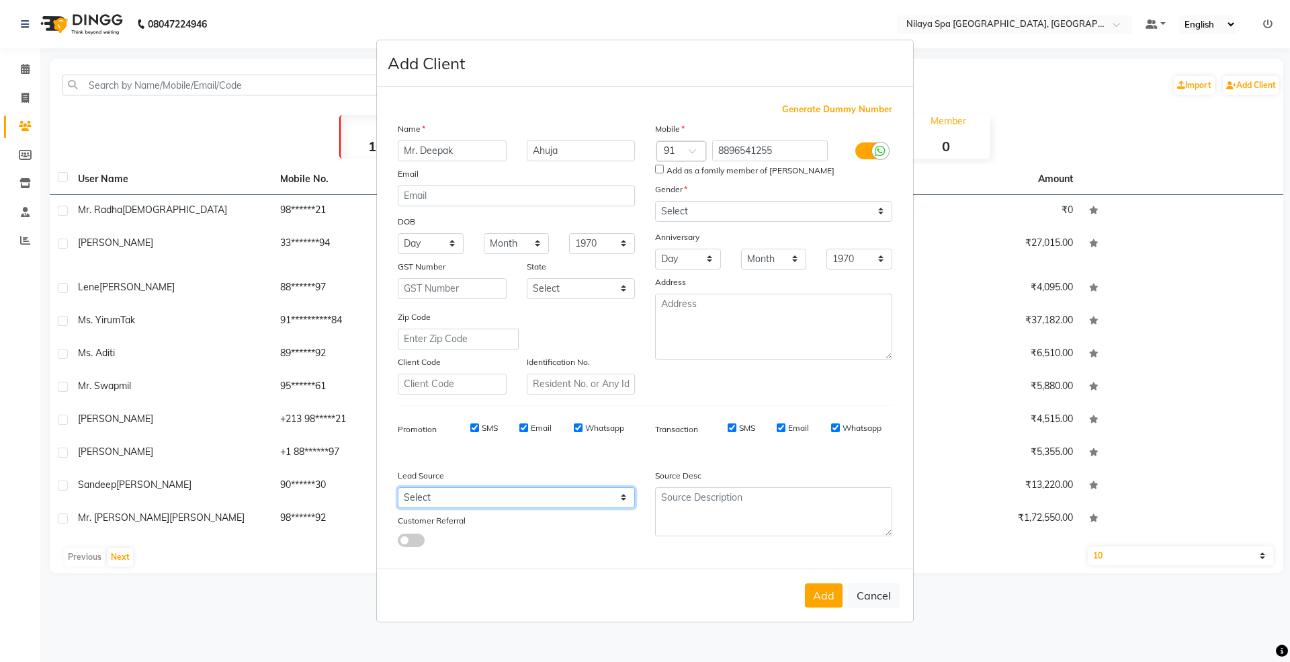
click at [415, 503] on select "Select Walk-in Referral Internet Friend Word of Mouth Advertisement Facebook Ju…" at bounding box center [516, 497] width 237 height 21
select select "53567"
click at [398, 487] on select "Select Walk-in Referral Internet Friend Word of Mouth Advertisement Facebook Ju…" at bounding box center [516, 497] width 237 height 21
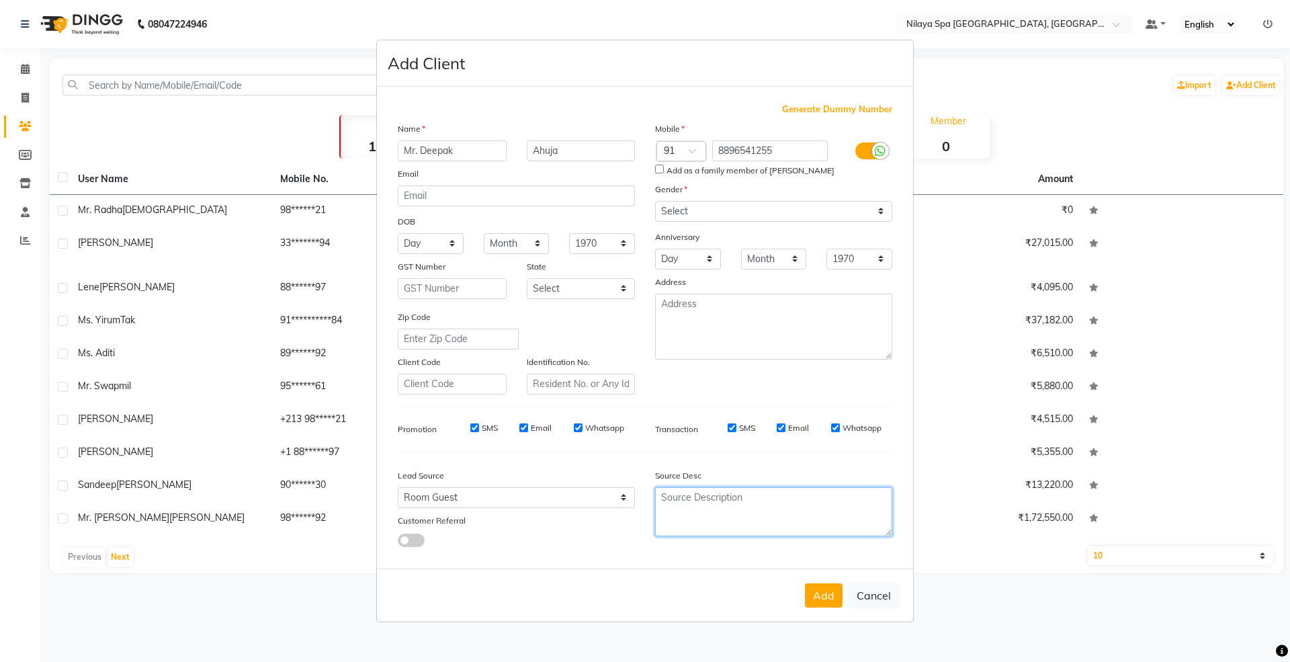
click at [660, 495] on textarea at bounding box center [773, 511] width 237 height 49
type textarea "1507"
click at [823, 603] on button "Add" at bounding box center [824, 595] width 38 height 24
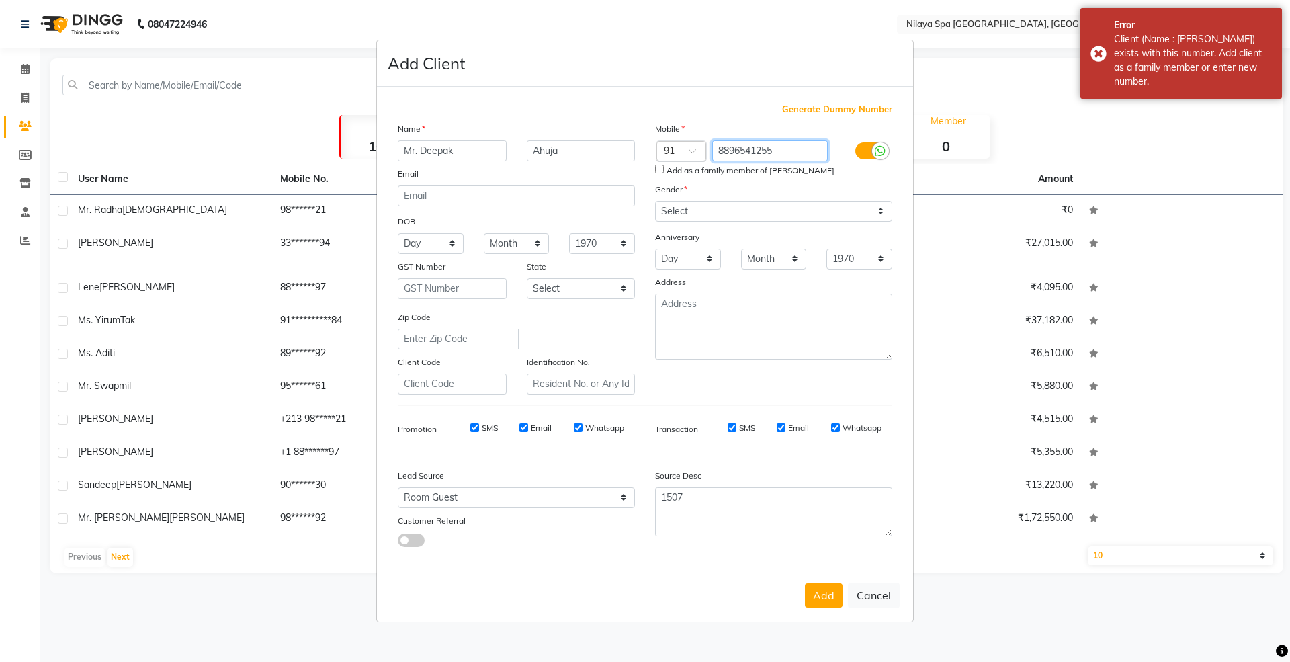
drag, startPoint x: 778, startPoint y: 151, endPoint x: 694, endPoint y: 152, distance: 83.3
click at [694, 152] on div "Country Code × 91 8896541255" at bounding box center [773, 151] width 257 height 22
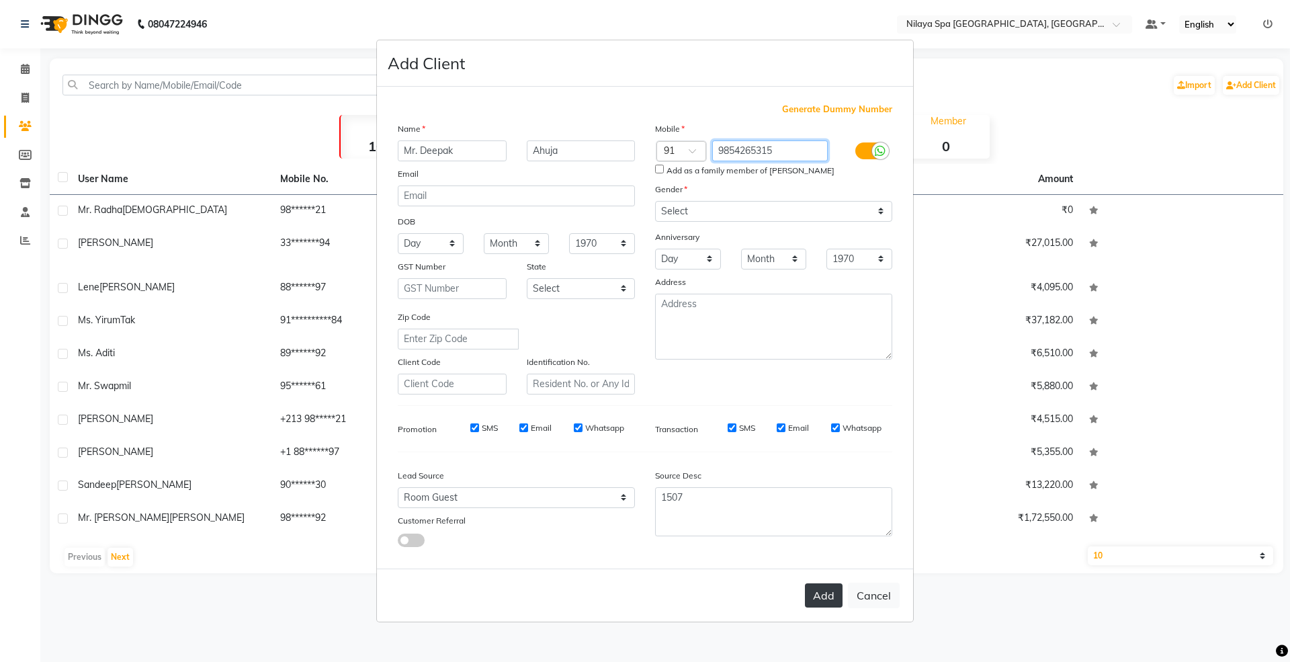
type input "9854265315"
click at [823, 594] on button "Add" at bounding box center [824, 595] width 38 height 24
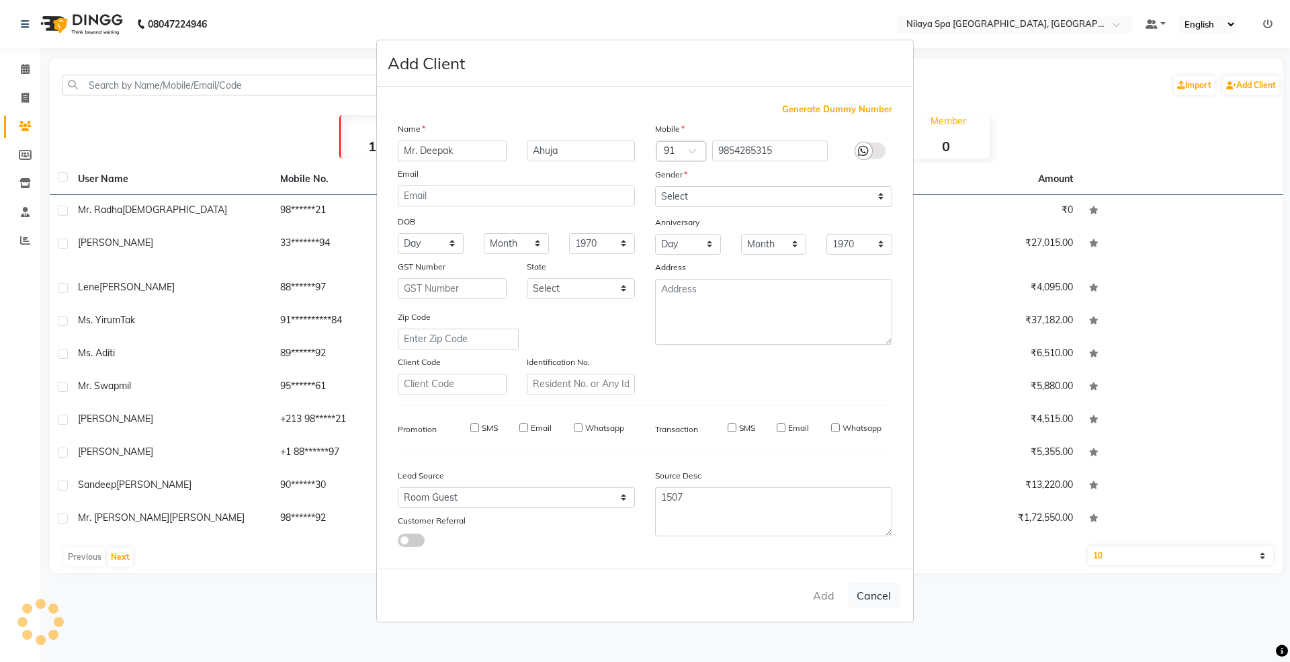
select select
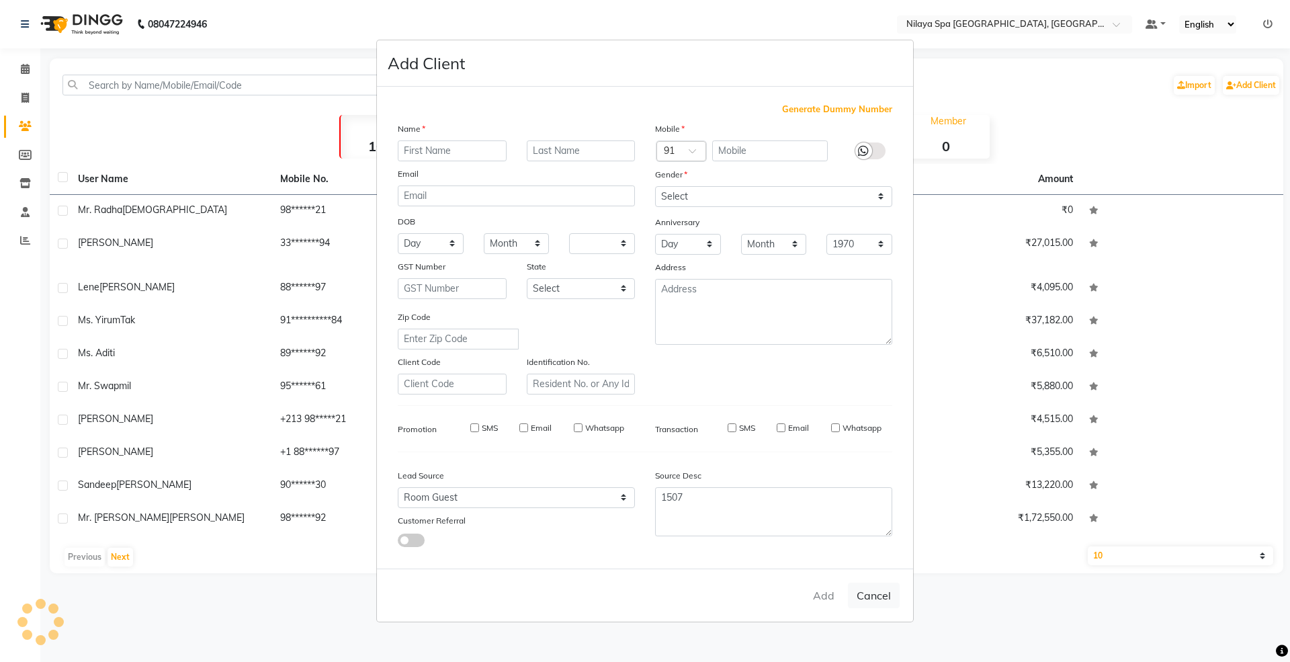
select select
checkbox input "false"
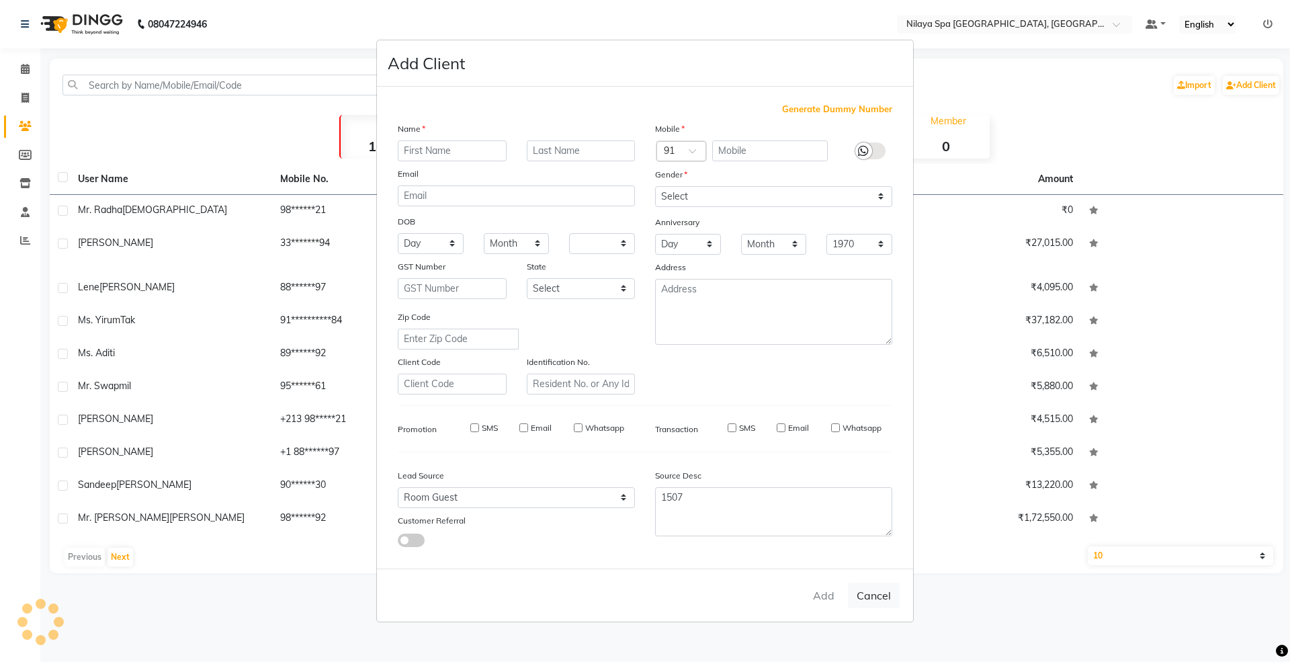
checkbox input "false"
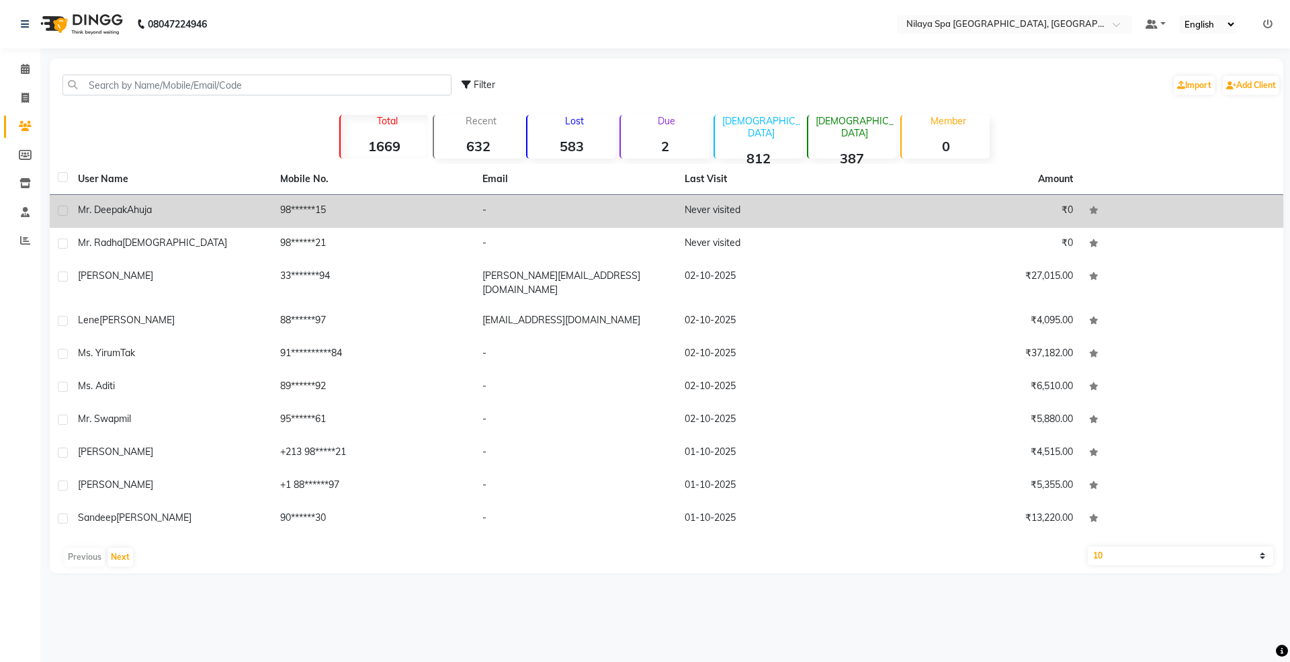
click at [159, 210] on div "[PERSON_NAME]" at bounding box center [171, 210] width 186 height 14
click at [159, 210] on td "[PERSON_NAME]" at bounding box center [171, 211] width 202 height 33
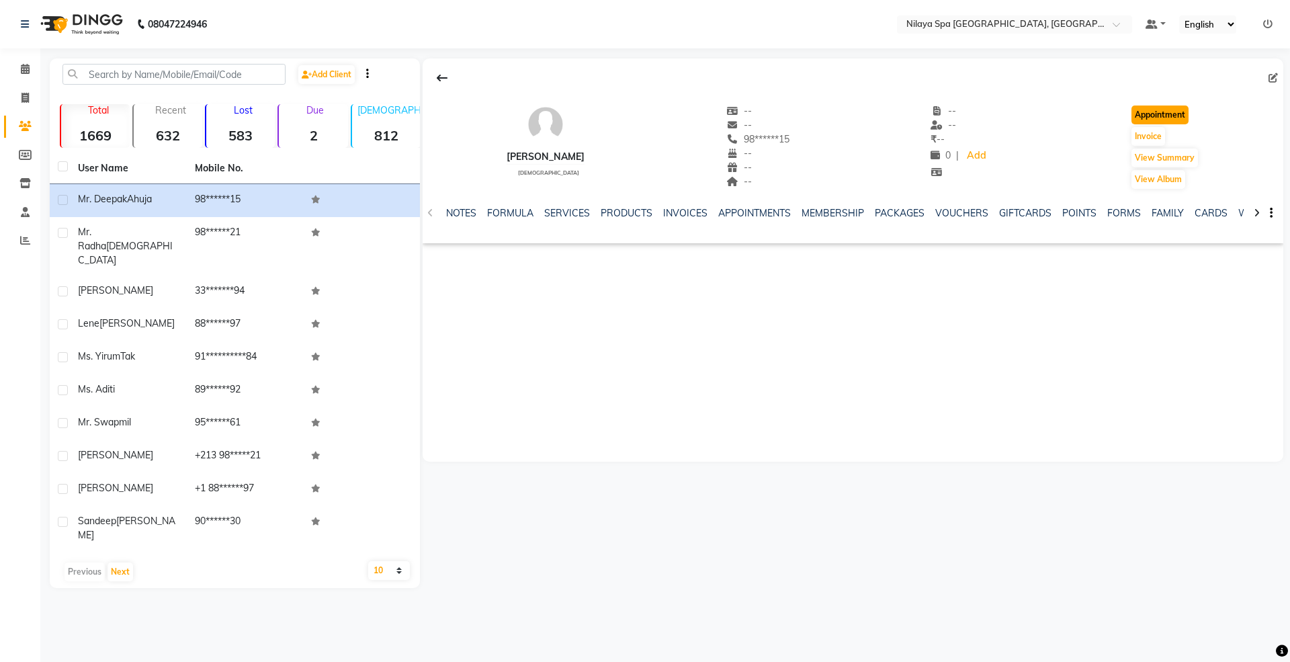
click at [1163, 114] on button "Appointment" at bounding box center [1160, 115] width 57 height 19
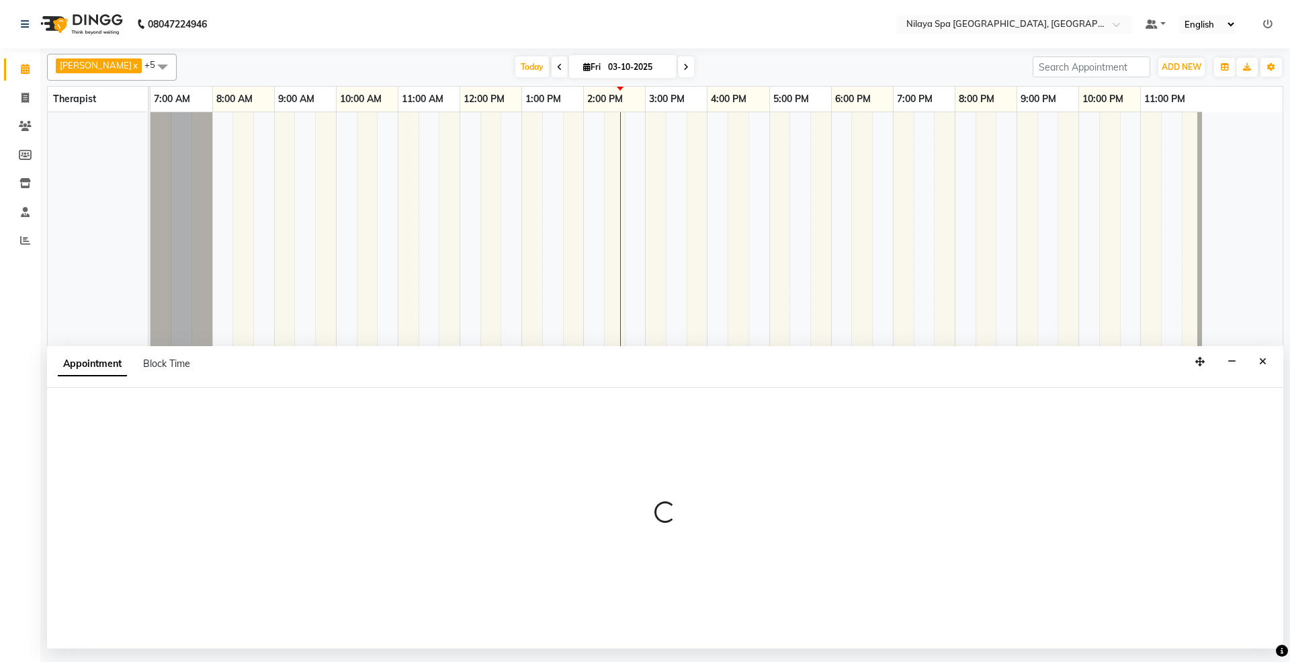
select select "480"
select select "tentative"
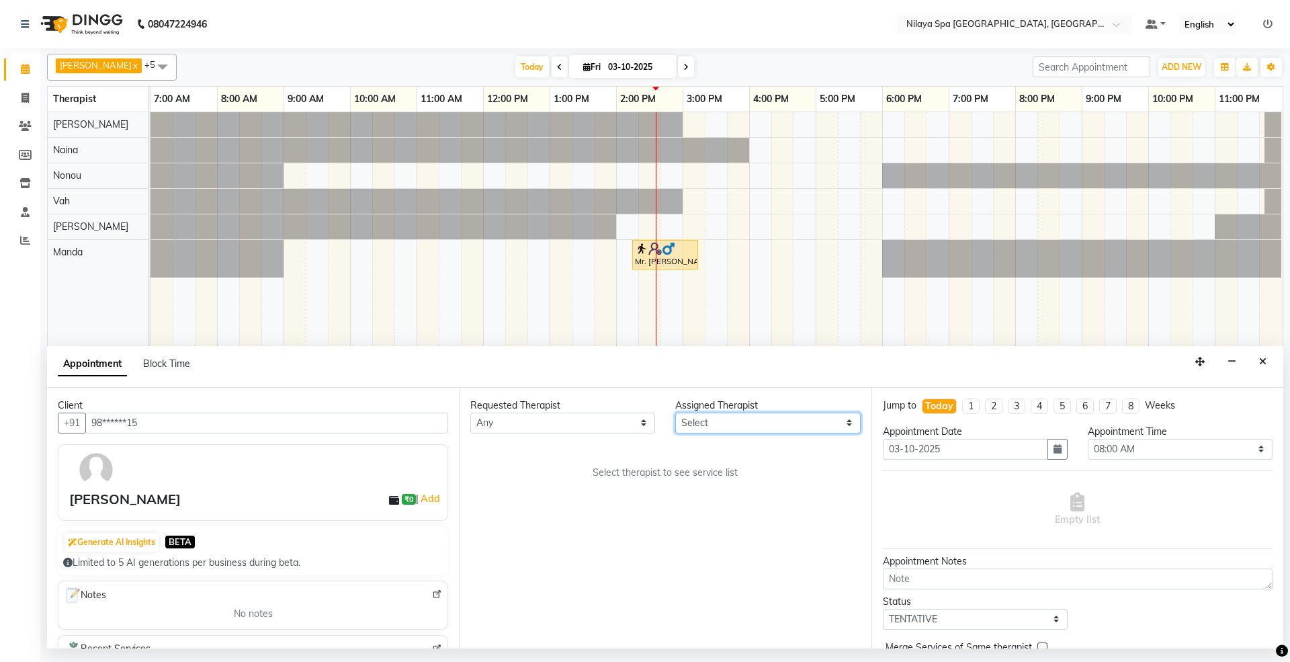
click at [710, 429] on select "Select [PERSON_NAME] [PERSON_NAME] [PERSON_NAME] [PERSON_NAME] Vah" at bounding box center [767, 423] width 185 height 21
select select "71647"
click at [675, 413] on select "Select [PERSON_NAME] [PERSON_NAME] [PERSON_NAME] [PERSON_NAME] Vah" at bounding box center [767, 423] width 185 height 21
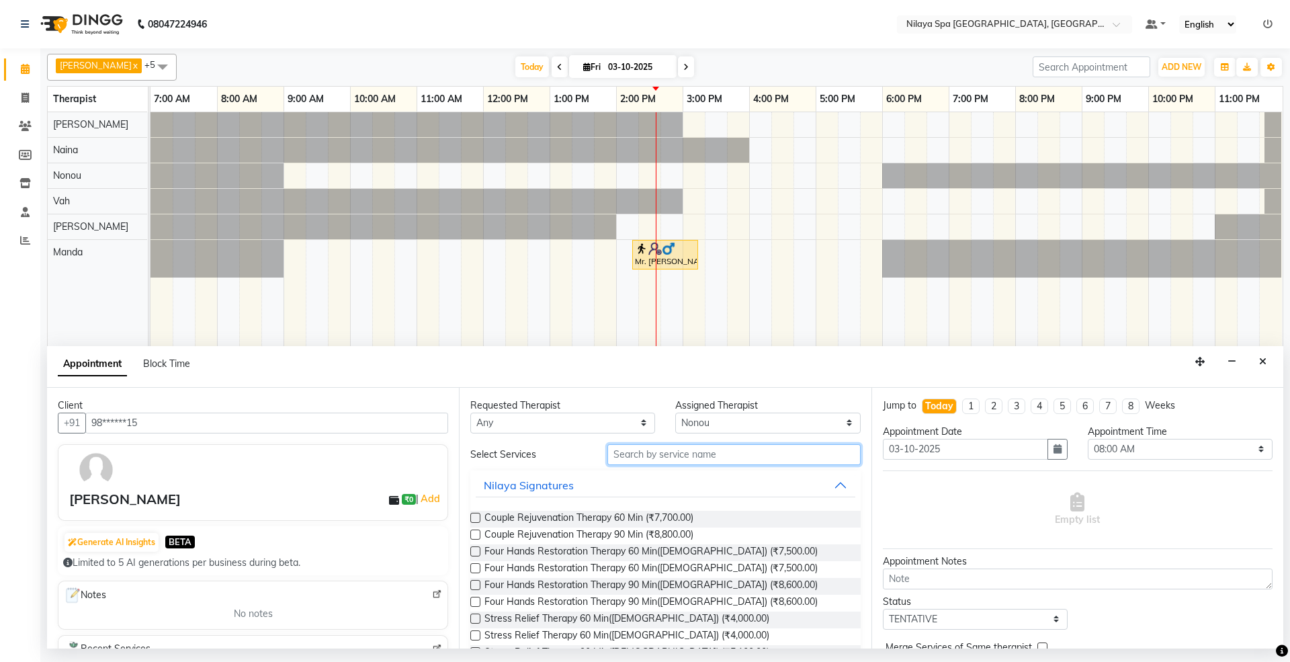
click at [659, 453] on input "text" at bounding box center [734, 454] width 253 height 21
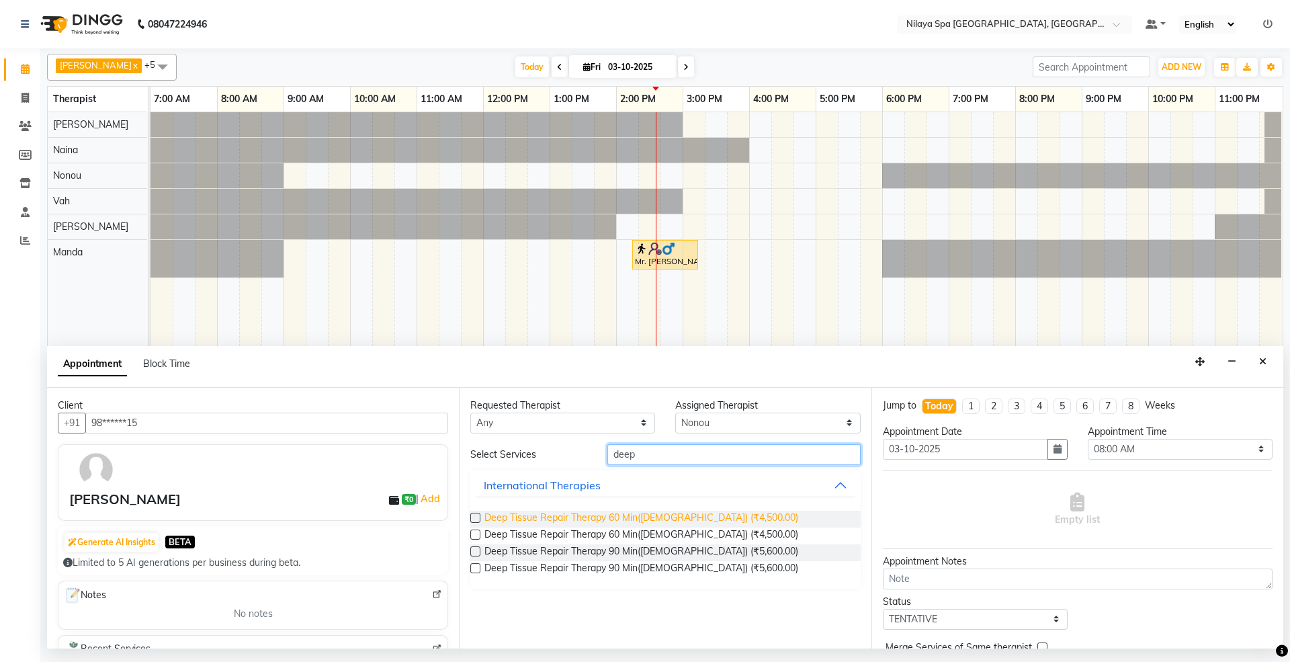
type input "deep"
click at [649, 522] on span "Deep Tissue Repair Therapy 60 Min([DEMOGRAPHIC_DATA]) (₹4,500.00)" at bounding box center [642, 519] width 314 height 17
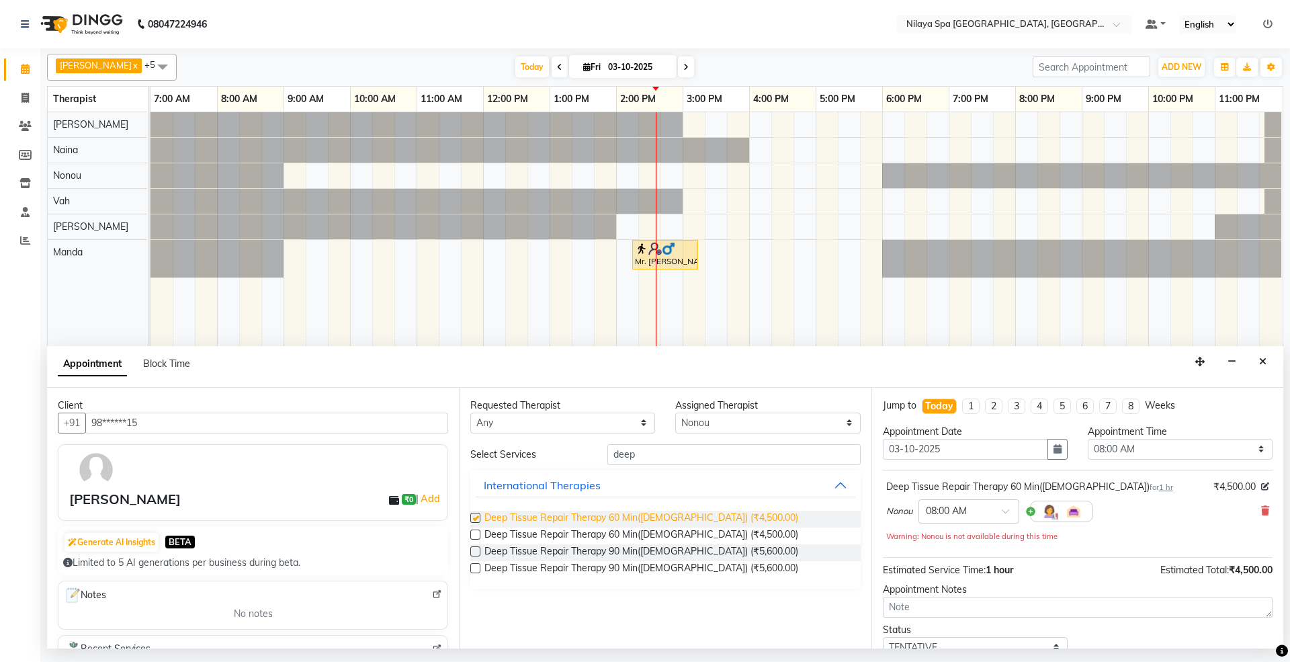
checkbox input "false"
click at [1119, 450] on select "Select 08:00 AM 08:15 AM 08:30 AM 08:45 AM 09:00 AM 09:15 AM 09:30 AM 09:45 AM …" at bounding box center [1180, 449] width 185 height 21
select select "885"
click at [1088, 440] on select "Select 08:00 AM 08:15 AM 08:30 AM 08:45 AM 09:00 AM 09:15 AM 09:30 AM 09:45 AM …" at bounding box center [1180, 449] width 185 height 21
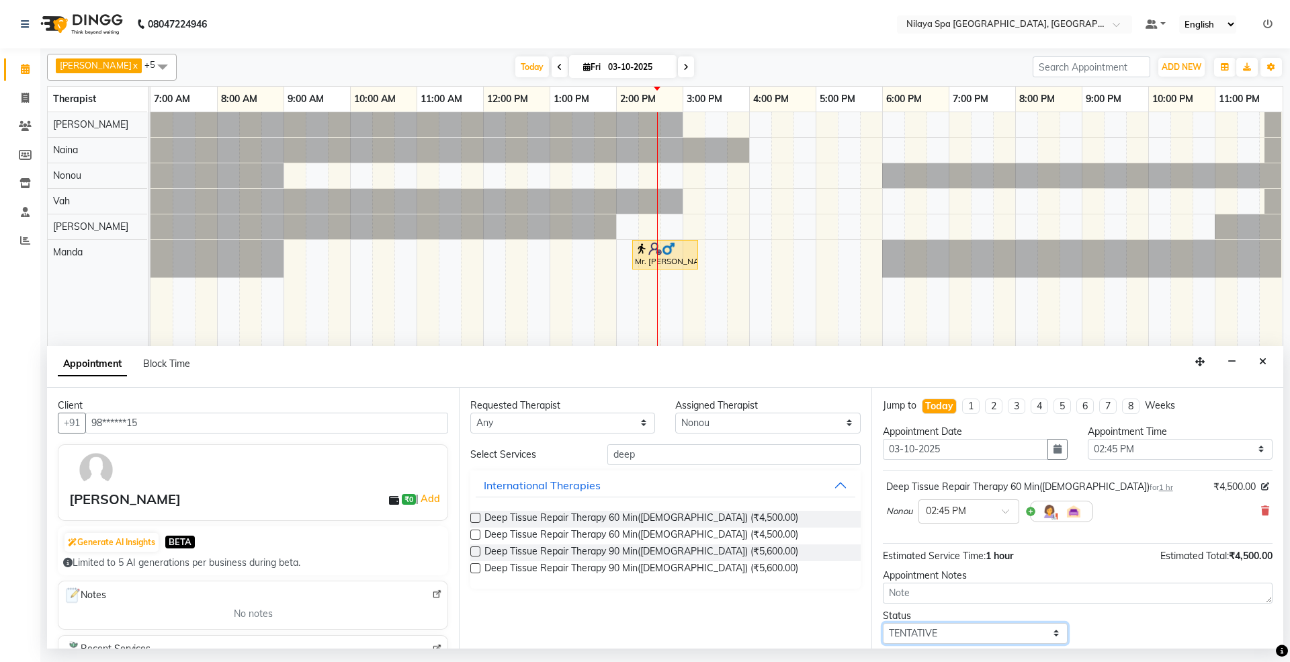
click at [925, 629] on select "Select TENTATIVE CONFIRM CHECK-IN UPCOMING" at bounding box center [975, 633] width 185 height 21
select select "confirm booking"
click at [883, 626] on select "Select TENTATIVE CONFIRM CHECK-IN UPCOMING" at bounding box center [975, 633] width 185 height 21
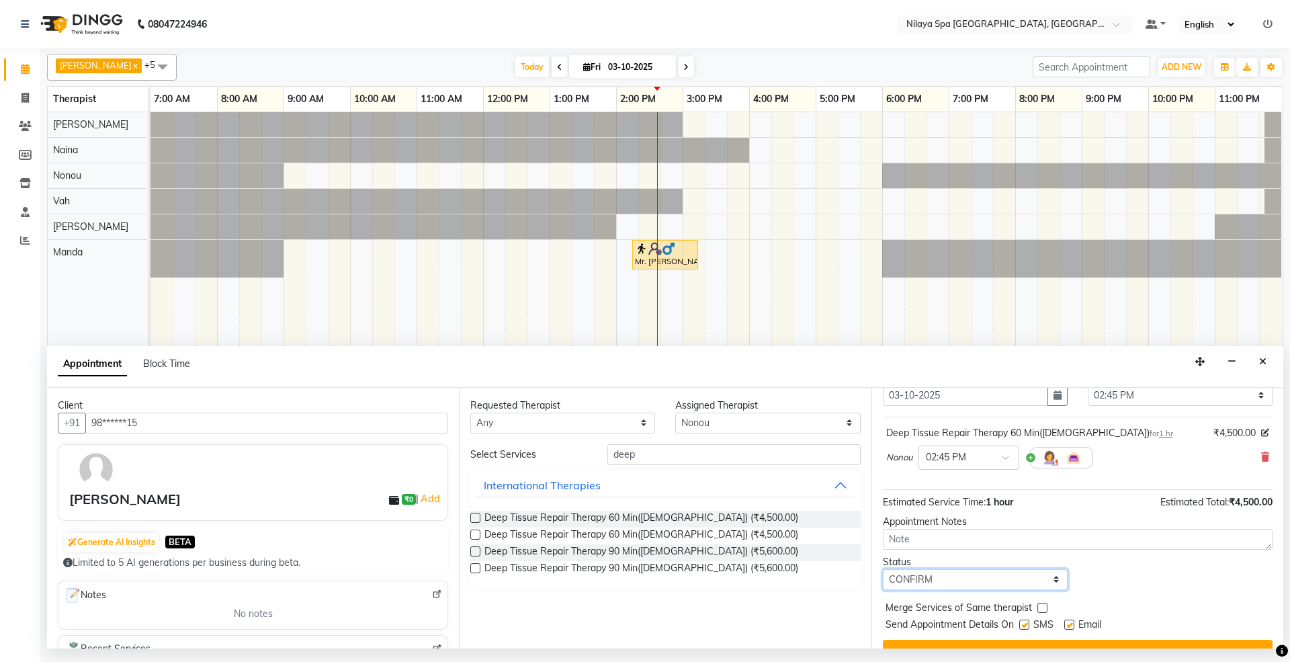
scroll to position [81, 0]
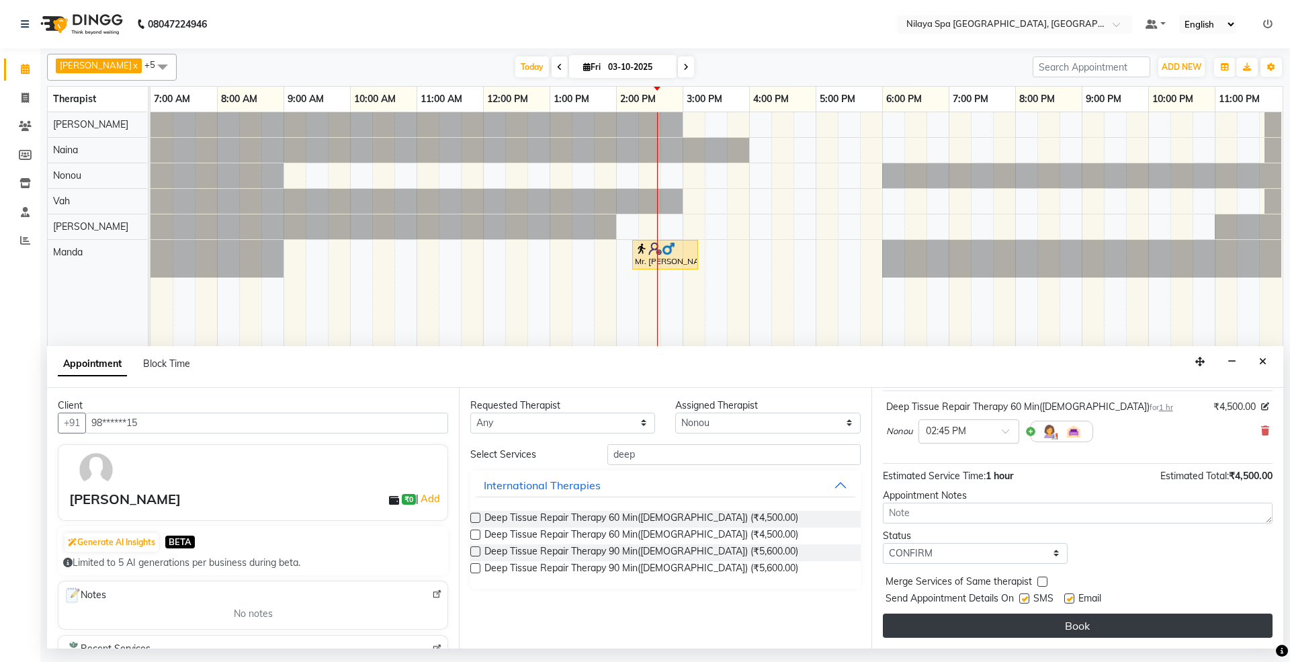
click at [964, 624] on button "Book" at bounding box center [1078, 626] width 390 height 24
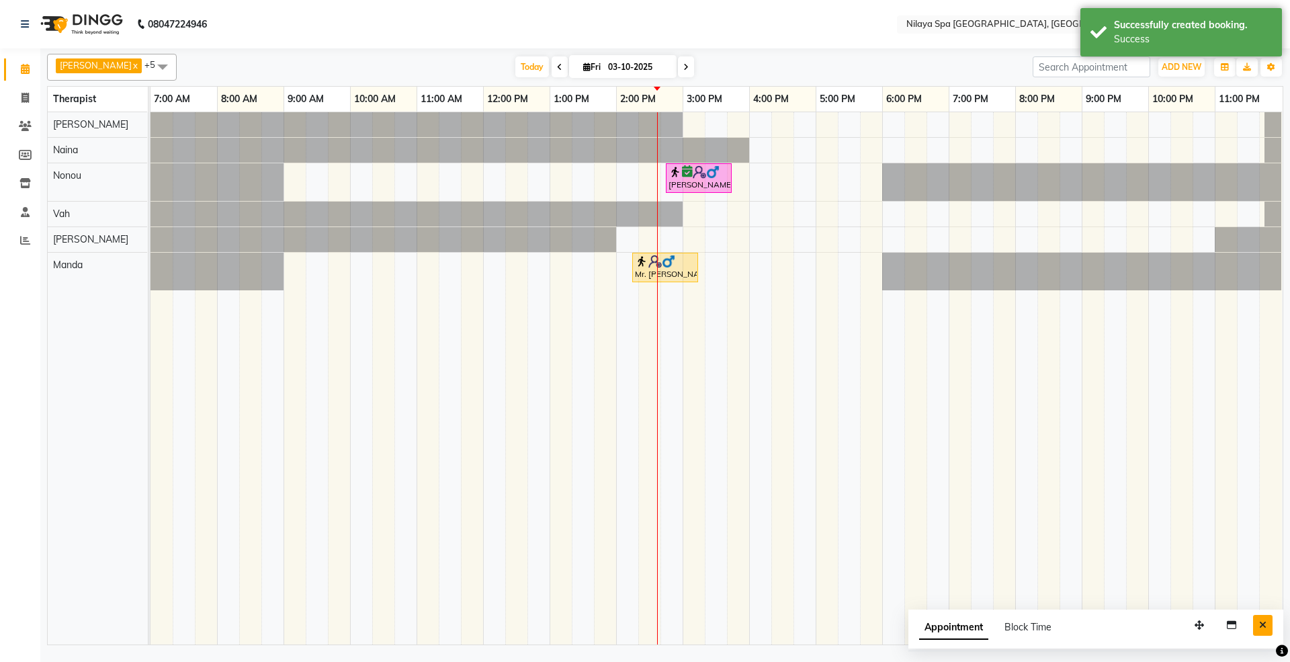
click at [1261, 621] on icon "Close" at bounding box center [1263, 624] width 7 height 9
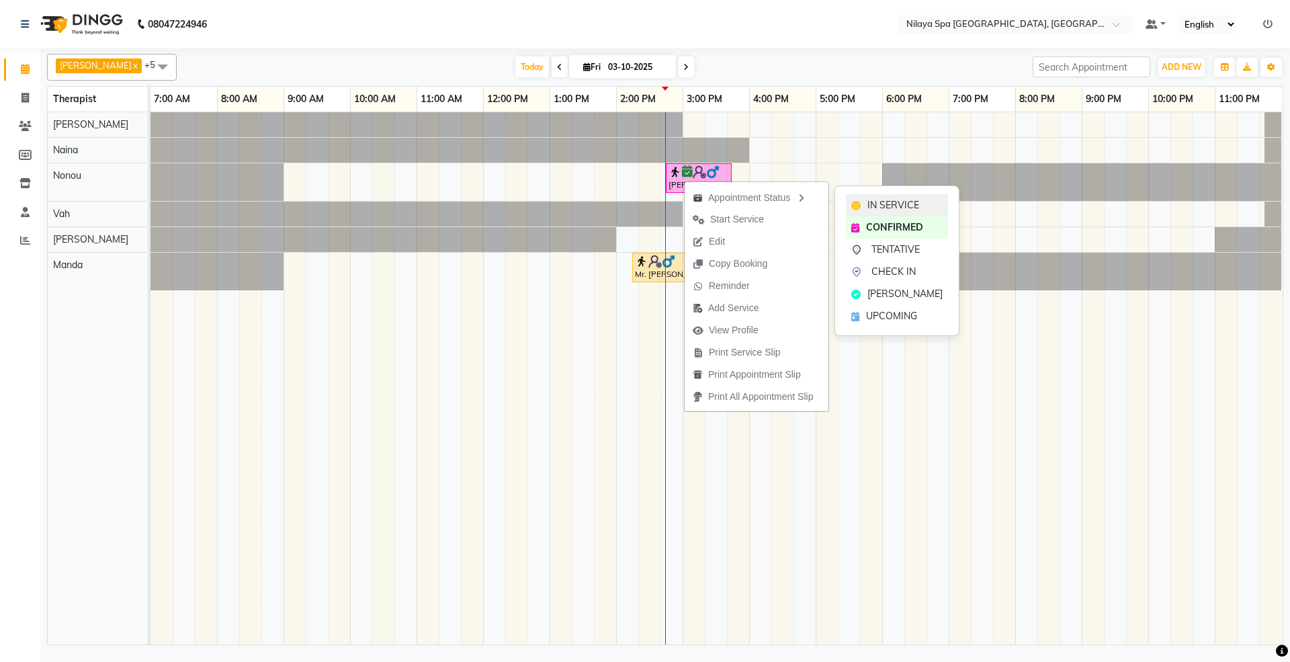
click at [877, 206] on span "IN SERVICE" at bounding box center [894, 205] width 52 height 14
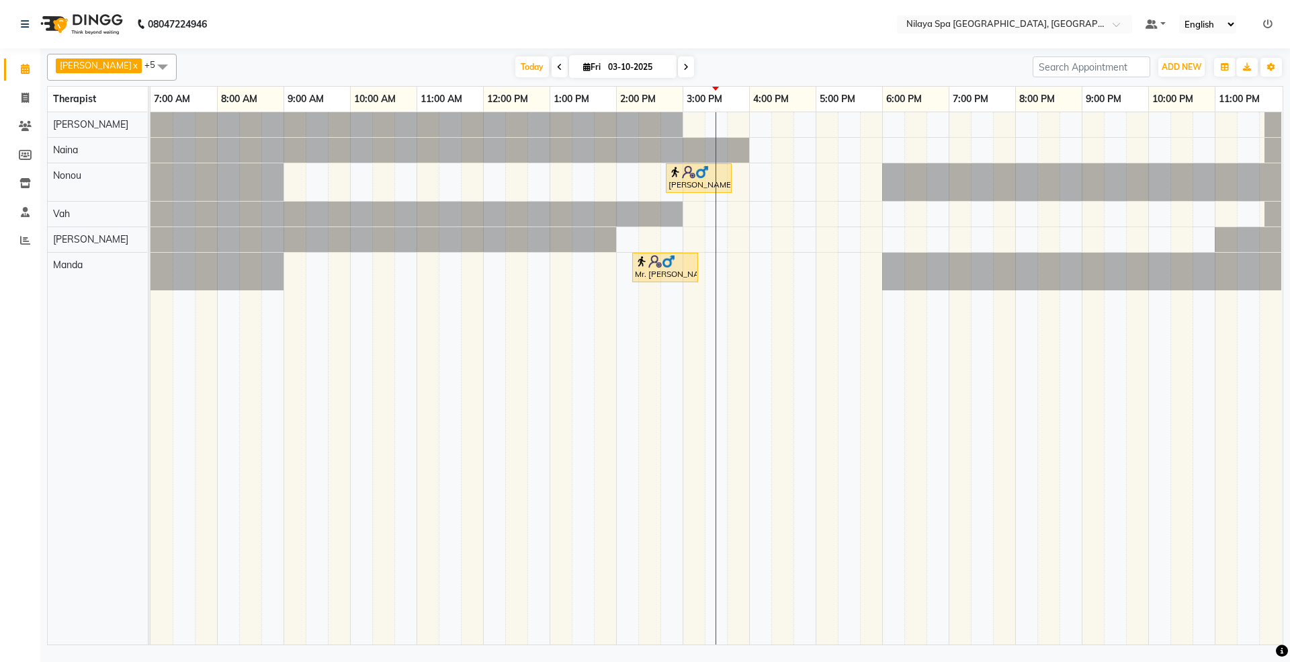
drag, startPoint x: 501, startPoint y: 356, endPoint x: 498, endPoint y: 345, distance: 10.6
click at [503, 356] on td at bounding box center [494, 378] width 22 height 532
click at [245, 442] on td at bounding box center [250, 378] width 22 height 532
